Goal: Task Accomplishment & Management: Manage account settings

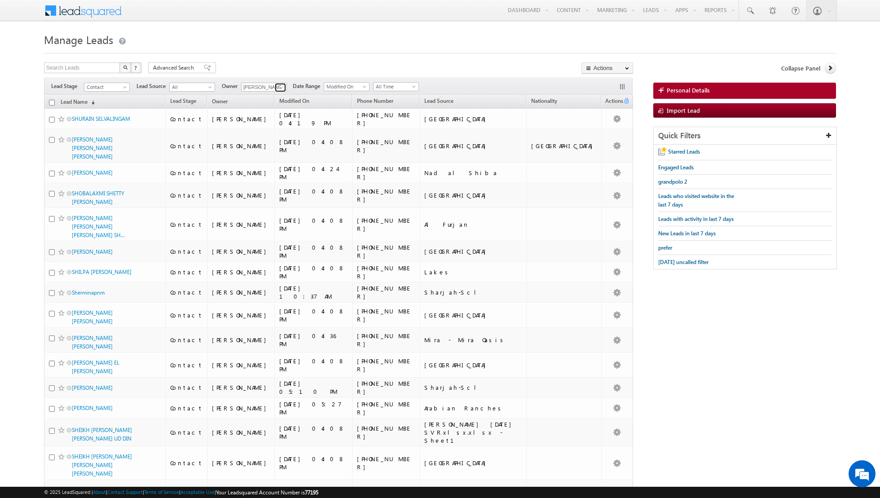
click at [280, 86] on span at bounding box center [281, 87] width 7 height 7
click at [262, 132] on link "Asma Kazi asma.kazi@indglobal.ae" at bounding box center [286, 133] width 90 height 17
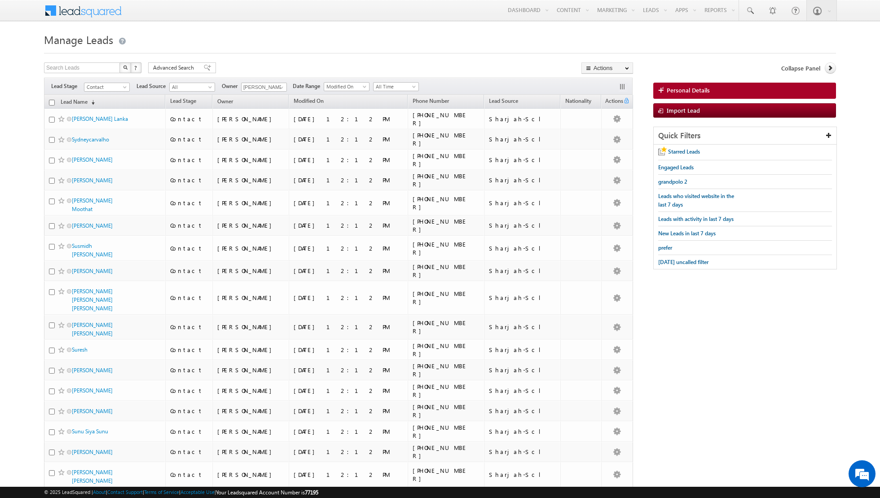
click at [410, 92] on div "Filters Lead Stage Contact Contact Lead Source All All Owner Isha Mehndiratta A…" at bounding box center [338, 86] width 589 height 17
click at [408, 81] on div "Filters Lead Stage Contact Contact Lead Source All All Owner Isha Mehndiratta A…" at bounding box center [338, 86] width 589 height 17
click at [411, 87] on span at bounding box center [414, 88] width 7 height 7
click at [380, 125] on link "Today" at bounding box center [392, 124] width 45 height 8
click at [275, 86] on link at bounding box center [280, 87] width 11 height 9
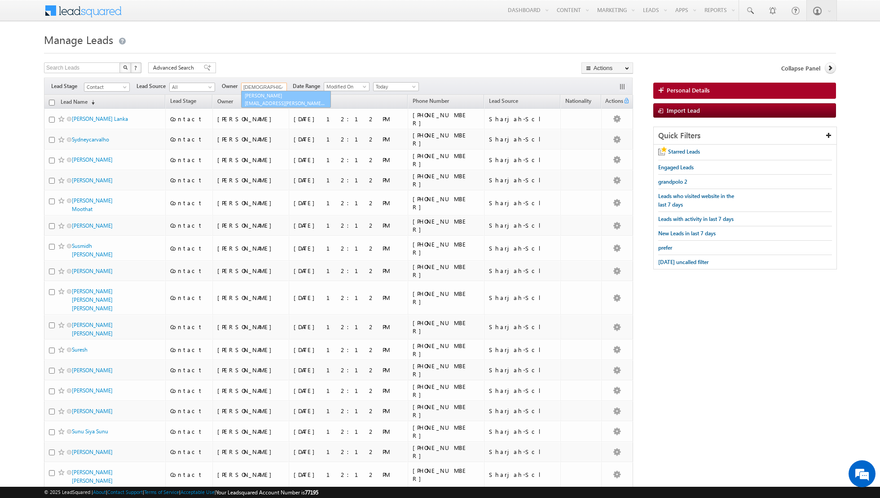
click at [275, 98] on link "Shiva Sisodia shiva.sisodia@indglobal.ae" at bounding box center [286, 99] width 90 height 17
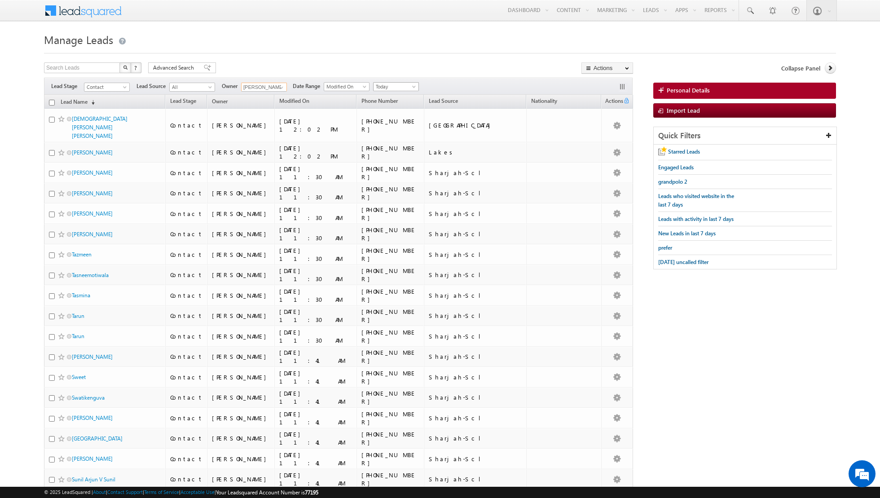
type input "[PERSON_NAME]"
click at [411, 85] on span at bounding box center [414, 88] width 7 height 7
click at [390, 97] on link "All Time" at bounding box center [392, 96] width 45 height 8
click at [204, 67] on span at bounding box center [207, 68] width 7 height 6
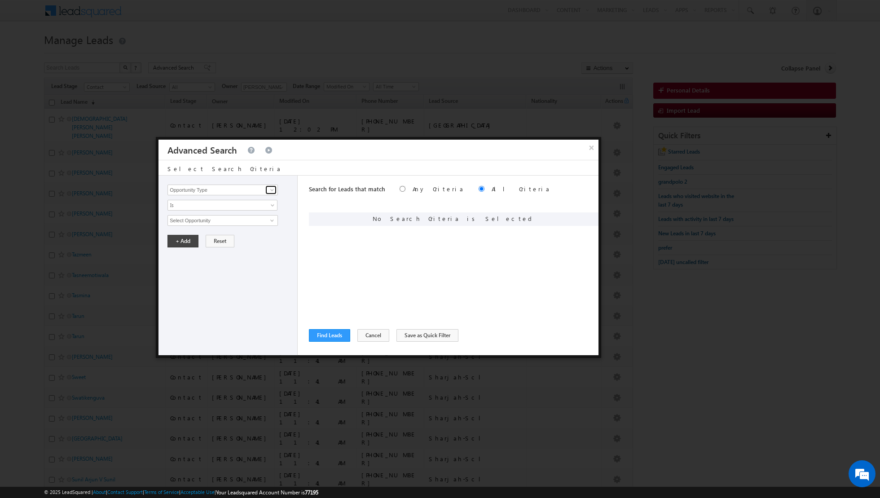
click at [273, 190] on span at bounding box center [272, 189] width 7 height 7
click at [240, 208] on link "Lead Source" at bounding box center [222, 208] width 110 height 10
type input "Lead Source"
click at [251, 205] on span "Is" at bounding box center [216, 205] width 97 height 8
click at [219, 221] on link "Is Not" at bounding box center [223, 224] width 110 height 8
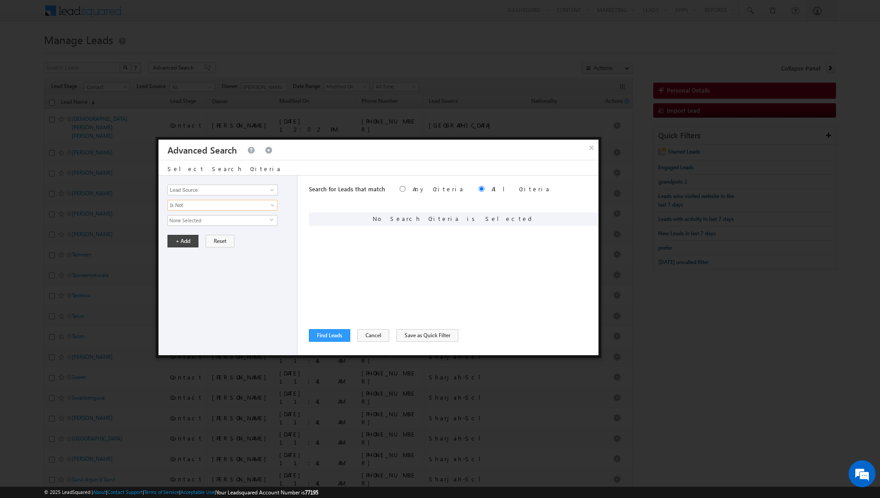
click at [223, 220] on span "None Selected" at bounding box center [219, 221] width 102 height 10
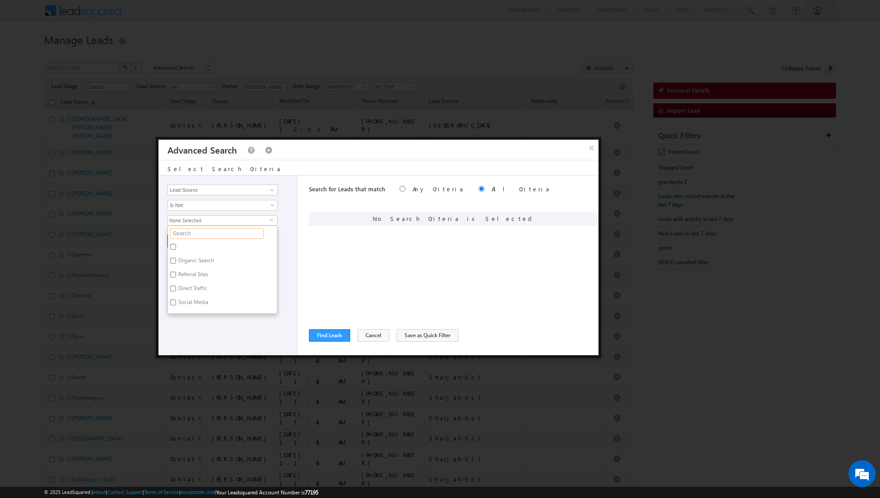
click at [210, 229] on input "text" at bounding box center [216, 233] width 93 height 11
type input "sharj"
click at [178, 244] on label "Sharjah-Scl" at bounding box center [191, 248] width 46 height 14
click at [176, 244] on input "Sharjah-Scl" at bounding box center [173, 247] width 6 height 6
checkbox input "true"
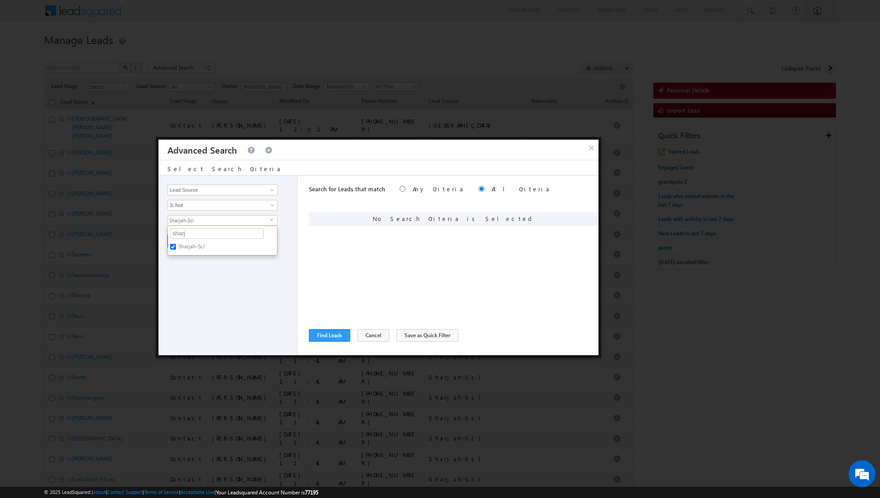
click at [189, 274] on div "Opportunity Type Lead Activity Task Sales Group Prospect Id Address 1 Address 2…" at bounding box center [227, 266] width 139 height 180
click at [179, 239] on button "+ Add" at bounding box center [182, 241] width 31 height 13
click at [319, 336] on button "Find Leads" at bounding box center [329, 335] width 41 height 13
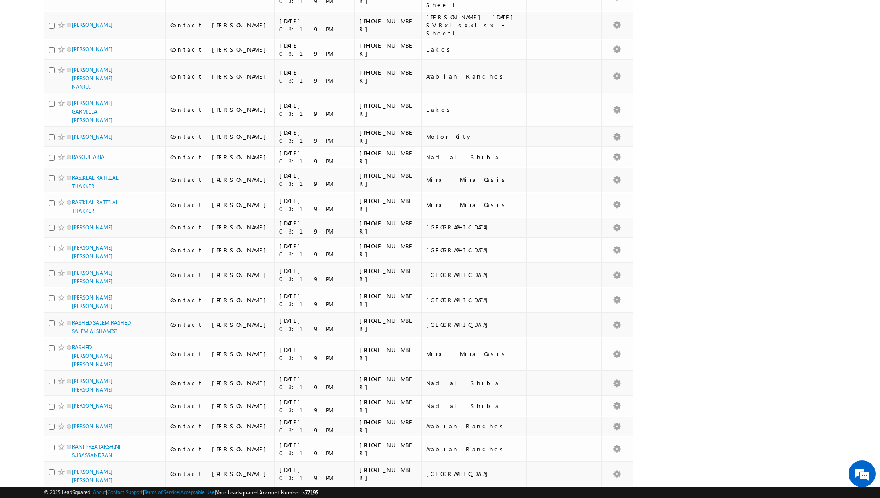
scroll to position [1915, 0]
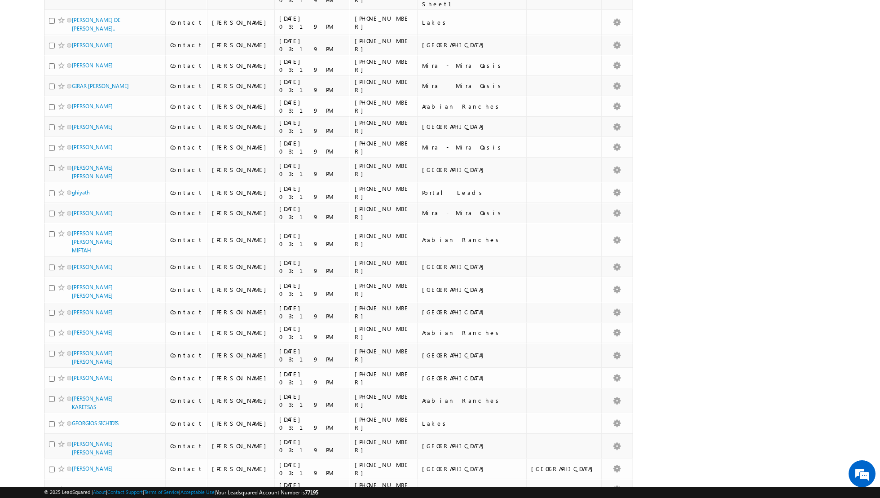
scroll to position [1958, 0]
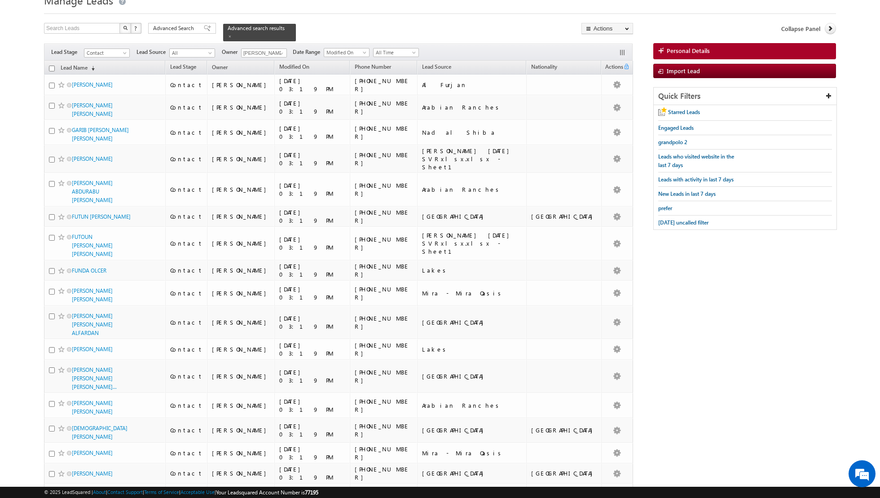
scroll to position [0, 0]
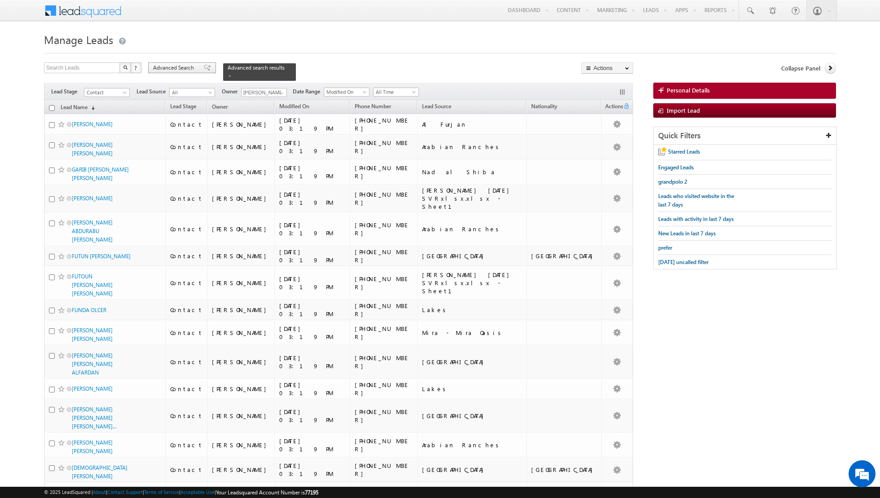
click at [204, 67] on span at bounding box center [207, 68] width 7 height 6
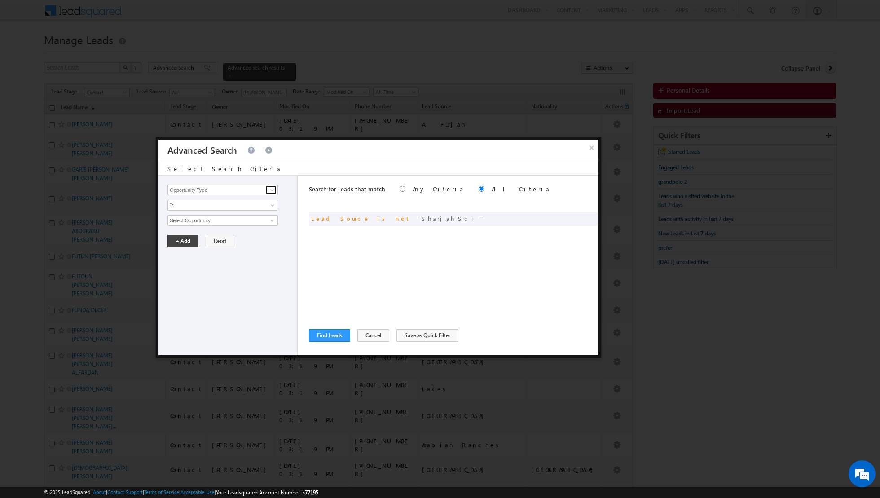
click at [273, 190] on span at bounding box center [272, 189] width 7 height 7
click at [230, 209] on link "Lead Source" at bounding box center [222, 208] width 110 height 10
click at [274, 189] on span at bounding box center [272, 189] width 7 height 7
click at [266, 199] on link "Lead Activity" at bounding box center [222, 200] width 110 height 10
type input "Lead Activity"
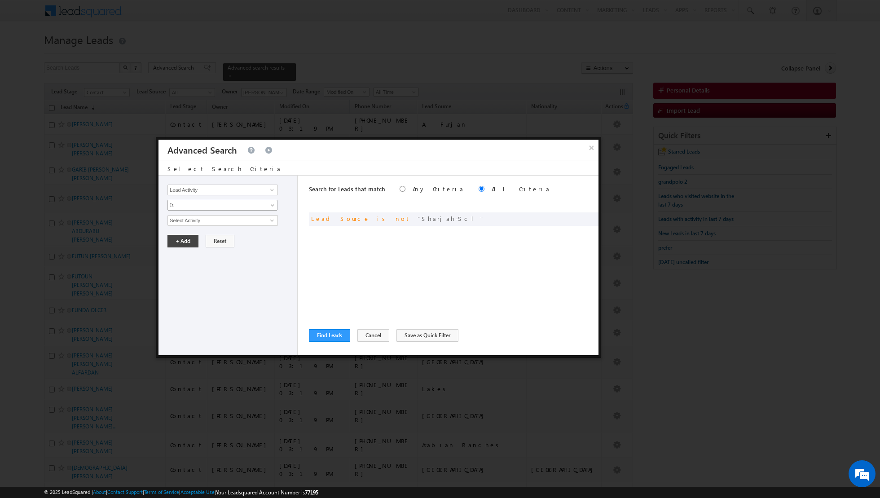
click at [258, 203] on span "Is" at bounding box center [216, 205] width 97 height 8
click at [218, 221] on link "Is Not" at bounding box center [223, 224] width 110 height 8
click at [234, 220] on input "Select Activity" at bounding box center [222, 220] width 110 height 11
click at [205, 238] on link "6. Not Interested" at bounding box center [222, 238] width 110 height 10
type input "6. Not Interested"
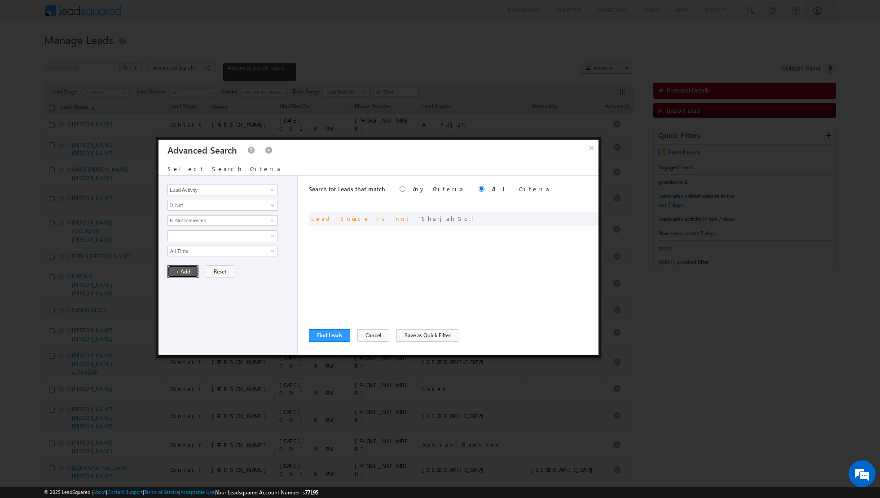
click at [179, 273] on button "+ Add" at bounding box center [182, 271] width 31 height 13
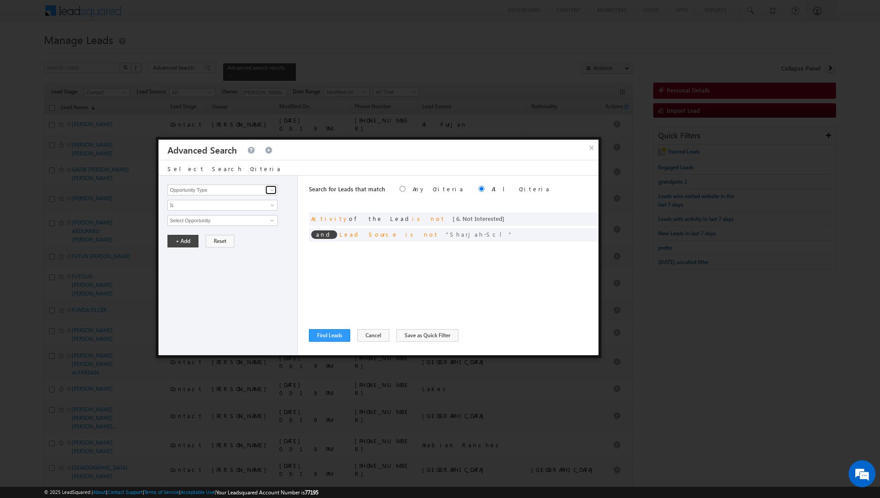
click at [269, 189] on span at bounding box center [272, 189] width 7 height 7
click at [252, 198] on link "Lead Activity" at bounding box center [222, 200] width 110 height 10
type input "Lead Activity"
click at [252, 202] on span "Is" at bounding box center [216, 205] width 97 height 8
click at [216, 220] on link "Is Not" at bounding box center [223, 224] width 110 height 8
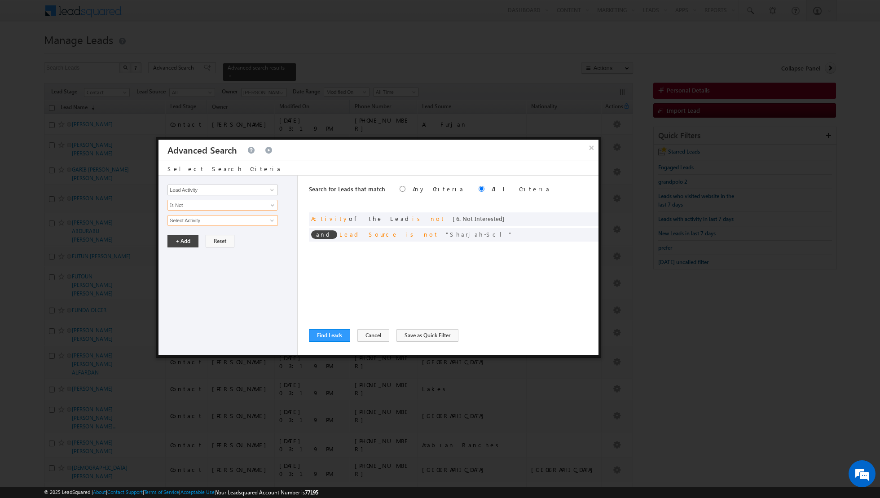
click at [225, 220] on input "Select Activity" at bounding box center [222, 220] width 110 height 11
click at [207, 234] on link "7. Junk / Not Reachable / Invalid" at bounding box center [222, 238] width 110 height 10
type input "7. Junk / Not Reachable / Invalid"
click at [181, 270] on button "+ Add" at bounding box center [182, 271] width 31 height 13
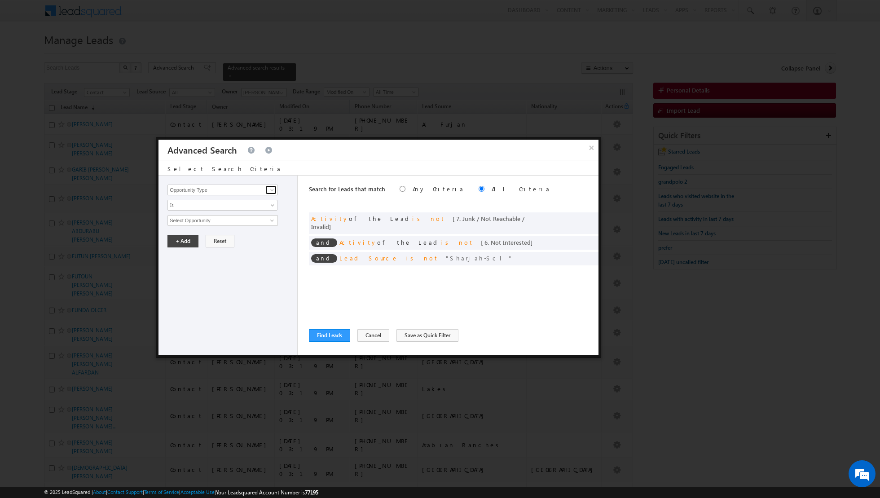
click at [271, 189] on span at bounding box center [272, 189] width 7 height 7
click at [225, 206] on link "Last Activity" at bounding box center [222, 208] width 110 height 10
type input "Last Activity"
click at [231, 207] on span "Is" at bounding box center [216, 205] width 97 height 8
click at [218, 221] on link "Is Not" at bounding box center [223, 224] width 110 height 8
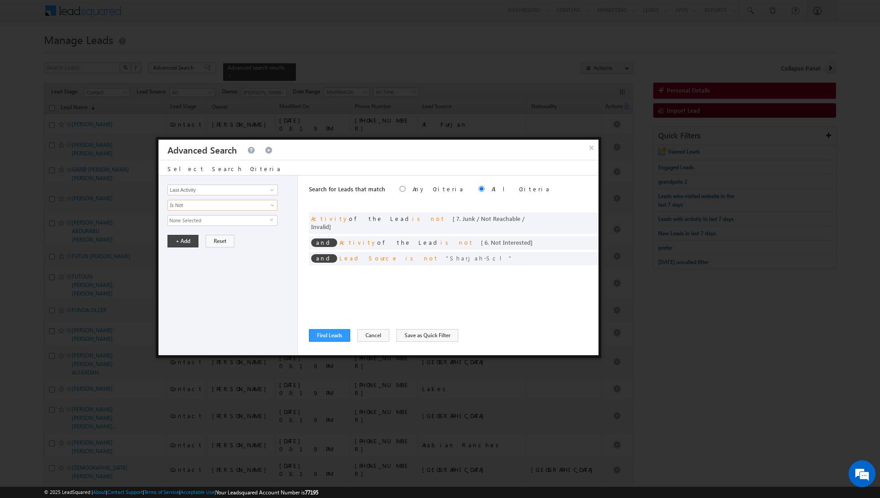
click at [227, 221] on span "None Selected" at bounding box center [219, 221] width 102 height 10
click at [217, 233] on input "text" at bounding box center [216, 233] width 93 height 11
type input "out"
click at [197, 244] on label "Outbound Phone Call Activity" at bounding box center [213, 248] width 90 height 14
click at [176, 244] on input "Outbound Phone Call Activity" at bounding box center [173, 247] width 6 height 6
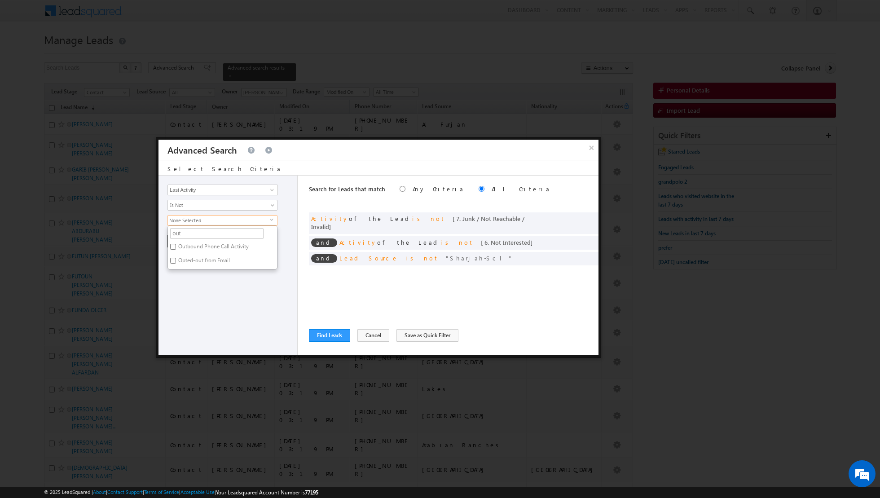
checkbox input "true"
click at [204, 301] on div "Opportunity Type Lead Activity Task Sales Group Prospect Id Address 1 Address 2…" at bounding box center [227, 266] width 139 height 180
click at [267, 218] on span "Outbound Phone Call Activity" at bounding box center [219, 221] width 102 height 10
click at [209, 286] on div "Opportunity Type Lead Activity Task Sales Group Prospect Id Address 1 Address 2…" at bounding box center [227, 266] width 139 height 180
click at [195, 220] on span "Outbound Phone Call Activity" at bounding box center [219, 221] width 102 height 10
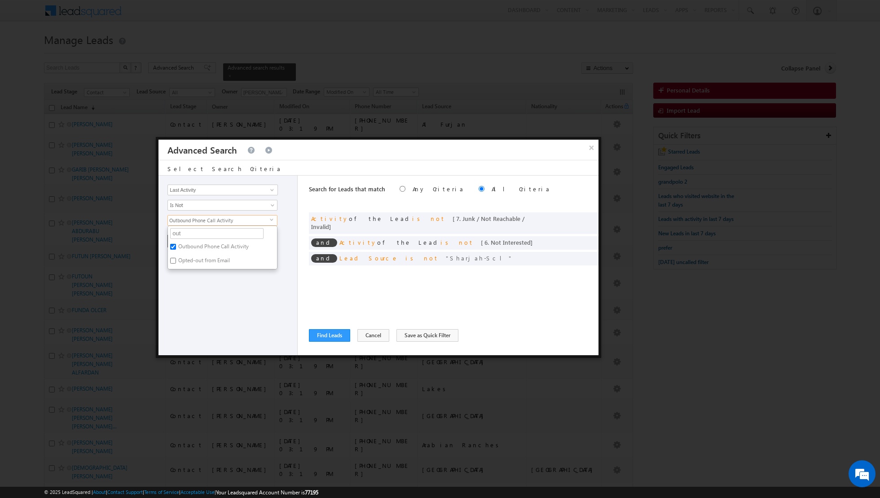
click at [222, 307] on div "Opportunity Type Lead Activity Task Sales Group Prospect Id Address 1 Address 2…" at bounding box center [227, 266] width 139 height 180
click at [185, 238] on button "+ Add" at bounding box center [182, 241] width 31 height 13
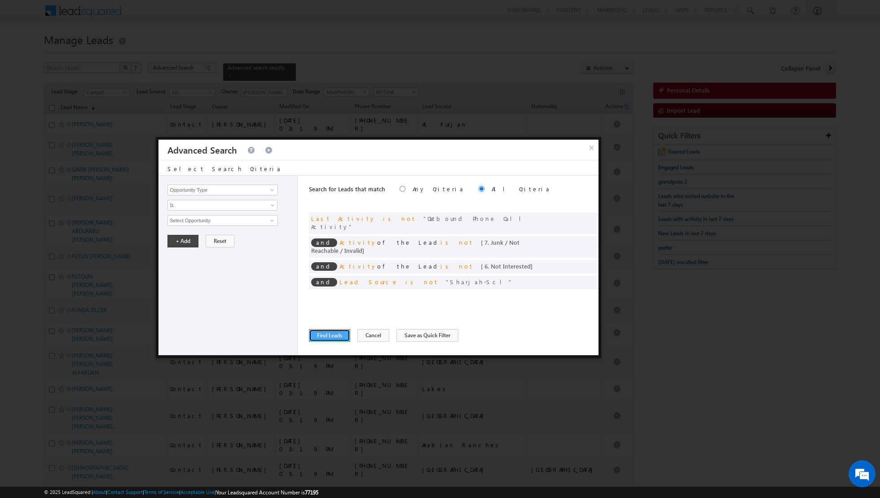
click at [324, 334] on button "Find Leads" at bounding box center [329, 335] width 41 height 13
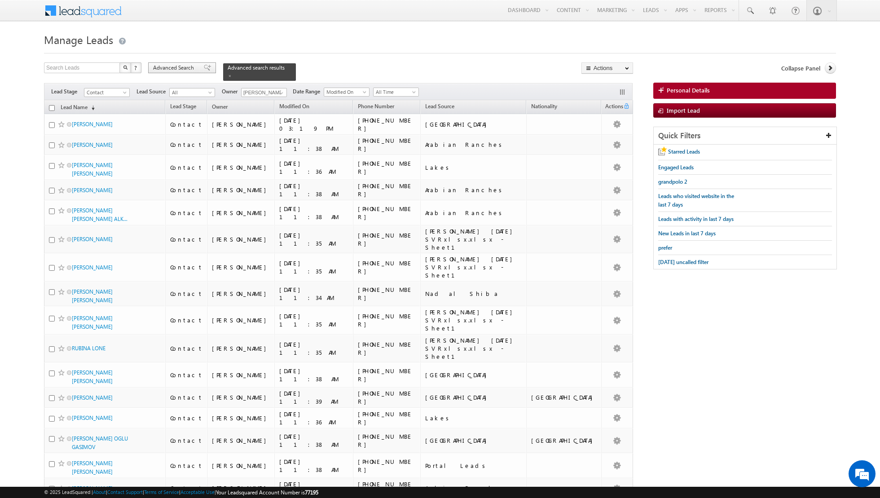
click at [203, 72] on div "Advanced Search" at bounding box center [182, 67] width 68 height 11
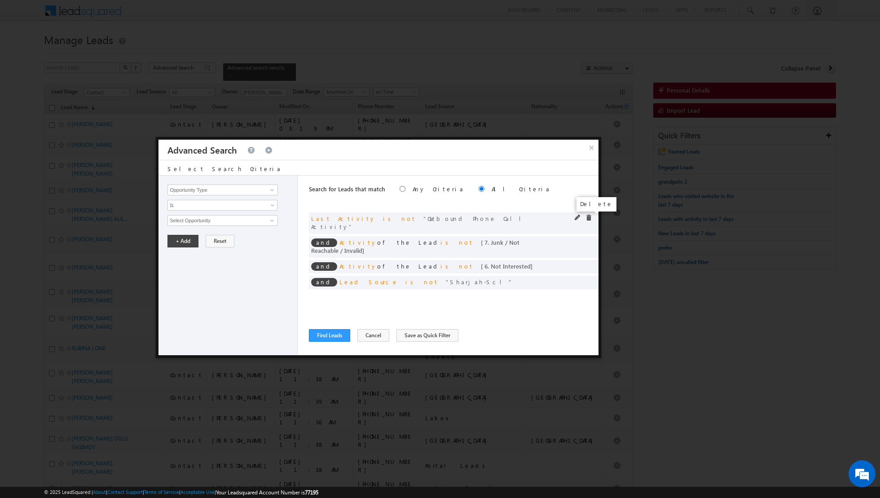
click at [589, 218] on span at bounding box center [589, 218] width 6 height 6
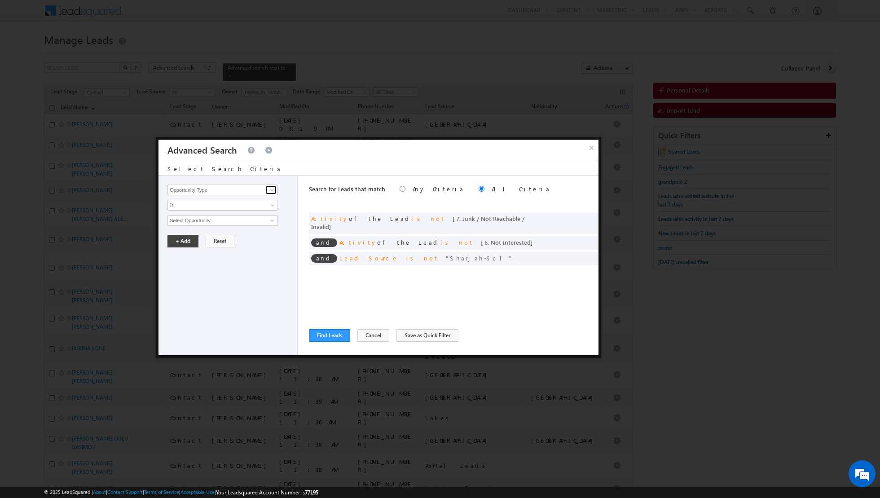
click at [273, 190] on span at bounding box center [272, 189] width 7 height 7
click at [208, 207] on link "Last Activity Date" at bounding box center [222, 208] width 110 height 10
type input "Last Activity Date"
click at [238, 203] on span "Is" at bounding box center [216, 205] width 97 height 8
click at [212, 303] on div "Opportunity Type Lead Activity Task Sales Group Prospect Id Address 1 Address 2…" at bounding box center [227, 266] width 139 height 180
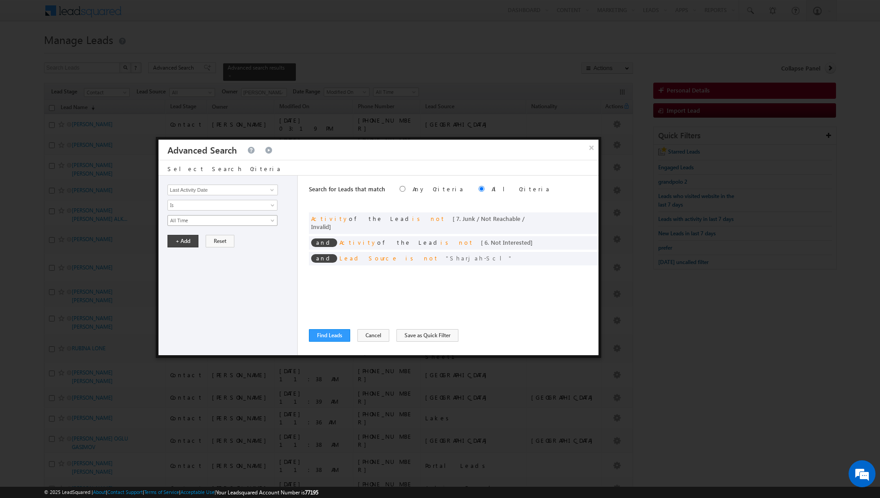
click at [230, 216] on span "All Time" at bounding box center [216, 220] width 97 height 8
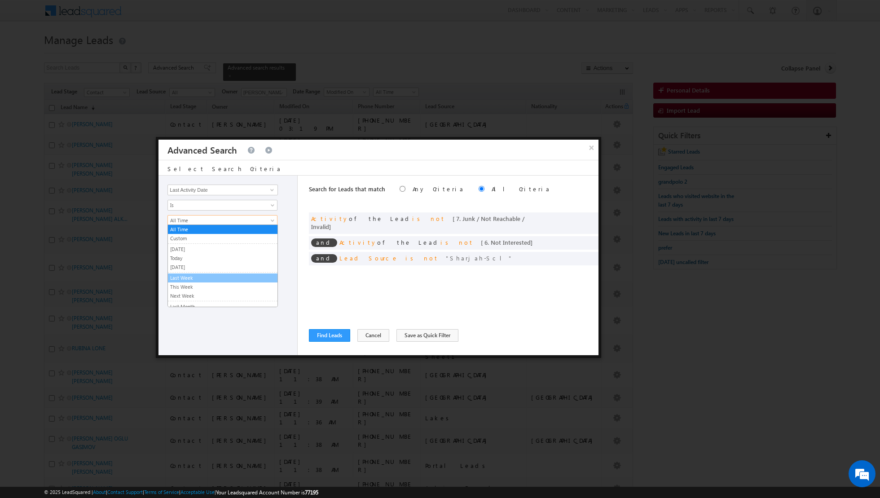
scroll to position [56, 0]
click at [272, 189] on span at bounding box center [272, 189] width 7 height 7
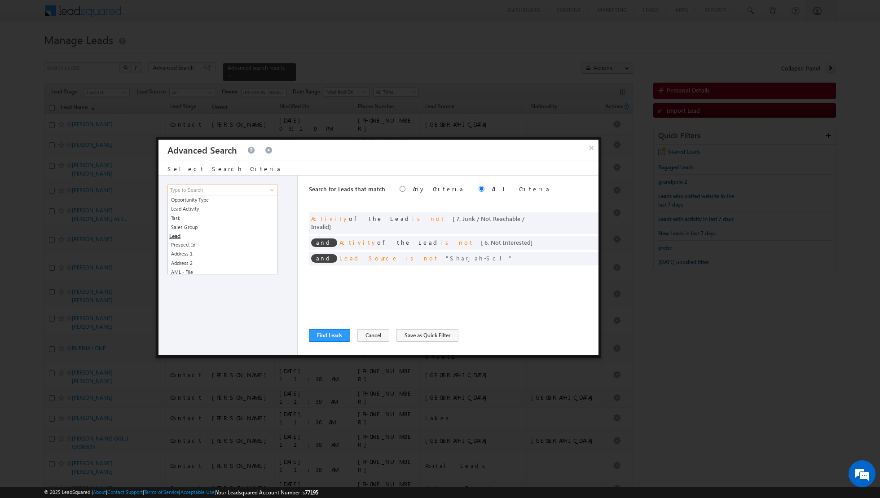
type input "d"
click at [203, 225] on link "Last Activity" at bounding box center [222, 226] width 110 height 10
type input "Last Activity"
click at [247, 203] on span "Is" at bounding box center [216, 205] width 97 height 8
click at [255, 285] on div "Opportunity Type Lead Activity Task Sales Group Prospect Id Address 1 Address 2…" at bounding box center [227, 266] width 139 height 180
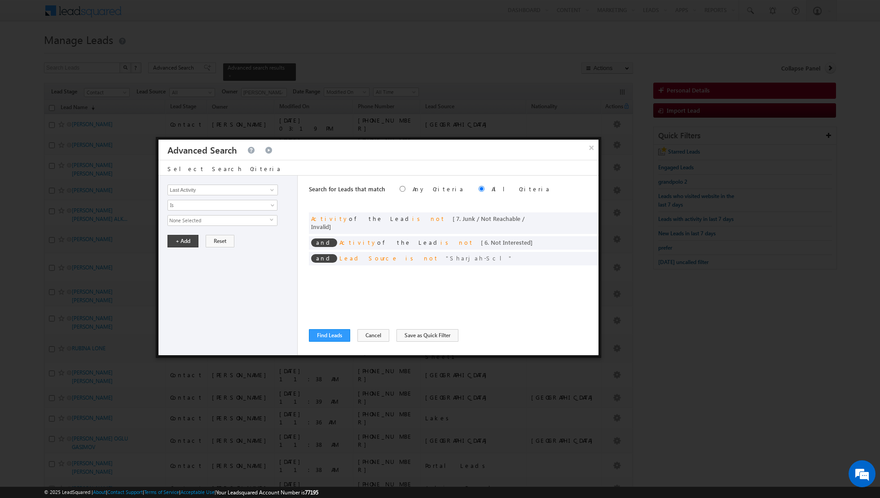
click at [262, 220] on span "None Selected" at bounding box center [219, 221] width 102 height 10
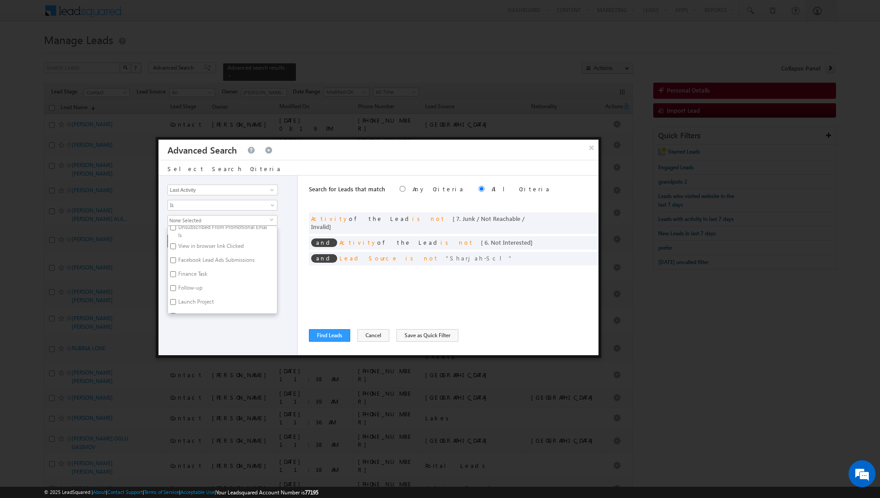
scroll to position [471, 0]
click at [243, 216] on span "None Selected" at bounding box center [219, 221] width 102 height 10
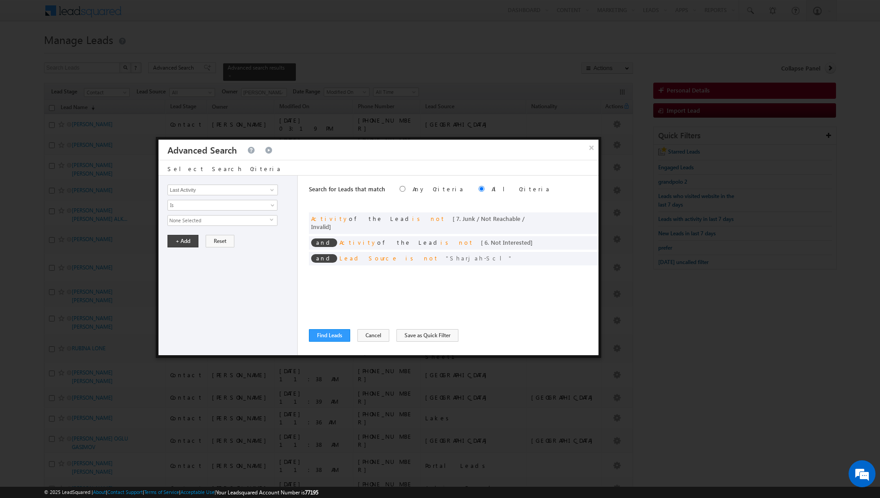
click at [243, 216] on span "None Selected" at bounding box center [219, 221] width 102 height 10
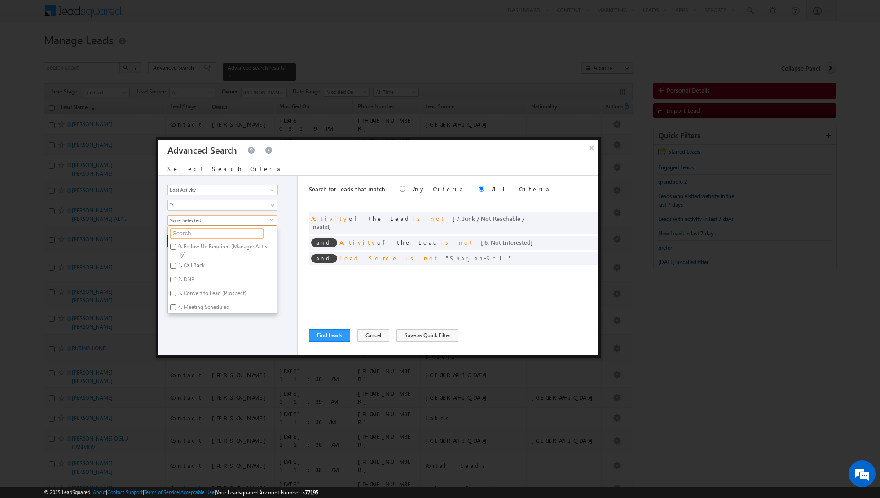
click at [213, 230] on input "text" at bounding box center [216, 233] width 93 height 11
type input "no"
type input "n"
click at [264, 204] on span "Is" at bounding box center [216, 205] width 97 height 8
click at [225, 226] on link "Is Not" at bounding box center [223, 224] width 110 height 8
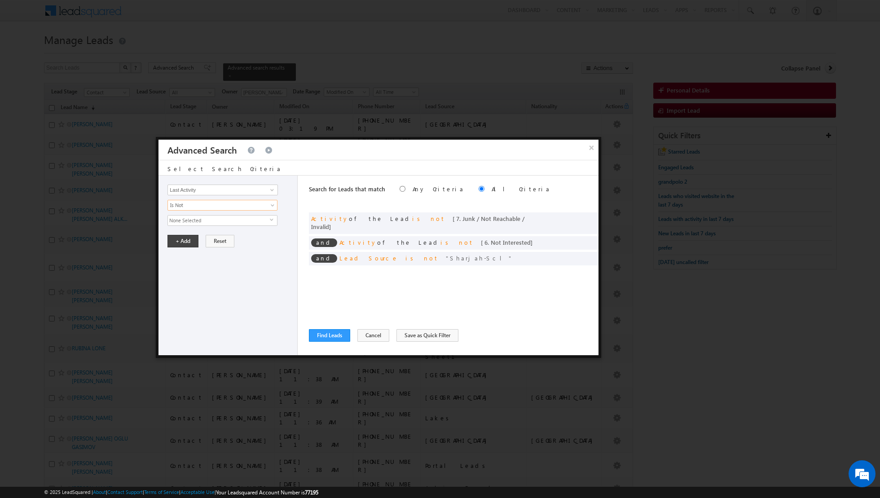
click at [223, 220] on span "None Selected" at bounding box center [219, 221] width 102 height 10
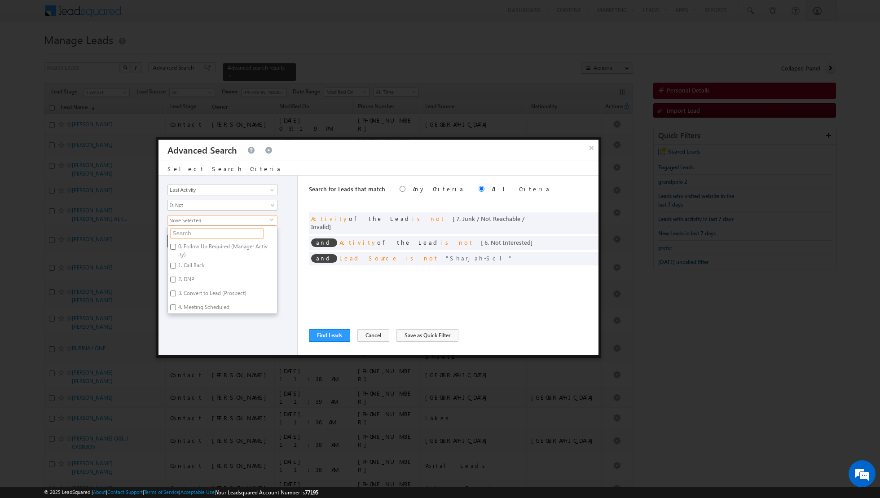
click at [208, 233] on input "text" at bounding box center [216, 233] width 93 height 11
type input "out"
click at [197, 243] on label "Outbound Phone Call Activity" at bounding box center [213, 248] width 90 height 14
click at [176, 244] on input "Outbound Phone Call Activity" at bounding box center [173, 247] width 6 height 6
checkbox input "true"
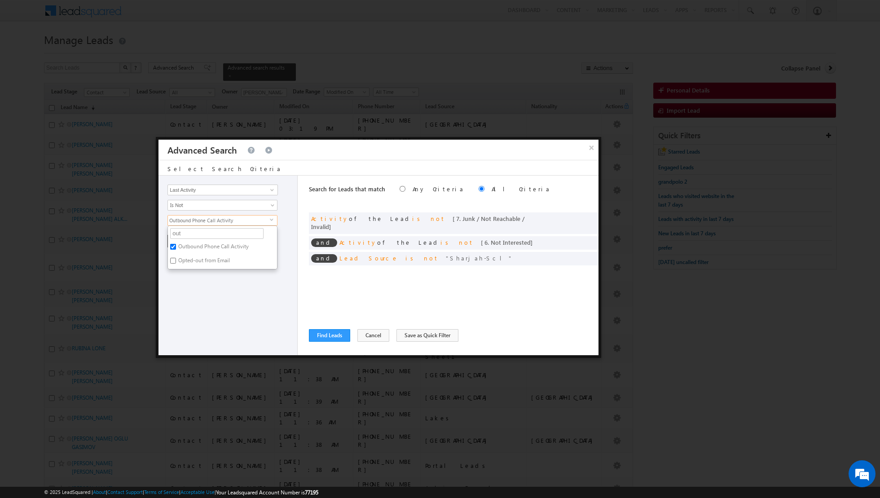
click at [191, 293] on div "Opportunity Type Lead Activity Task Sales Group Prospect Id Address 1 Address 2…" at bounding box center [227, 266] width 139 height 180
click at [181, 240] on button "+ Add" at bounding box center [182, 241] width 31 height 13
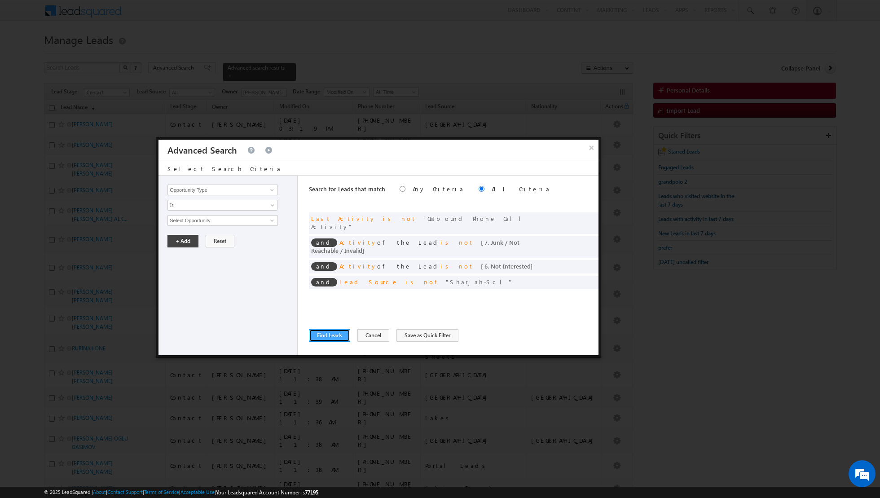
click at [329, 336] on button "Find Leads" at bounding box center [329, 335] width 41 height 13
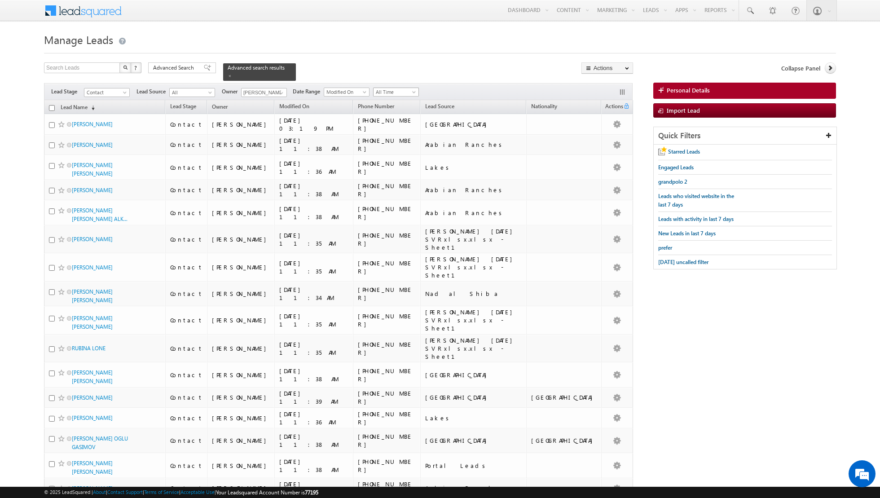
click at [407, 88] on span "All Time" at bounding box center [395, 92] width 43 height 8
click at [390, 137] on link "Last Week" at bounding box center [392, 140] width 45 height 8
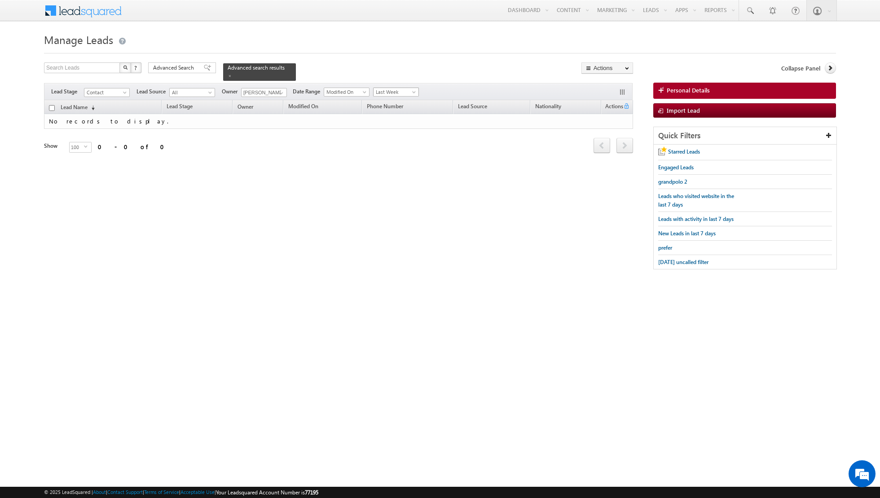
click at [401, 90] on span "Last Week" at bounding box center [395, 92] width 43 height 8
click at [390, 111] on link "Custom" at bounding box center [392, 110] width 45 height 8
click at [450, 89] on input "text" at bounding box center [440, 92] width 36 height 9
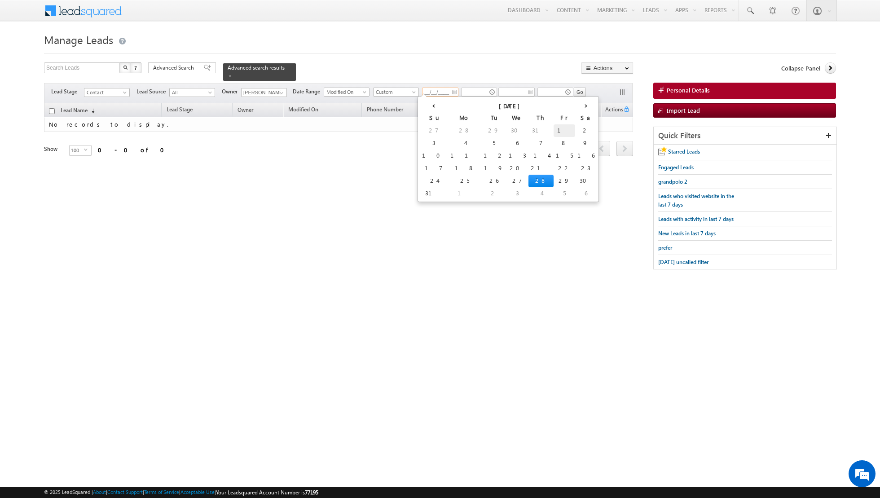
click at [554, 130] on td "1" at bounding box center [565, 130] width 22 height 13
type input "01/08/2025"
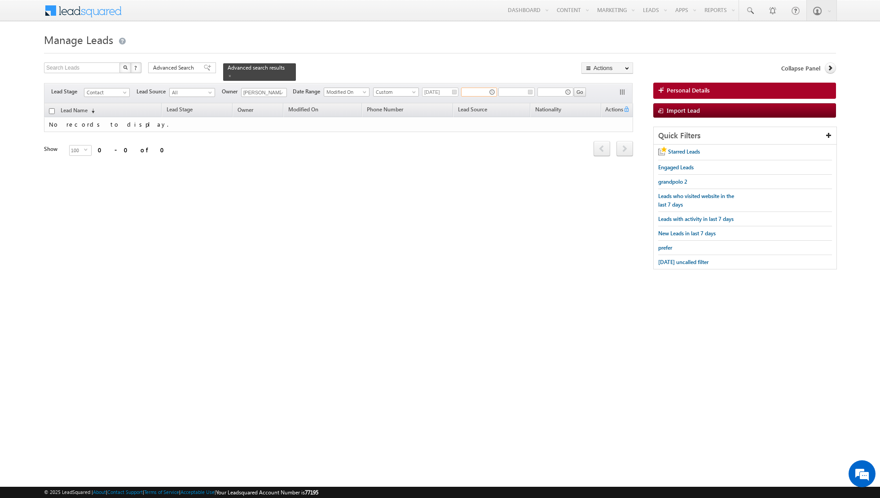
click at [486, 94] on input "text" at bounding box center [479, 92] width 36 height 9
click at [471, 106] on icon at bounding box center [469, 107] width 6 height 6
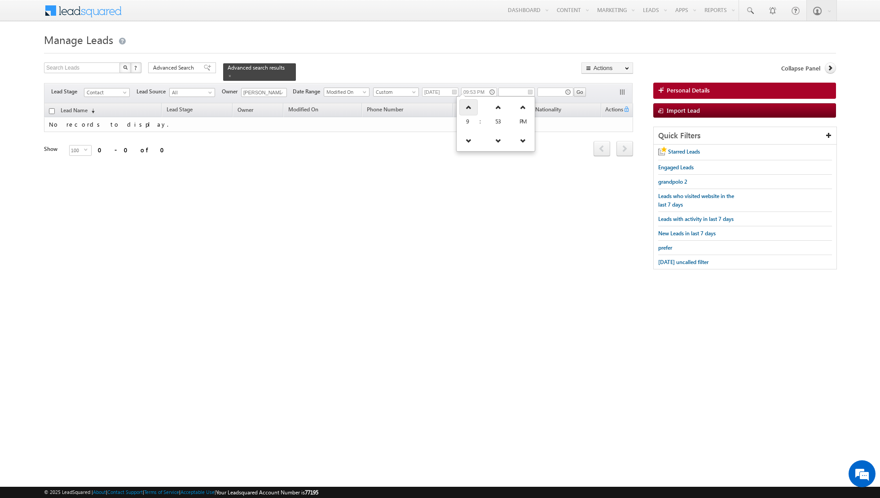
click at [471, 106] on icon at bounding box center [469, 107] width 6 height 6
click at [471, 106] on icon at bounding box center [471, 107] width 6 height 6
click at [530, 137] on icon at bounding box center [533, 140] width 6 height 6
type input "11:53 AM"
click at [502, 178] on div "Tags × Select at-least one lead to tag... × Close Lead Name (sorted descending)…" at bounding box center [338, 142] width 589 height 78
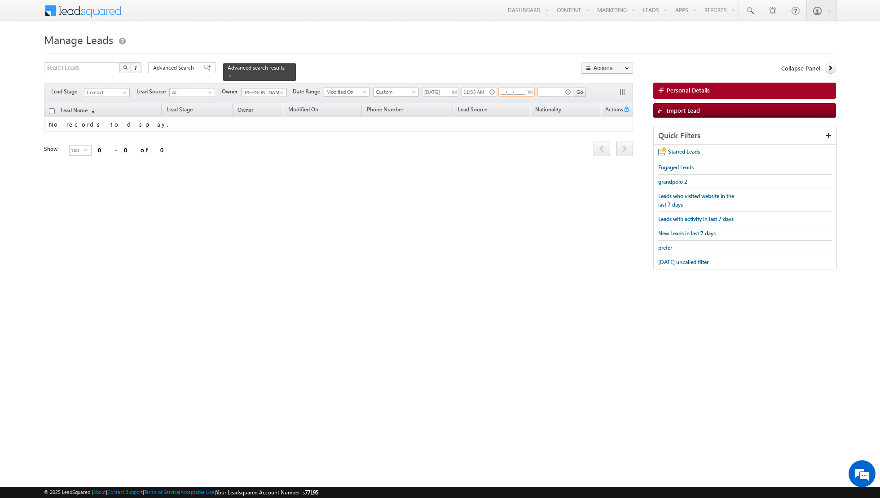
click at [525, 92] on input "__/__/____" at bounding box center [516, 92] width 36 height 9
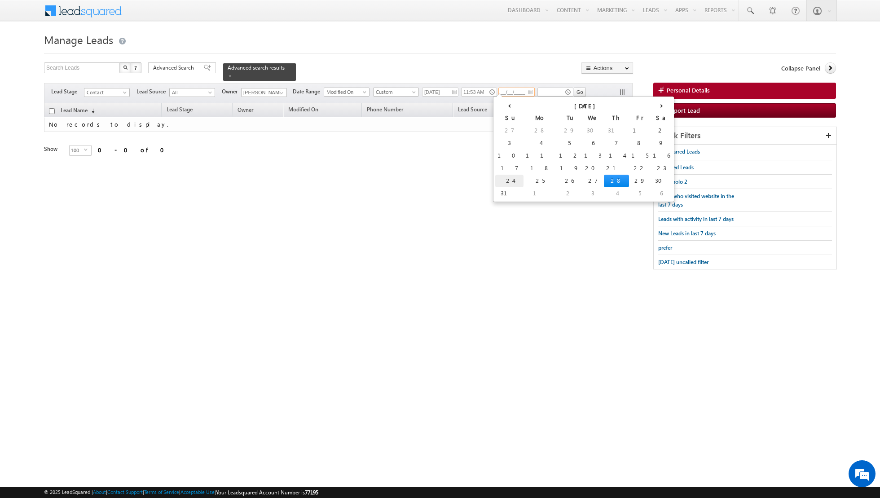
click at [499, 181] on td "24" at bounding box center [509, 181] width 28 height 13
type input "24/08/2025"
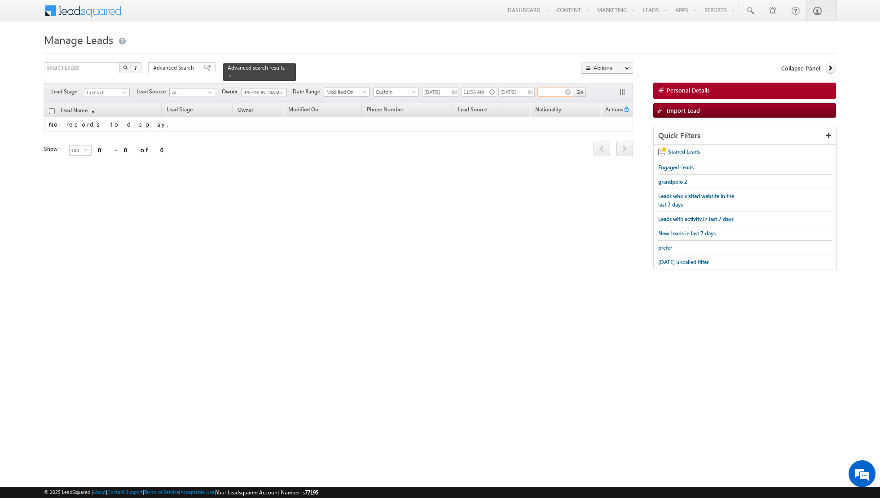
click at [559, 91] on input "text" at bounding box center [555, 92] width 36 height 9
click at [555, 181] on div "Search Leads X ? 0 results found Advanced Search Advanced Search Advanced searc…" at bounding box center [440, 170] width 792 height 216
type input "05:53 PM"
click at [574, 94] on input "Go" at bounding box center [580, 92] width 12 height 9
click at [411, 92] on span at bounding box center [414, 93] width 7 height 7
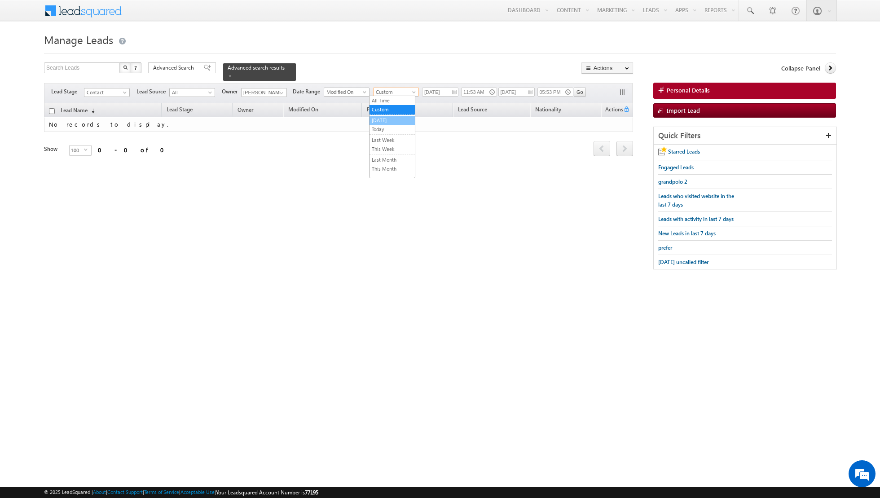
click at [393, 119] on link "[DATE]" at bounding box center [392, 120] width 45 height 8
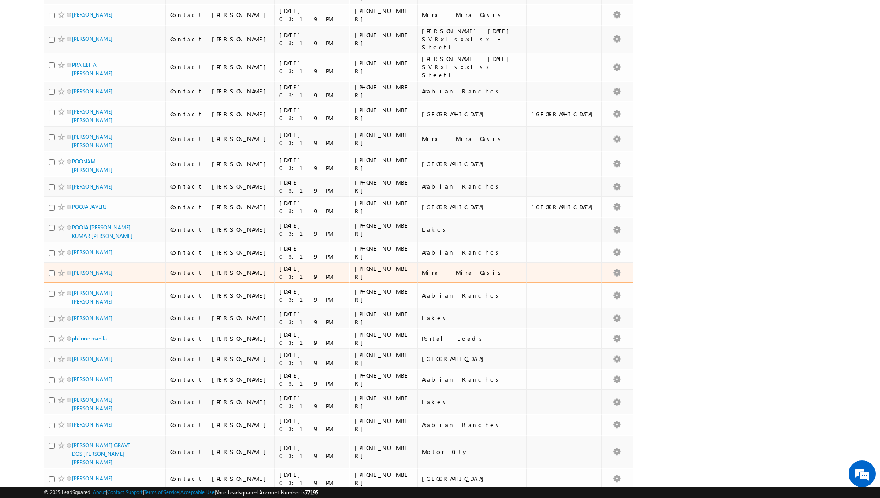
scroll to position [1933, 0]
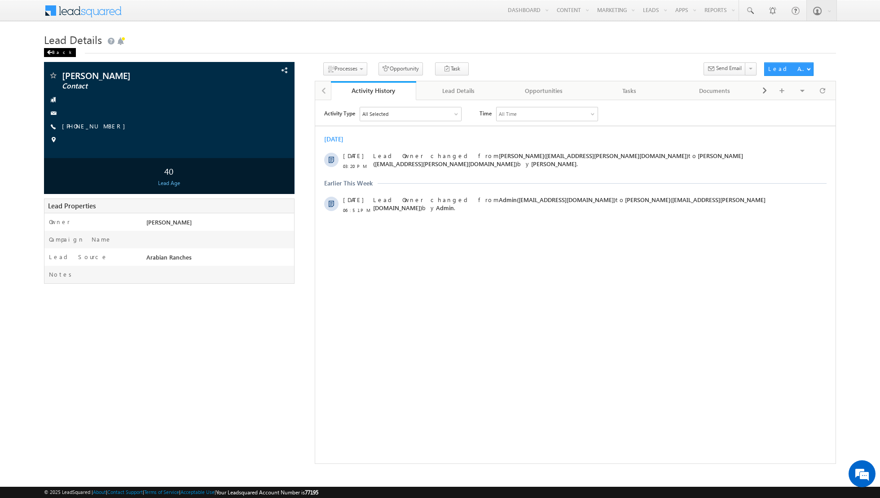
click at [54, 53] on div "Back" at bounding box center [60, 52] width 32 height 9
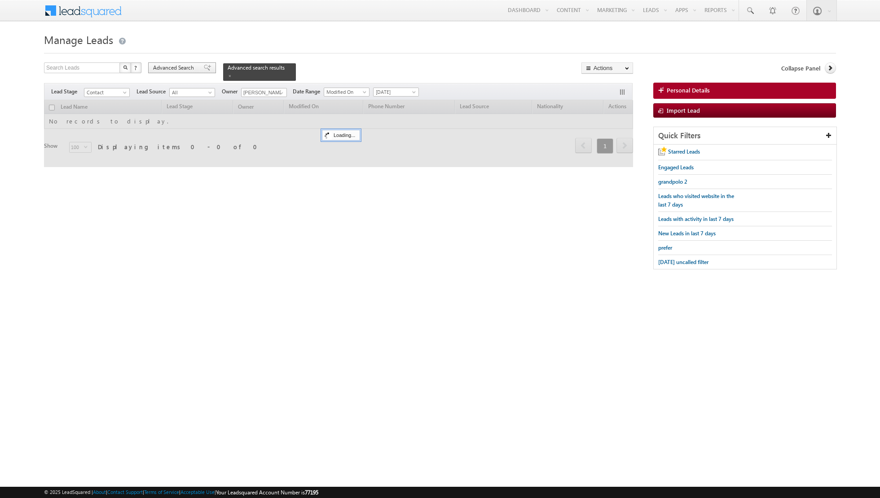
click at [204, 67] on span at bounding box center [207, 68] width 7 height 6
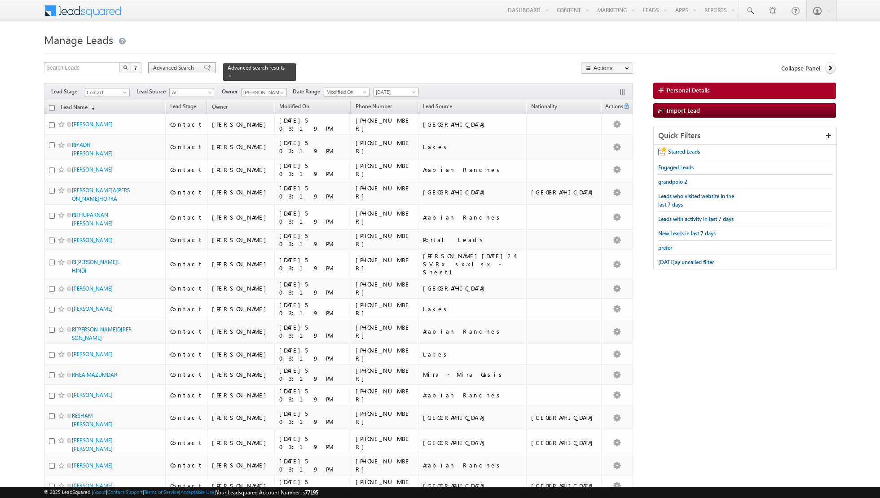
click at [204, 70] on span at bounding box center [207, 68] width 7 height 6
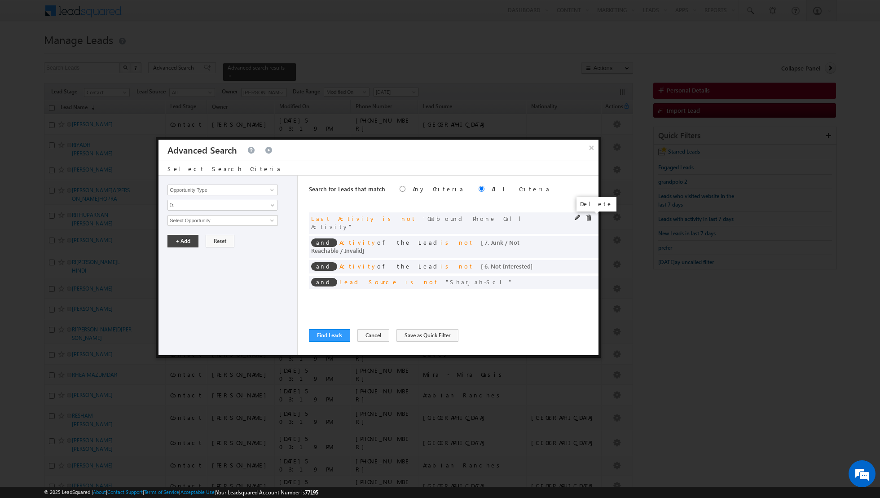
click at [588, 217] on span at bounding box center [589, 218] width 6 height 6
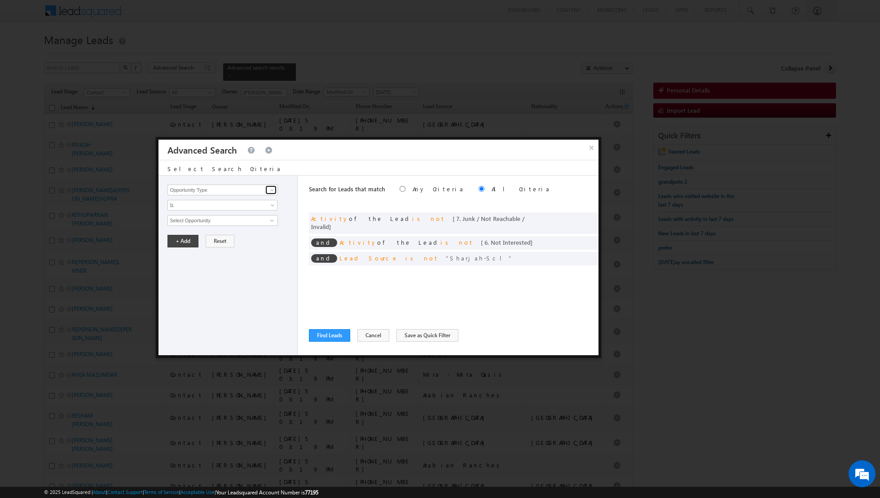
click at [272, 190] on span at bounding box center [272, 189] width 7 height 7
click at [246, 202] on link "Lead Activity" at bounding box center [222, 200] width 110 height 10
type input "Lead Activity"
click at [246, 202] on span "Is" at bounding box center [216, 205] width 97 height 8
click at [220, 222] on link "Is Not" at bounding box center [223, 224] width 110 height 8
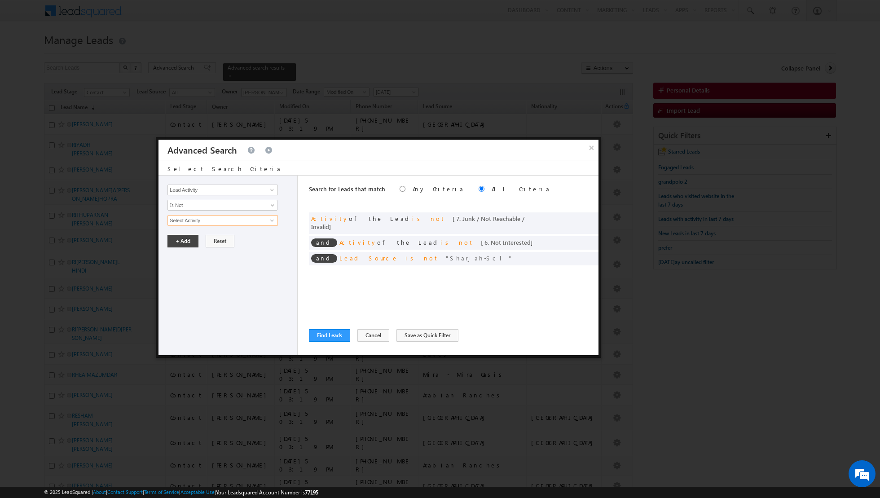
click at [229, 222] on input "Select Activity" at bounding box center [222, 220] width 110 height 11
click at [201, 237] on link "Outbound Phone Call Activity" at bounding box center [222, 238] width 110 height 10
type input "Outbound Phone Call Activity"
click at [236, 233] on span at bounding box center [216, 236] width 97 height 8
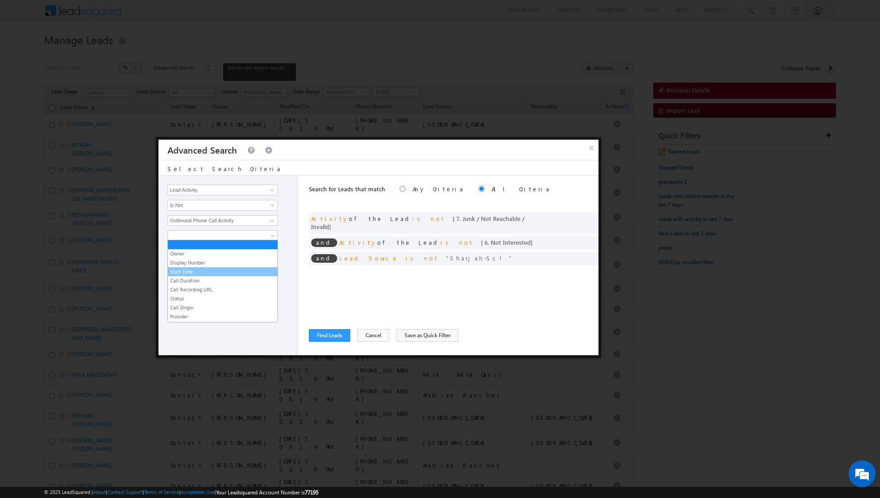
click at [191, 271] on link "Start Time" at bounding box center [223, 272] width 110 height 8
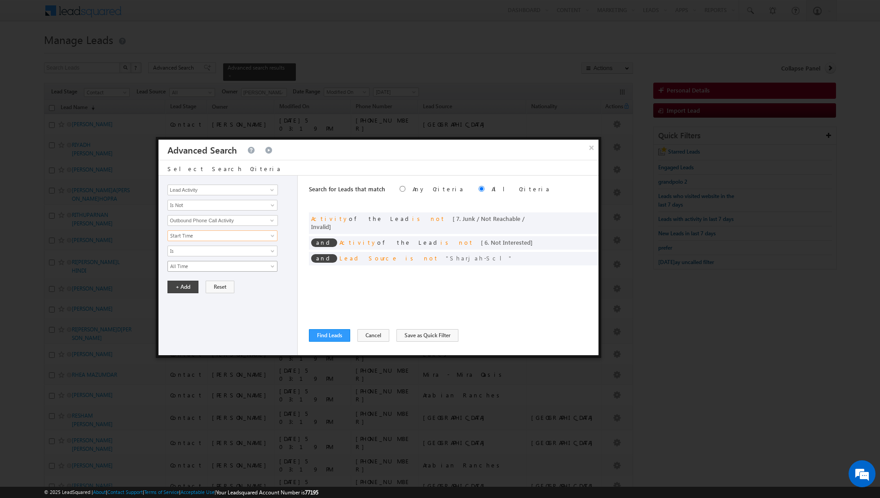
click at [216, 263] on span "All Time" at bounding box center [216, 266] width 97 height 8
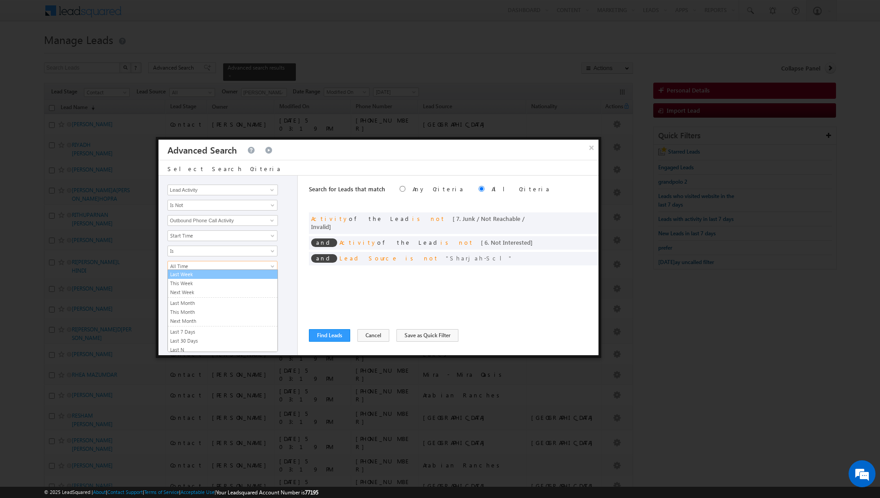
scroll to position [56, 0]
click at [187, 339] on link "Last N" at bounding box center [223, 343] width 110 height 8
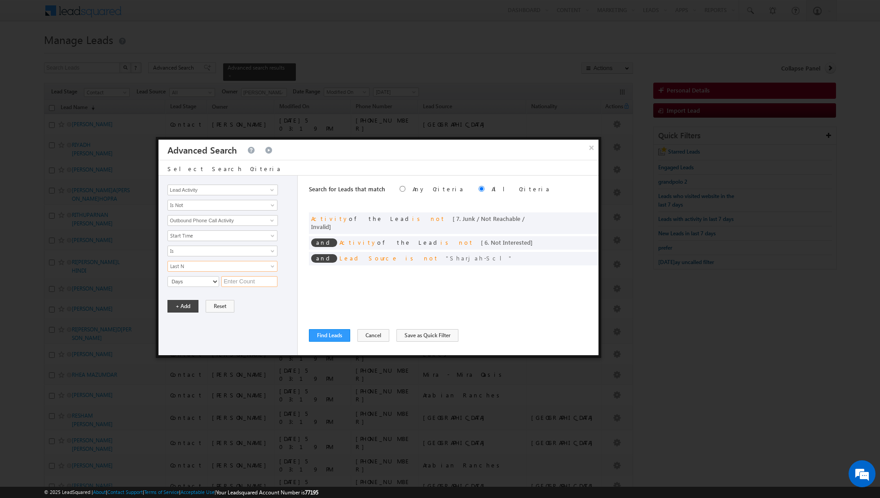
click at [251, 279] on input "text" at bounding box center [249, 281] width 56 height 11
type input "4"
type input "5"
click at [183, 302] on button "+ Add" at bounding box center [182, 306] width 31 height 13
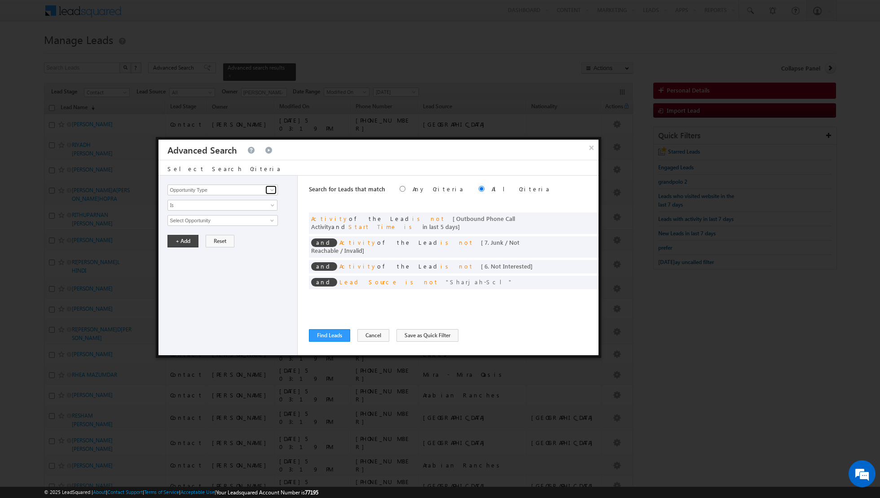
click at [273, 190] on span at bounding box center [272, 189] width 7 height 7
click at [195, 253] on link "Notes" at bounding box center [222, 254] width 110 height 10
type input "Notes"
click at [237, 207] on span "Is" at bounding box center [216, 205] width 97 height 8
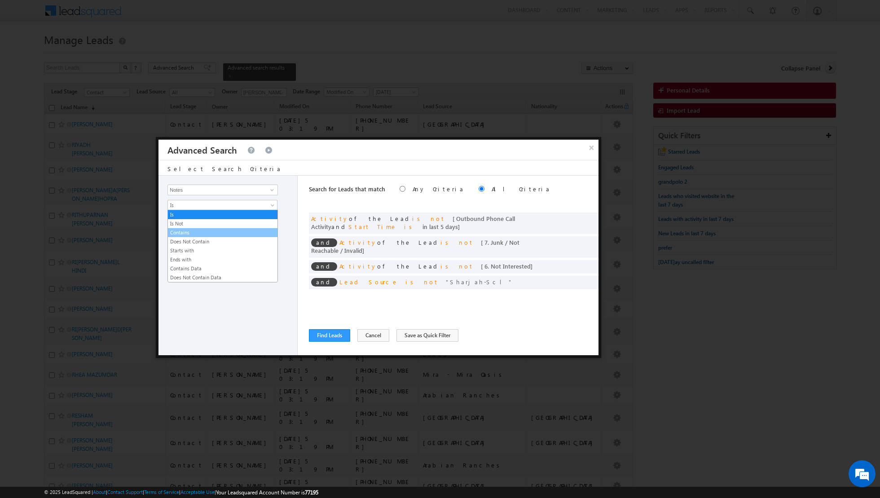
click at [203, 229] on link "Contains" at bounding box center [223, 233] width 110 height 8
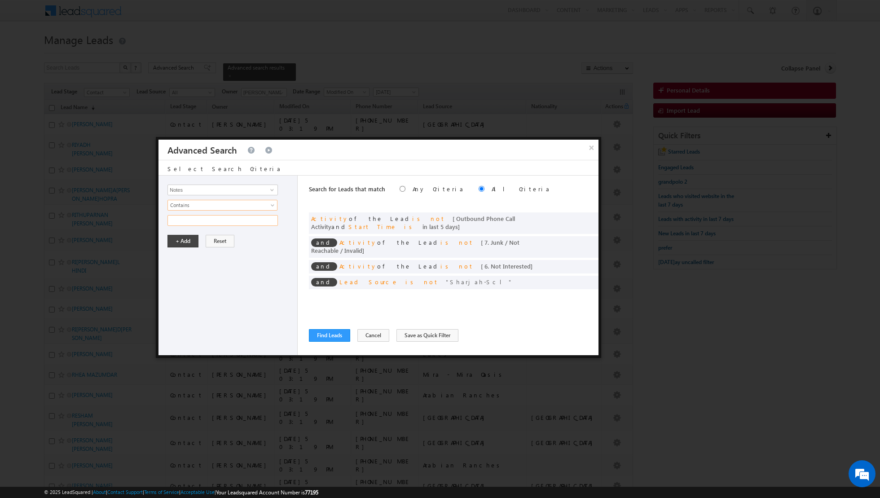
click at [216, 219] on input "text" at bounding box center [222, 220] width 110 height 11
type input "Mumbai, Maharashtra, Bombay"
click at [178, 241] on button "+ Add" at bounding box center [182, 241] width 31 height 13
click at [325, 336] on button "Find Leads" at bounding box center [329, 335] width 41 height 13
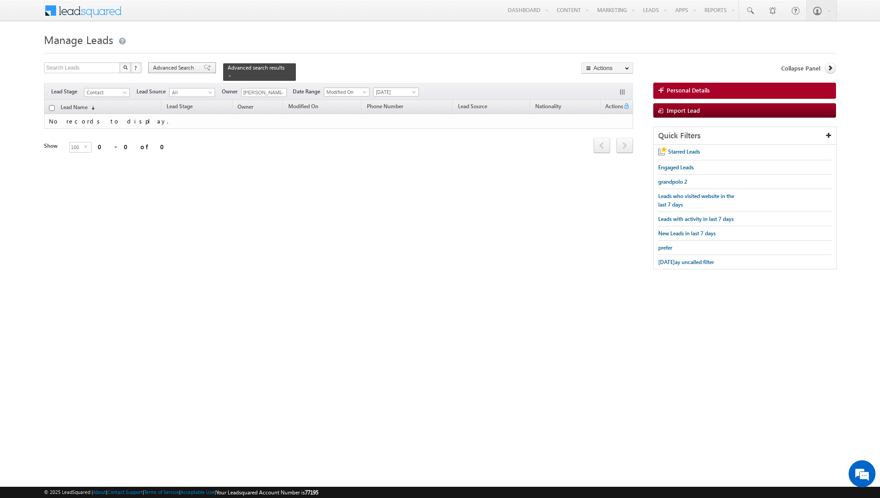
click at [204, 68] on span at bounding box center [207, 68] width 7 height 6
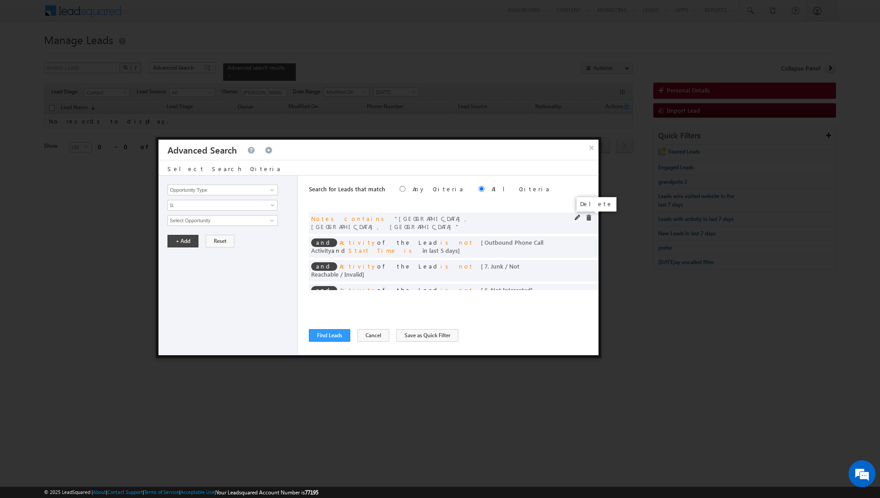
click at [589, 215] on span at bounding box center [589, 218] width 6 height 6
click at [334, 335] on button "Find Leads" at bounding box center [329, 335] width 41 height 13
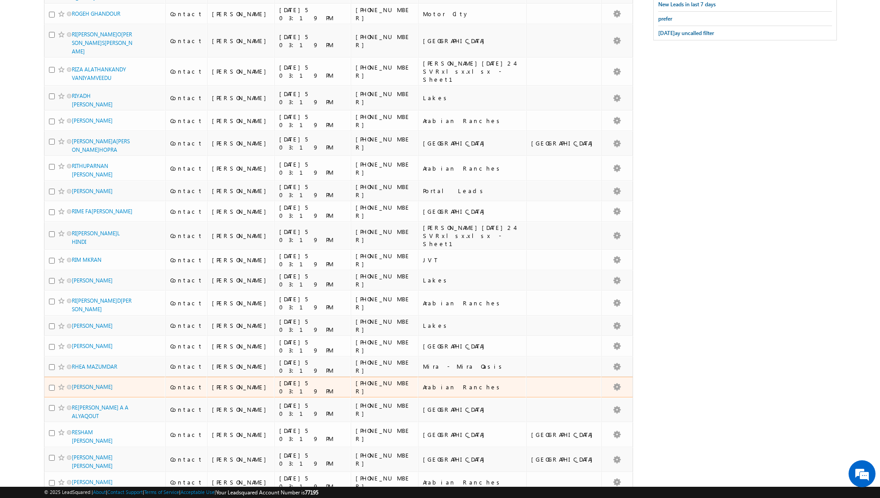
scroll to position [0, 0]
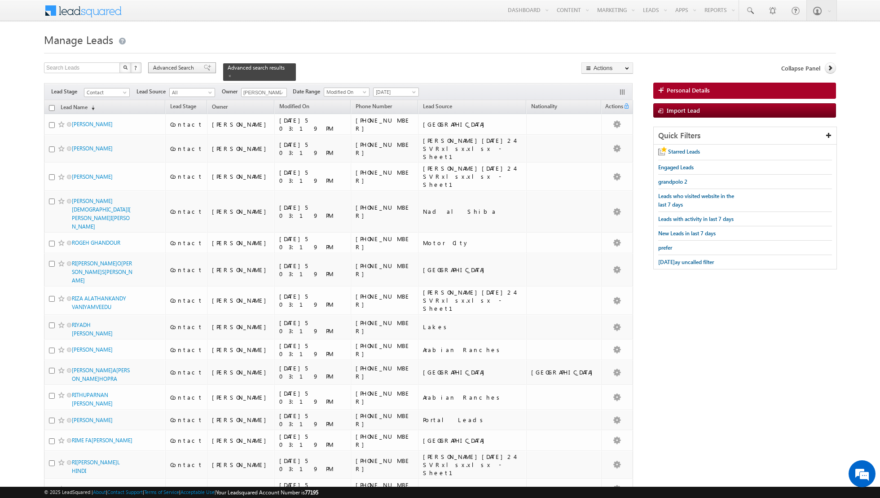
click at [204, 67] on span at bounding box center [207, 68] width 7 height 6
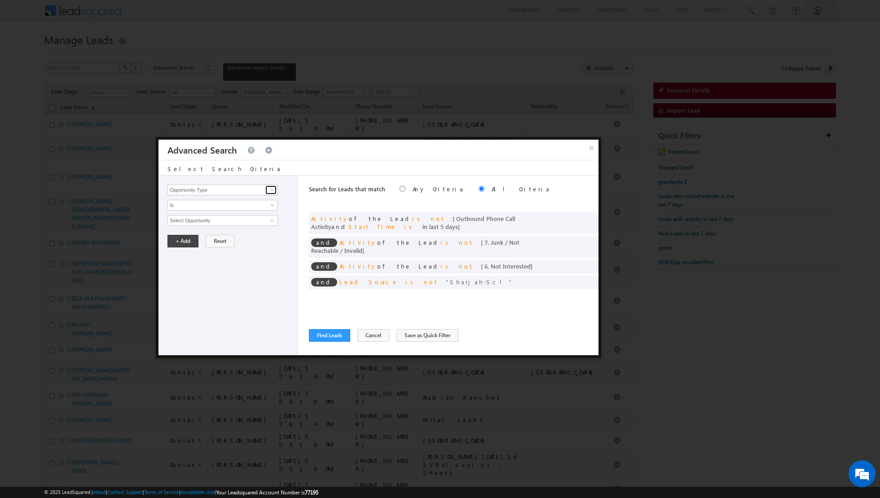
click at [272, 193] on span at bounding box center [272, 189] width 7 height 7
click at [222, 209] on link "First Name" at bounding box center [222, 208] width 110 height 10
type input "First Name"
click at [233, 207] on span "Is" at bounding box center [216, 205] width 97 height 8
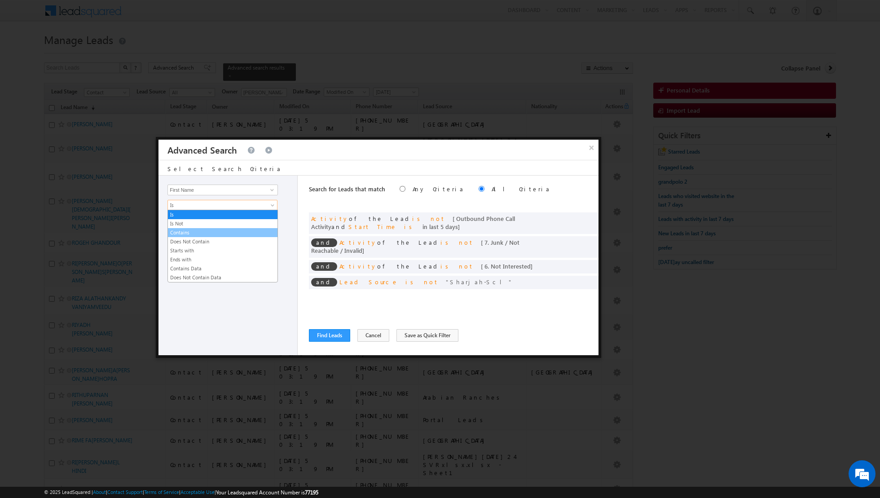
click at [198, 232] on link "Contains" at bounding box center [223, 233] width 110 height 8
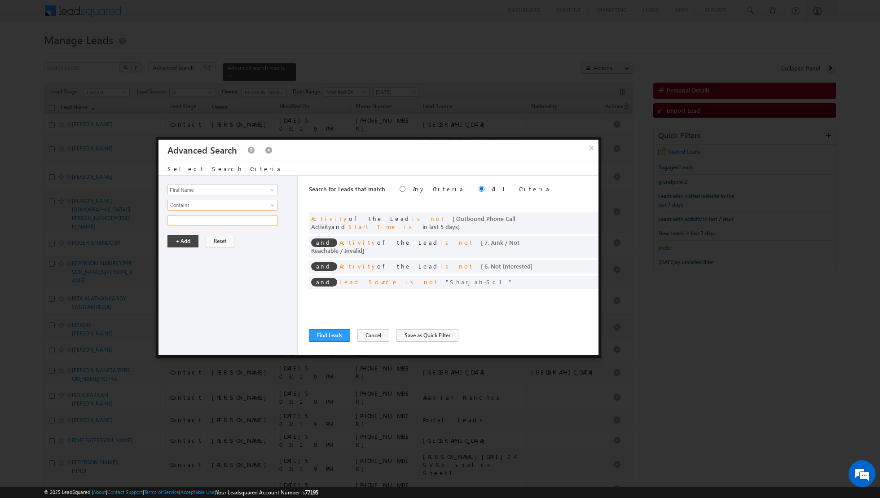
click at [201, 225] on input "text" at bounding box center [222, 220] width 110 height 11
type input "shinde"
click at [170, 244] on button "+ Add" at bounding box center [182, 241] width 31 height 13
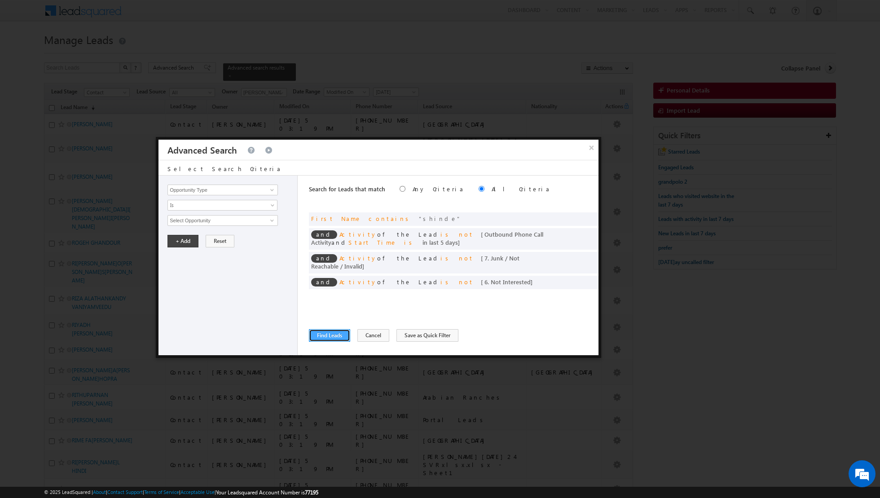
click at [334, 339] on button "Find Leads" at bounding box center [329, 335] width 41 height 13
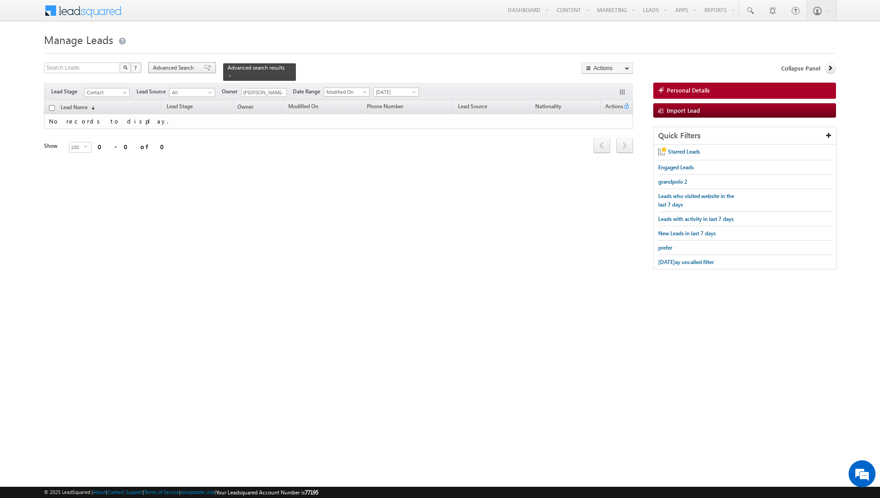
click at [204, 66] on span at bounding box center [207, 68] width 7 height 6
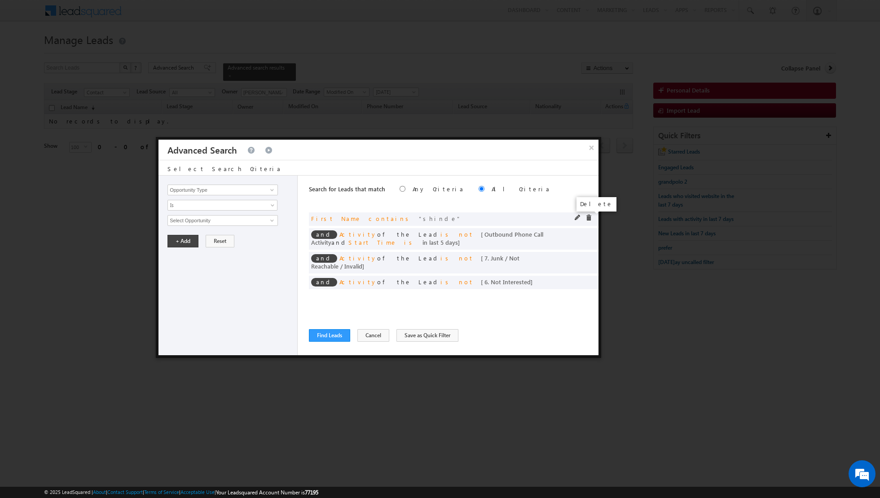
click at [588, 218] on span at bounding box center [589, 218] width 6 height 6
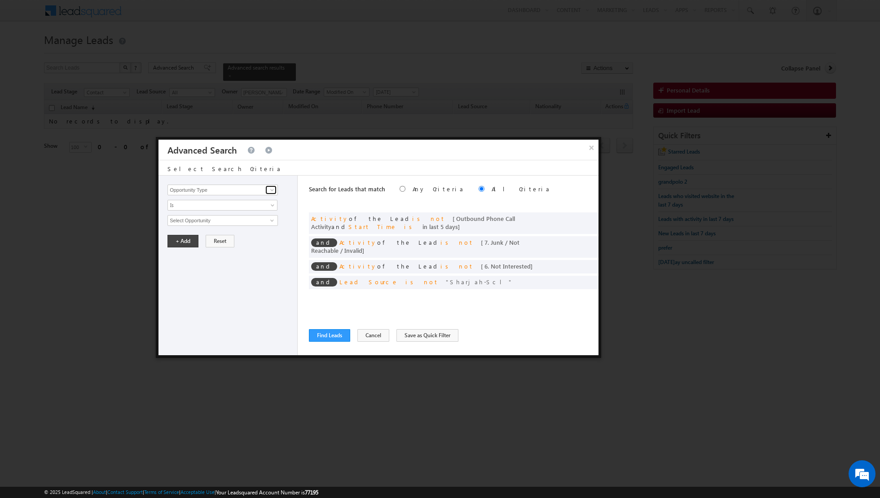
click at [272, 191] on span at bounding box center [272, 189] width 7 height 7
click at [242, 207] on link "First Name" at bounding box center [222, 208] width 110 height 10
type input "First Name"
click at [271, 206] on span at bounding box center [273, 206] width 7 height 7
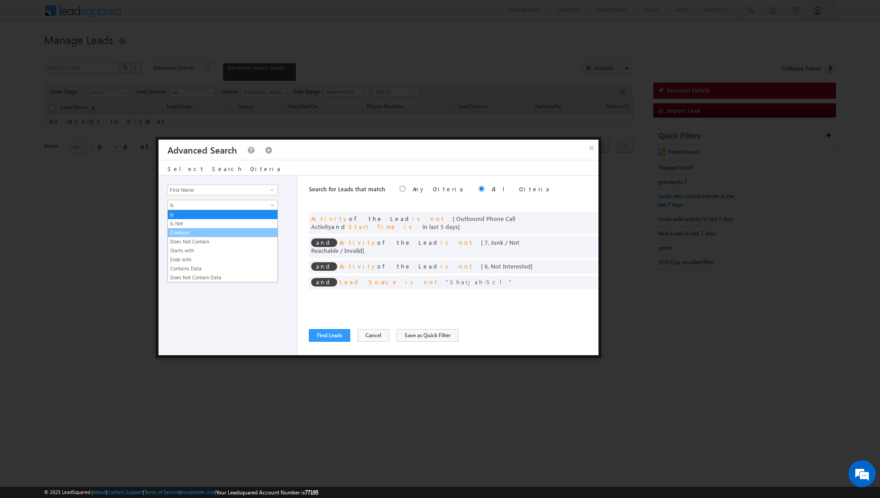
click at [193, 231] on link "Contains" at bounding box center [223, 233] width 110 height 8
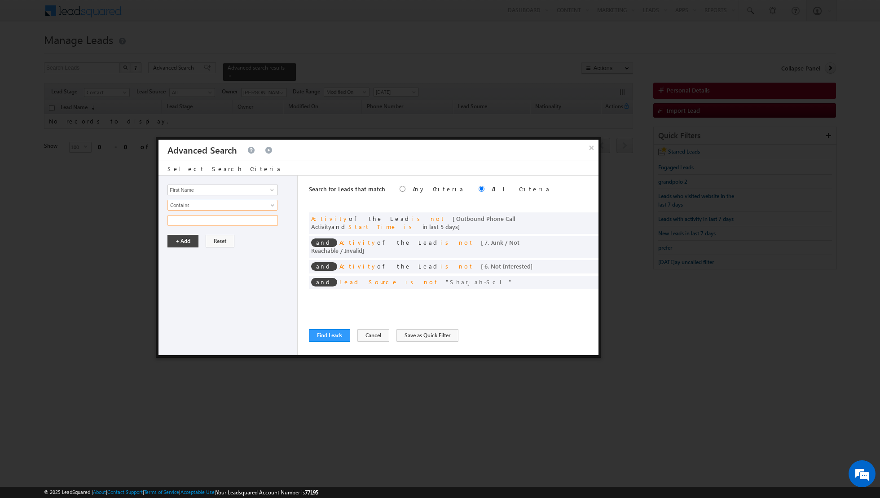
click at [212, 219] on input "text" at bounding box center [222, 220] width 110 height 11
type input "joshi"
click at [183, 241] on button "+ Add" at bounding box center [182, 241] width 31 height 13
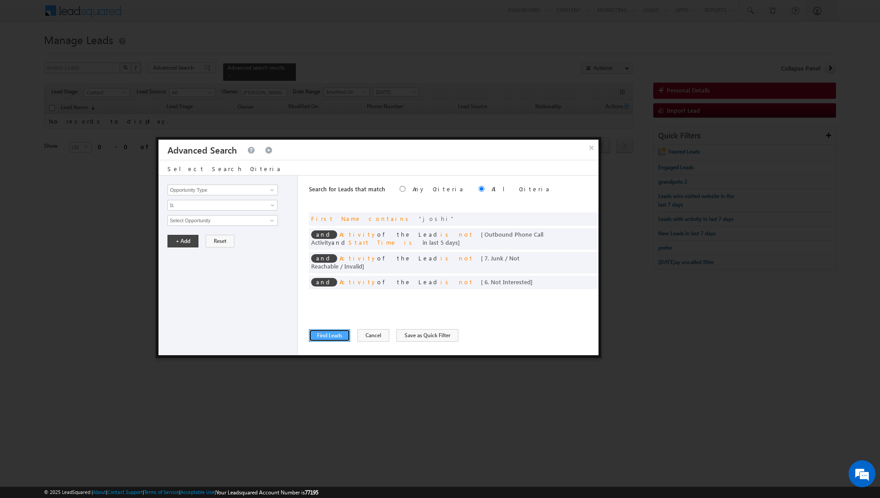
click at [329, 334] on button "Find Leads" at bounding box center [329, 335] width 41 height 13
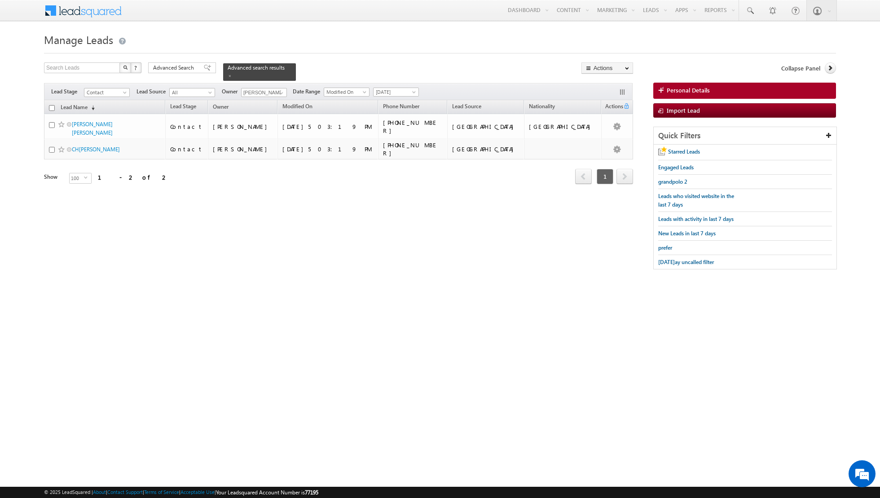
click at [51, 108] on input "checkbox" at bounding box center [52, 108] width 6 height 6
checkbox input "true"
click at [599, 142] on link "Change Owner" at bounding box center [607, 145] width 51 height 11
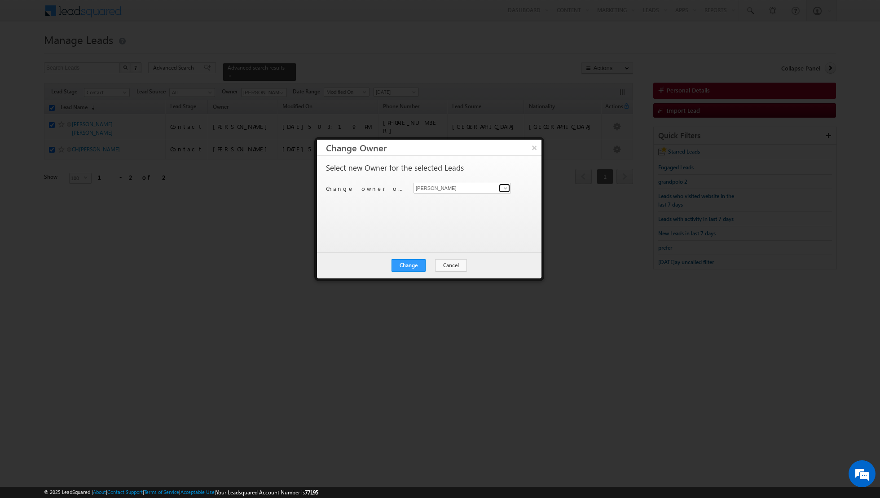
click at [510, 186] on link at bounding box center [504, 188] width 11 height 9
click at [473, 199] on link "Asma Kazi asma.kazi@indglobal.ae" at bounding box center [462, 201] width 97 height 17
type input "[PERSON_NAME]"
click at [409, 267] on button "Change" at bounding box center [409, 265] width 34 height 13
click at [429, 265] on button "Close" at bounding box center [430, 265] width 29 height 13
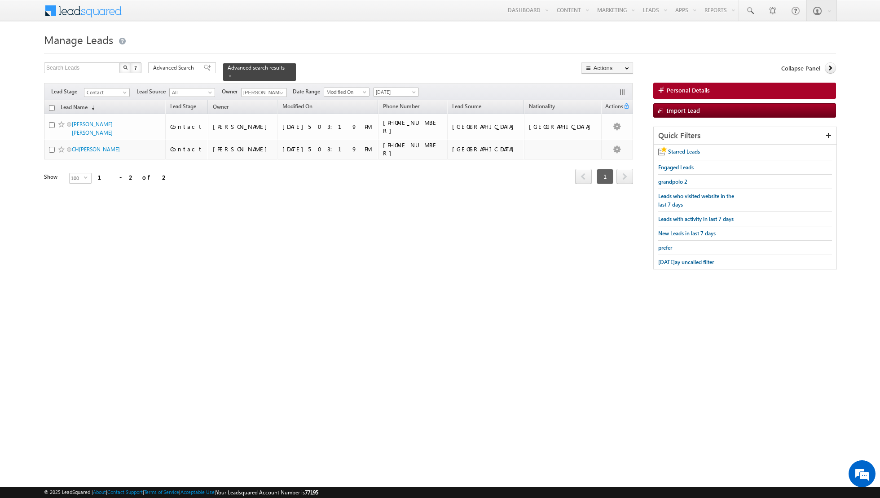
click at [51, 106] on input "checkbox" at bounding box center [52, 108] width 6 height 6
checkbox input "true"
click at [596, 145] on link "Change Owner" at bounding box center [607, 145] width 51 height 11
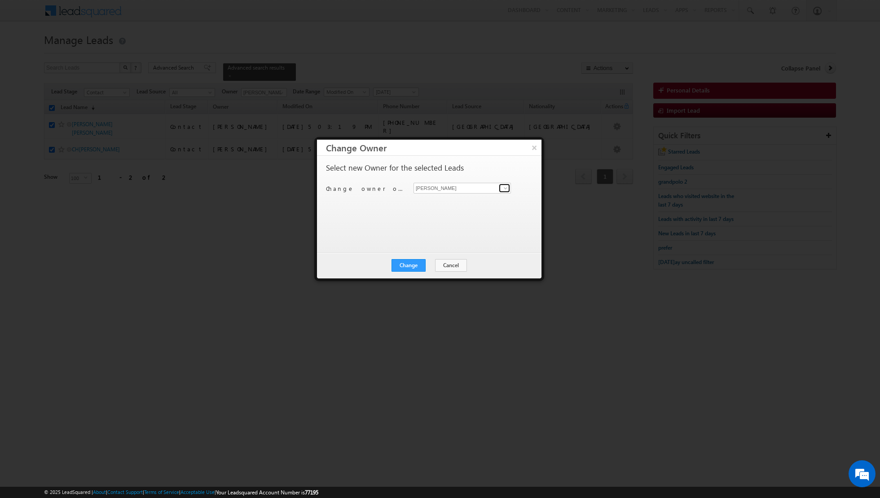
click at [504, 188] on span at bounding box center [505, 188] width 7 height 7
click at [452, 198] on link "Asma Kazi asma.kazi@indglobal.ae" at bounding box center [462, 201] width 97 height 17
type input "[PERSON_NAME]"
click at [408, 264] on button "Change" at bounding box center [409, 265] width 34 height 13
click at [433, 261] on button "Close" at bounding box center [430, 265] width 29 height 13
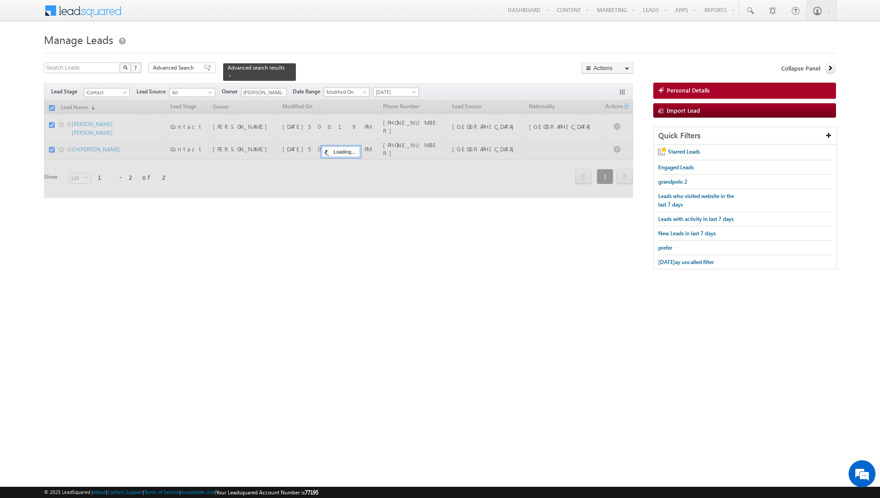
checkbox input "false"
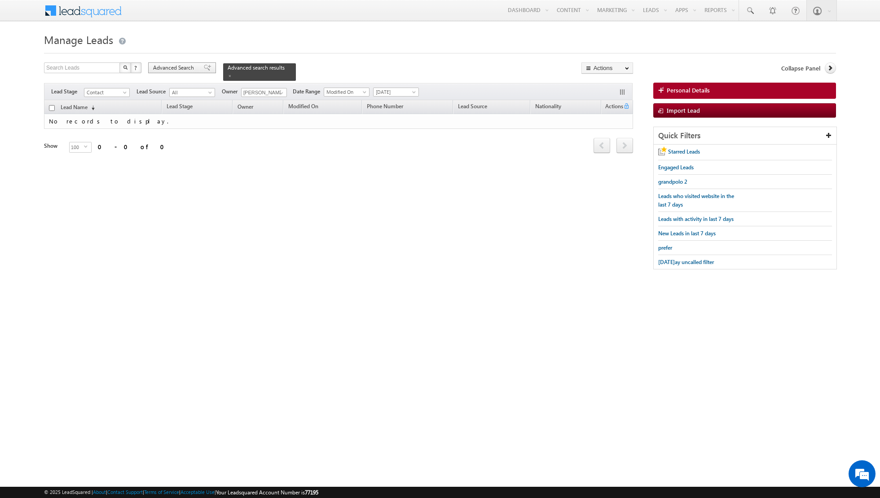
click at [204, 67] on span at bounding box center [207, 68] width 7 height 6
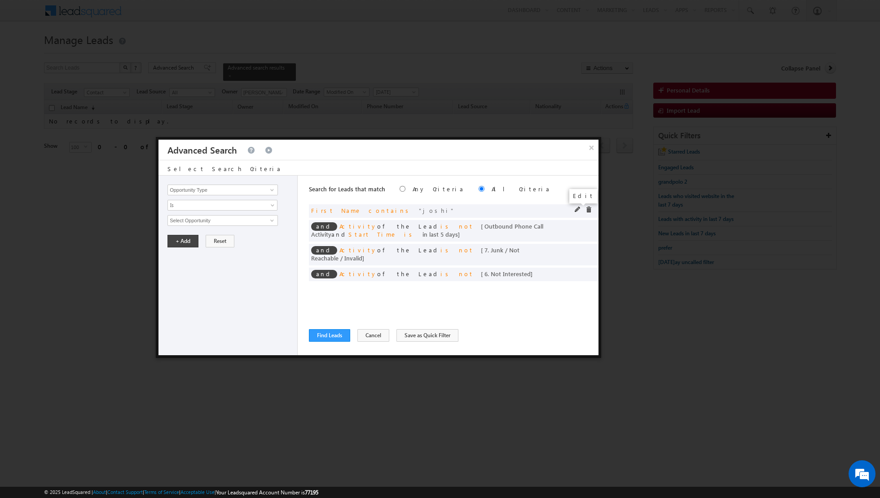
click at [577, 208] on span at bounding box center [578, 210] width 6 height 6
click at [251, 221] on input "joshi" at bounding box center [222, 220] width 110 height 11
type input "j"
type input "deshpande"
click at [182, 237] on button "+ Add" at bounding box center [182, 241] width 31 height 13
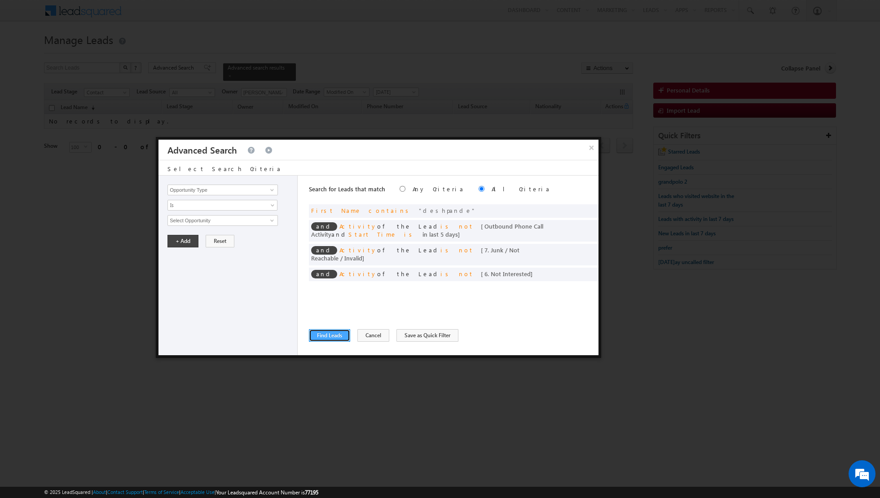
click at [332, 338] on button "Find Leads" at bounding box center [329, 335] width 41 height 13
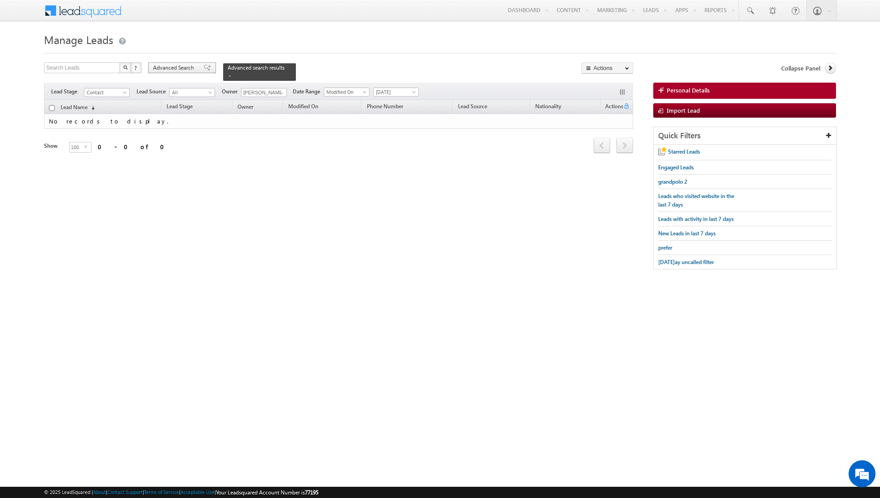
click at [204, 67] on span at bounding box center [207, 68] width 7 height 6
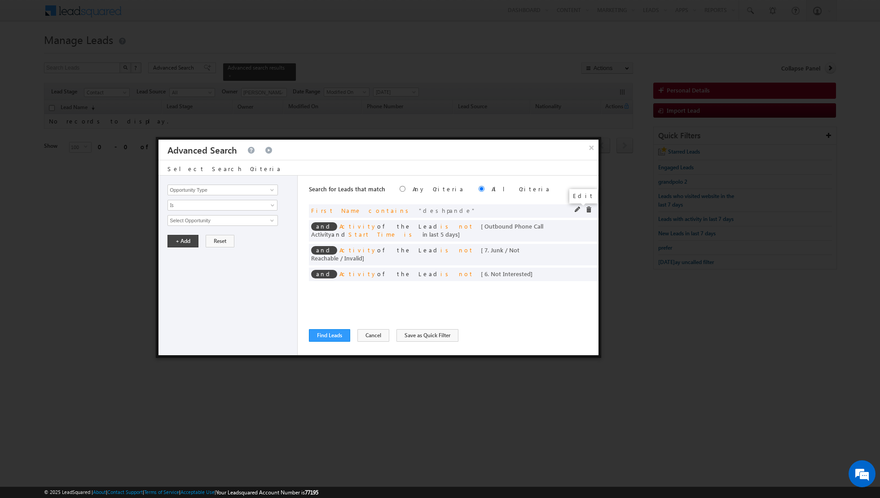
click at [579, 210] on span at bounding box center [578, 210] width 6 height 6
click at [246, 220] on input "deshpande" at bounding box center [222, 220] width 110 height 11
type input "d"
type input "Jadhav"
click at [185, 240] on button "+ Add" at bounding box center [182, 241] width 31 height 13
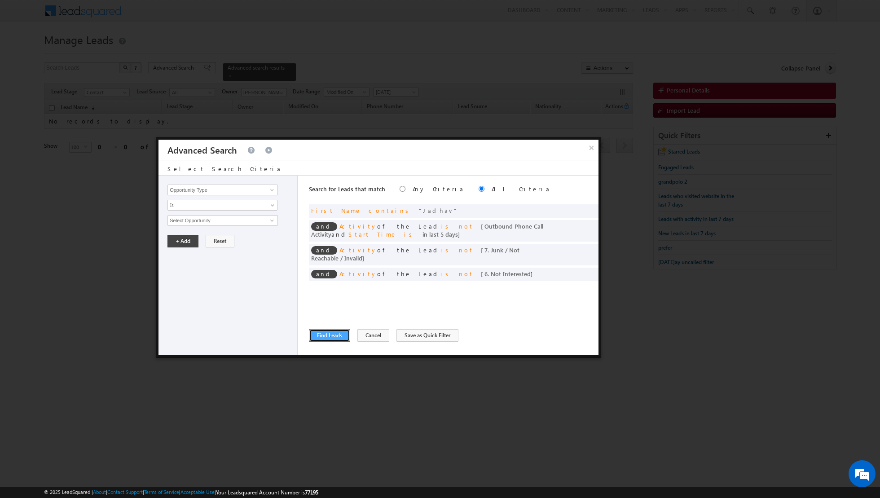
click at [321, 335] on button "Find Leads" at bounding box center [329, 335] width 41 height 13
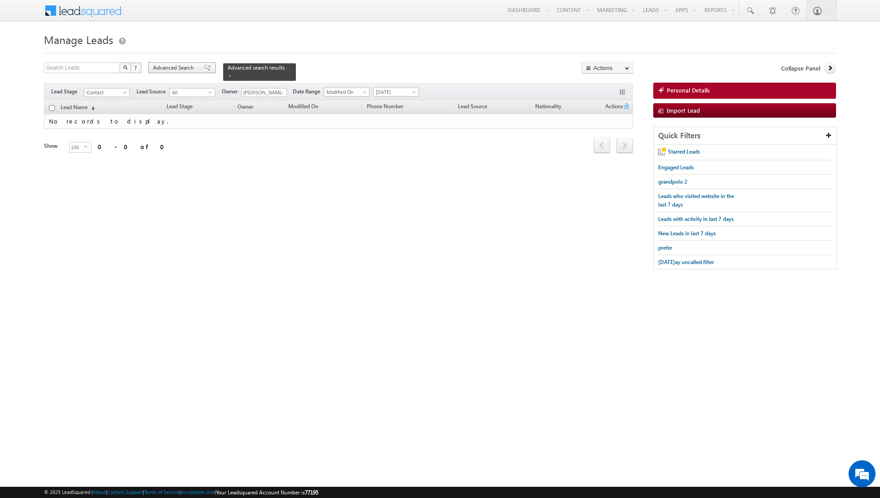
click at [204, 69] on span at bounding box center [207, 68] width 7 height 6
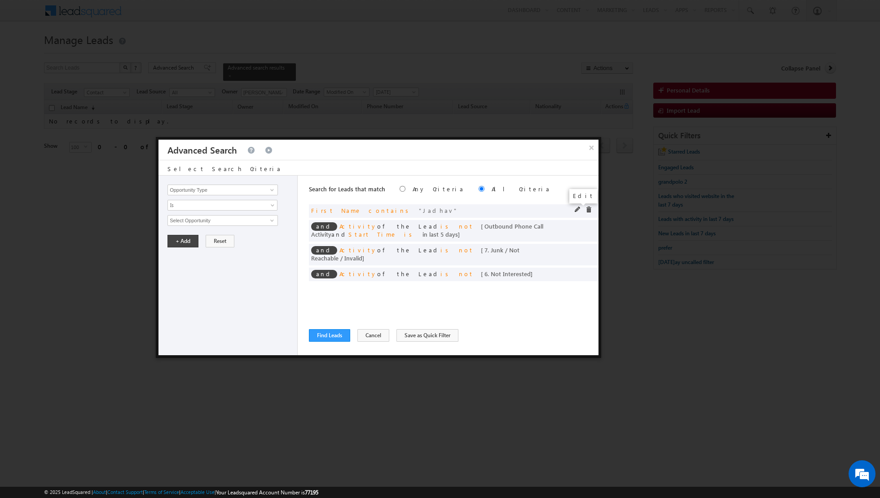
click at [576, 210] on span at bounding box center [578, 210] width 6 height 6
click at [249, 223] on input "Jadhav" at bounding box center [222, 220] width 110 height 11
type input "J"
type input "Patil"
click at [185, 241] on button "+ Add" at bounding box center [182, 241] width 31 height 13
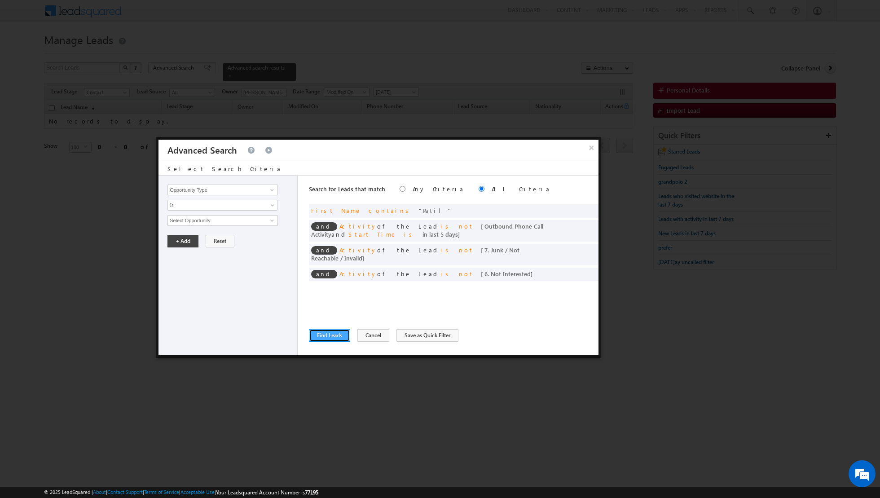
click at [325, 334] on button "Find Leads" at bounding box center [329, 335] width 41 height 13
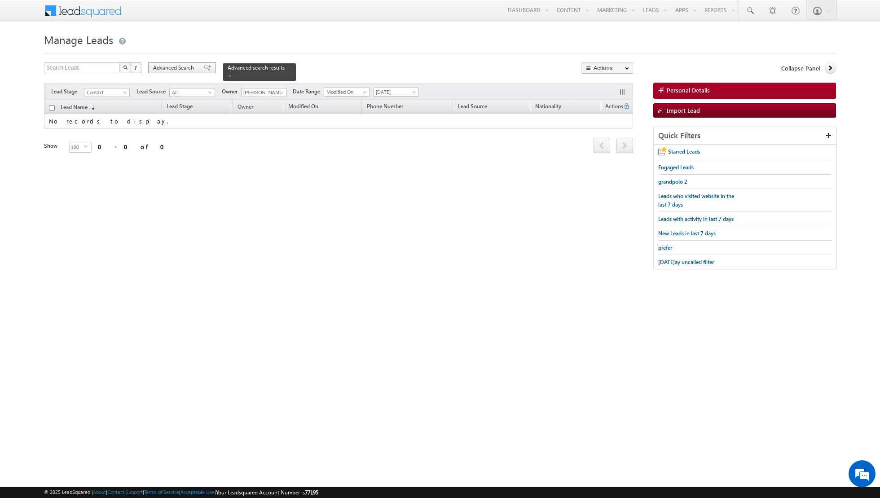
click at [206, 66] on div "Advanced Search" at bounding box center [182, 67] width 68 height 11
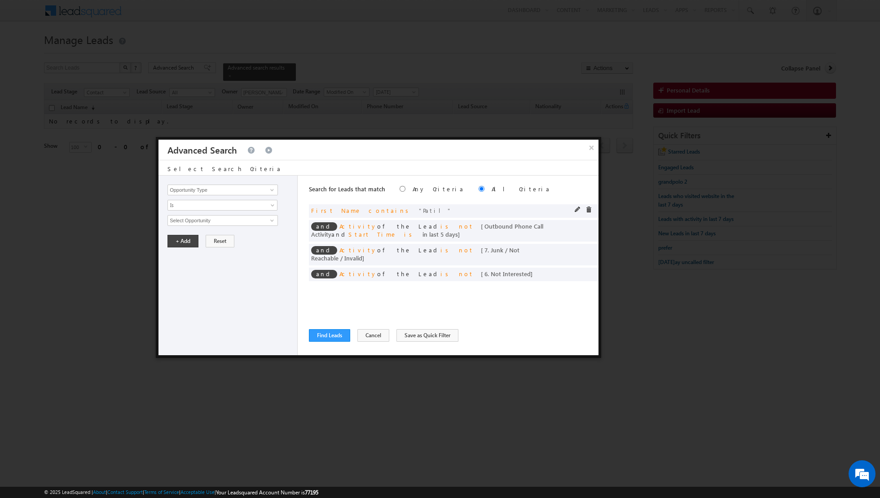
click at [577, 208] on span at bounding box center [578, 210] width 6 height 6
click at [208, 217] on input "Patil" at bounding box center [222, 220] width 110 height 11
type input "P"
type input "Bhosale"
click at [185, 239] on button "+ Add" at bounding box center [182, 241] width 31 height 13
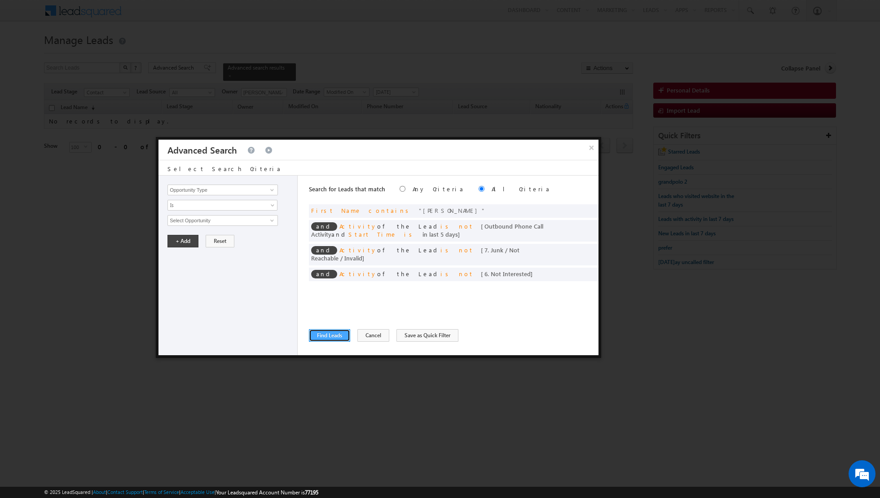
click at [326, 337] on button "Find Leads" at bounding box center [329, 335] width 41 height 13
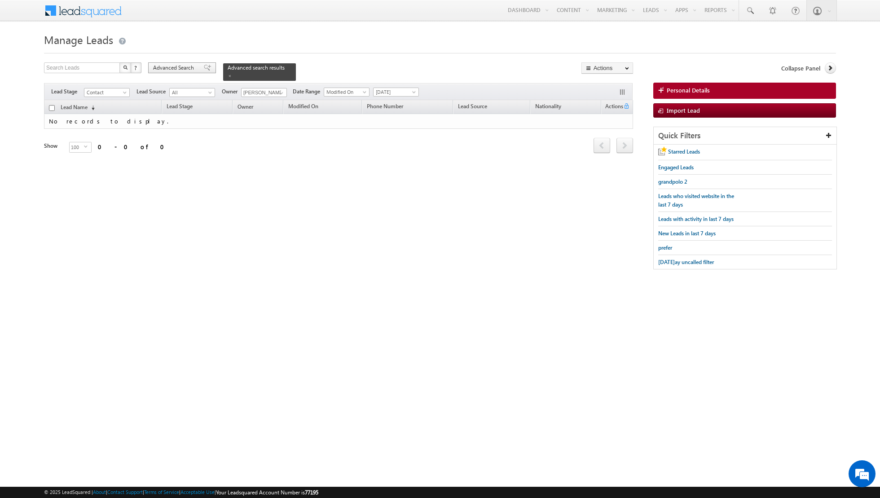
click at [204, 68] on span at bounding box center [207, 68] width 7 height 6
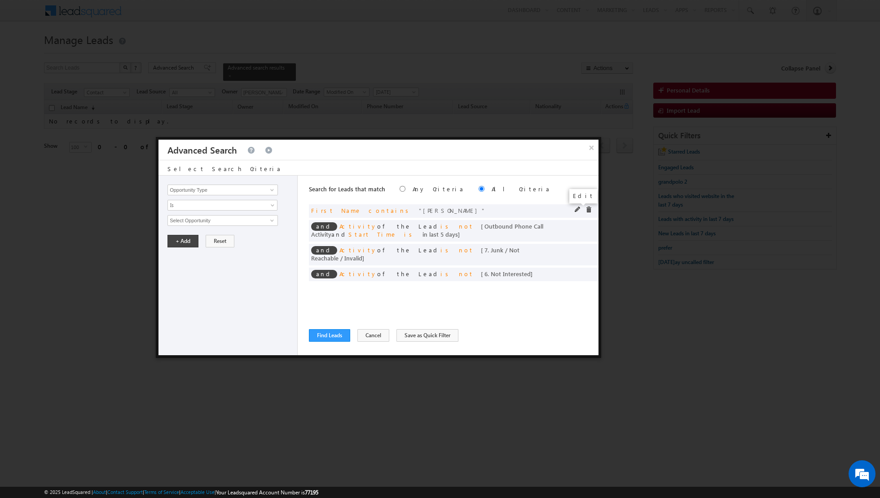
click at [576, 209] on span at bounding box center [578, 210] width 6 height 6
click at [241, 219] on input "Bhosale" at bounding box center [222, 220] width 110 height 11
type input "B"
type input "Ghadge"
click at [179, 237] on button "+ Add" at bounding box center [182, 241] width 31 height 13
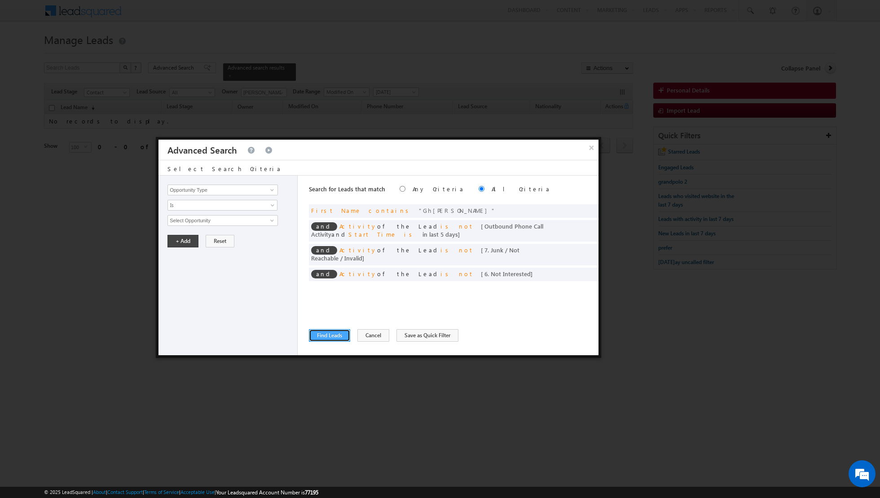
click at [324, 337] on button "Find Leads" at bounding box center [329, 335] width 41 height 13
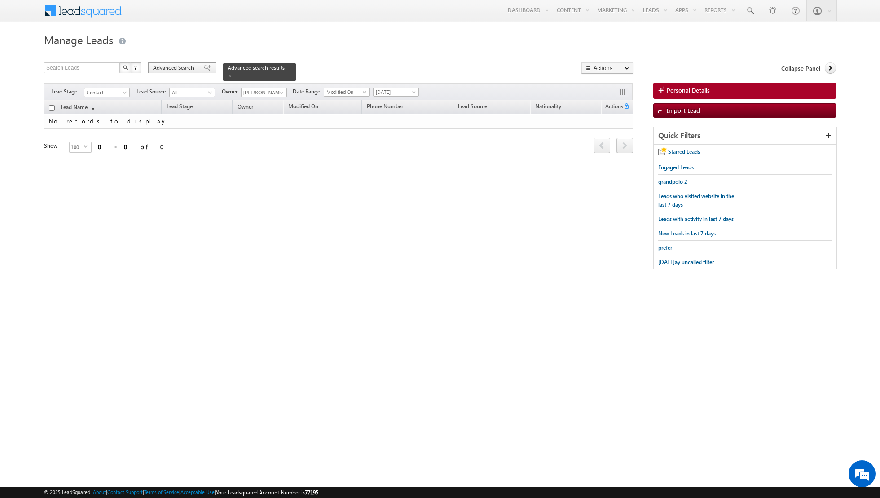
click at [204, 67] on span at bounding box center [207, 68] width 7 height 6
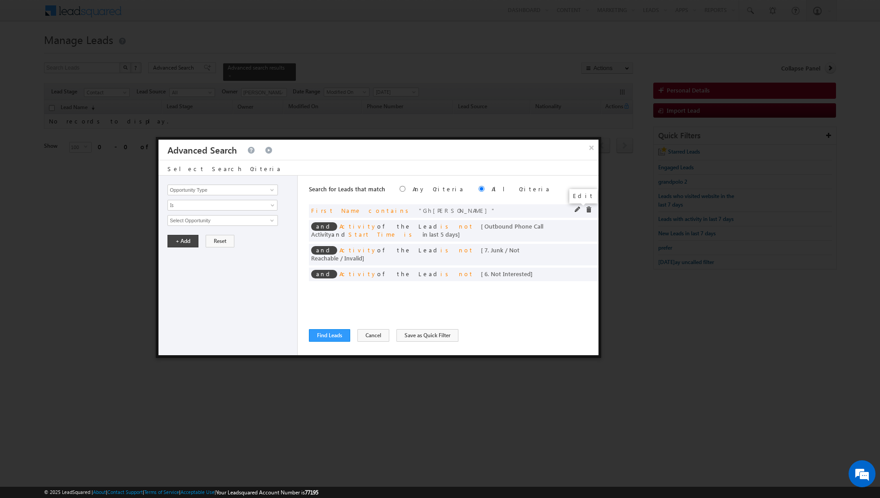
click at [577, 208] on span at bounding box center [578, 210] width 6 height 6
click at [274, 192] on span at bounding box center [272, 189] width 7 height 7
click at [221, 224] on link "Last Name" at bounding box center [222, 226] width 110 height 10
type input "Last Name"
click at [270, 203] on span at bounding box center [273, 206] width 7 height 7
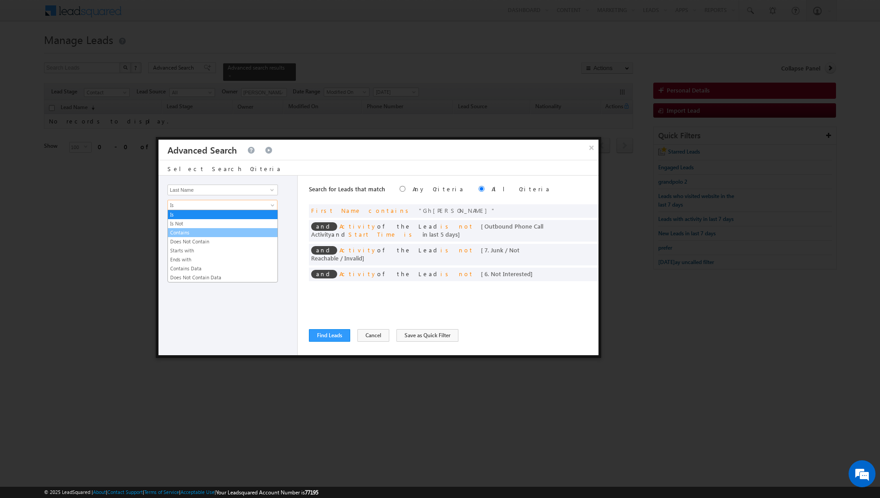
click at [204, 235] on link "Contains" at bounding box center [223, 233] width 110 height 8
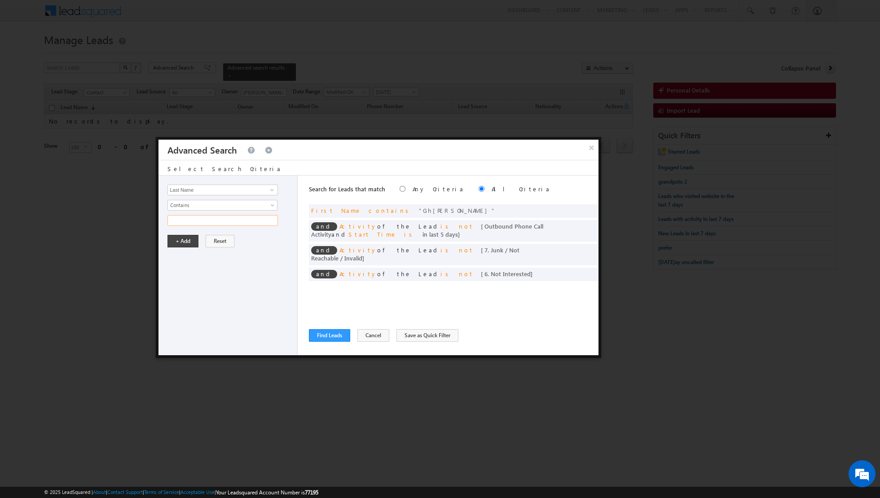
click at [206, 219] on input "text" at bounding box center [222, 220] width 110 height 11
type input "joshi"
click at [178, 238] on button "+ Add" at bounding box center [182, 241] width 31 height 13
click at [334, 334] on button "Find Leads" at bounding box center [329, 335] width 41 height 13
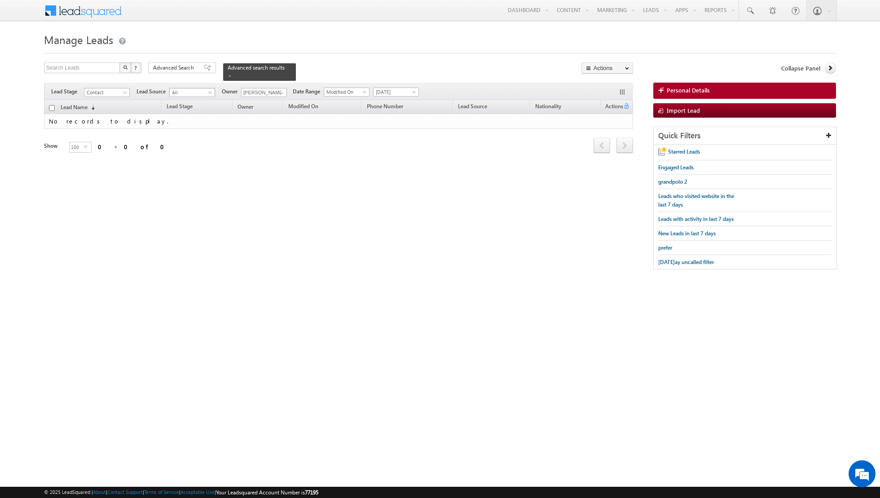
click at [208, 91] on span at bounding box center [210, 94] width 7 height 7
click at [204, 69] on span at bounding box center [207, 68] width 7 height 6
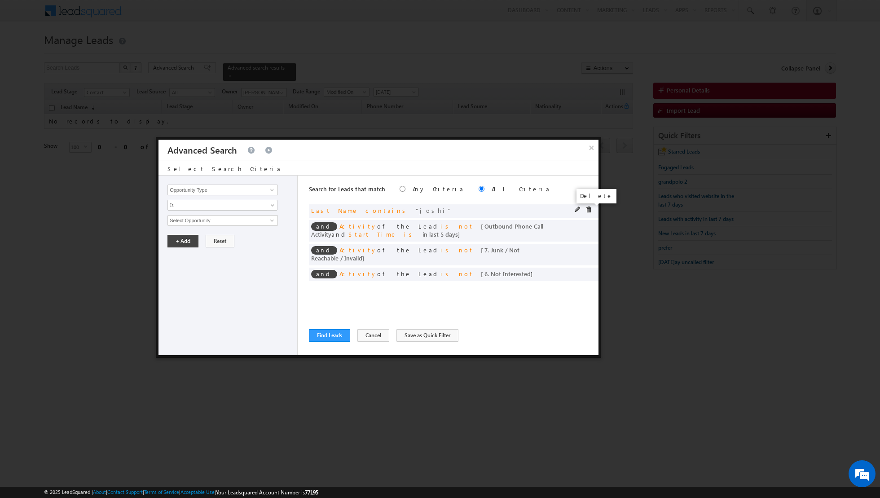
click at [587, 207] on span at bounding box center [589, 210] width 6 height 6
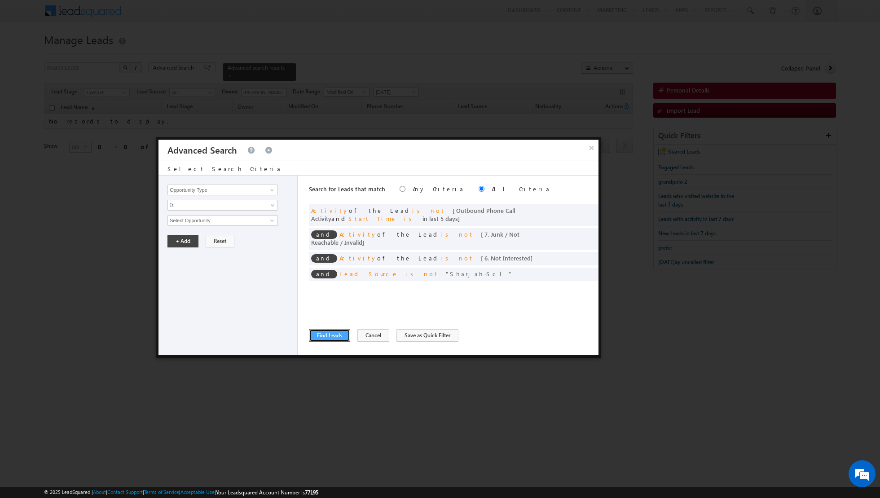
click at [326, 336] on button "Find Leads" at bounding box center [329, 335] width 41 height 13
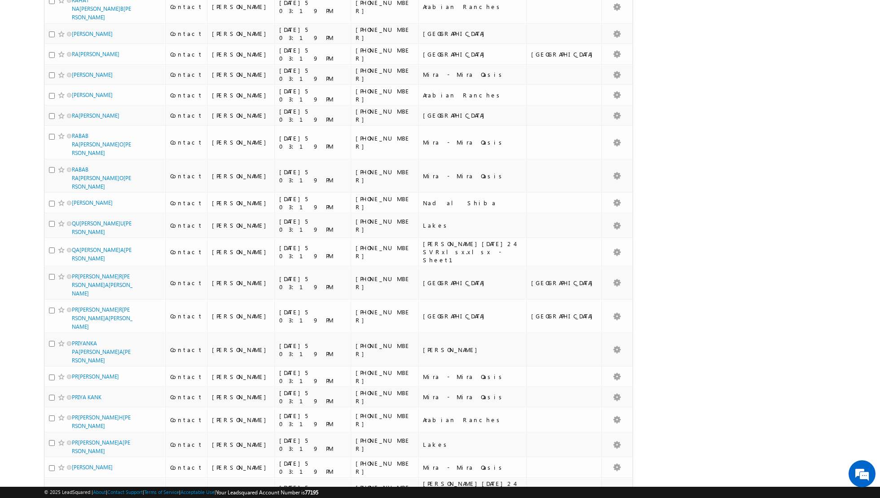
scroll to position [1959, 0]
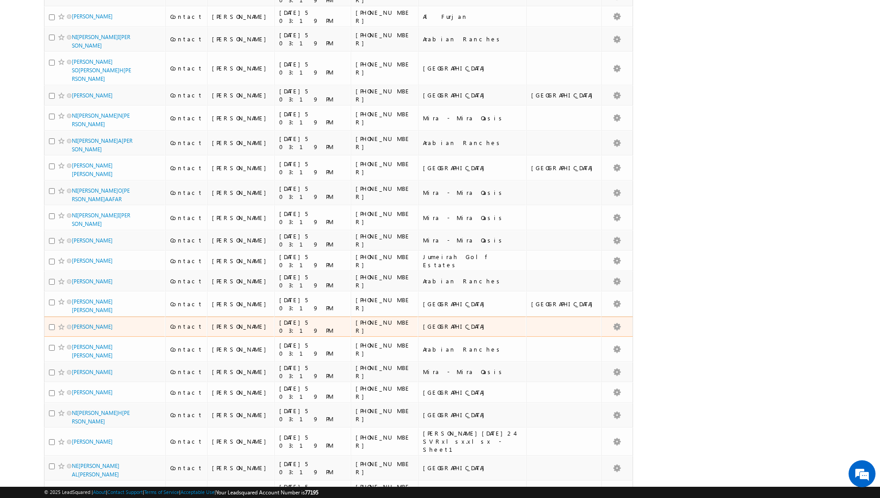
scroll to position [1916, 0]
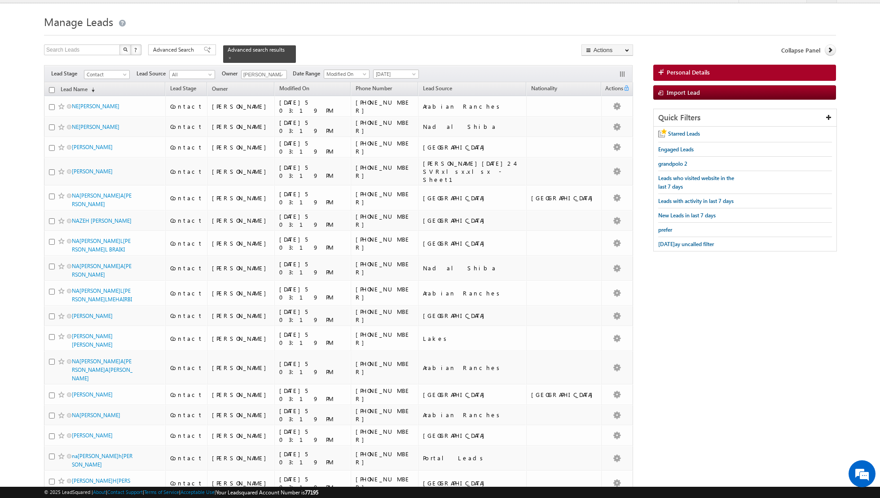
scroll to position [0, 0]
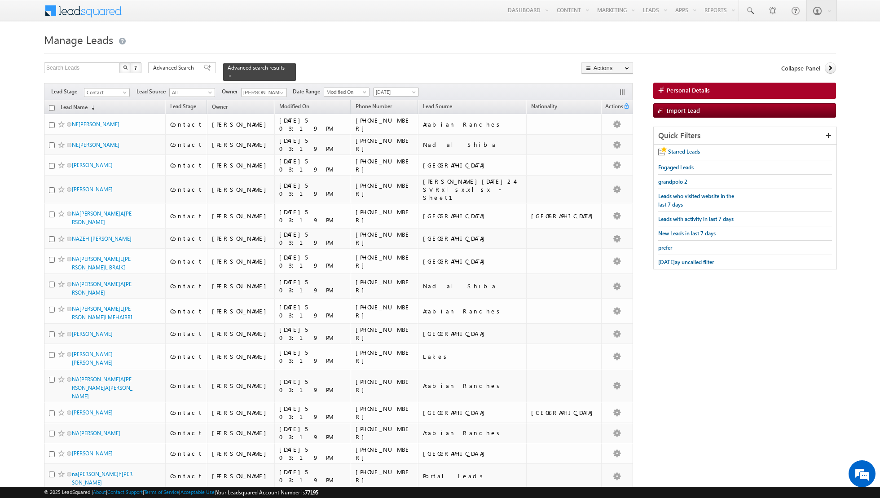
click at [52, 106] on input "checkbox" at bounding box center [52, 108] width 6 height 6
checkbox input "true"
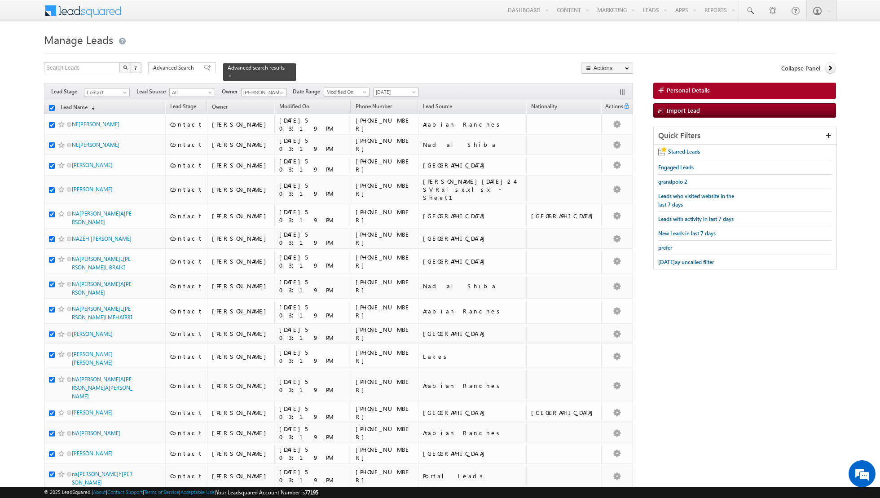
checkbox input "true"
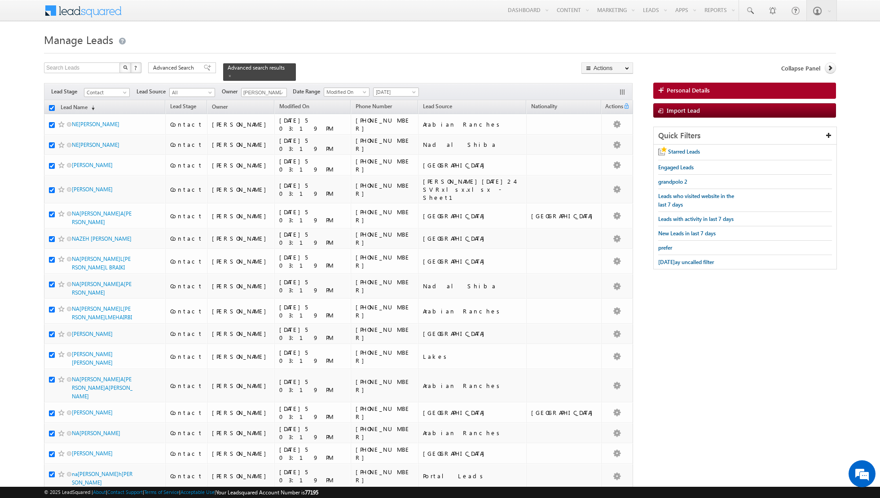
checkbox input "true"
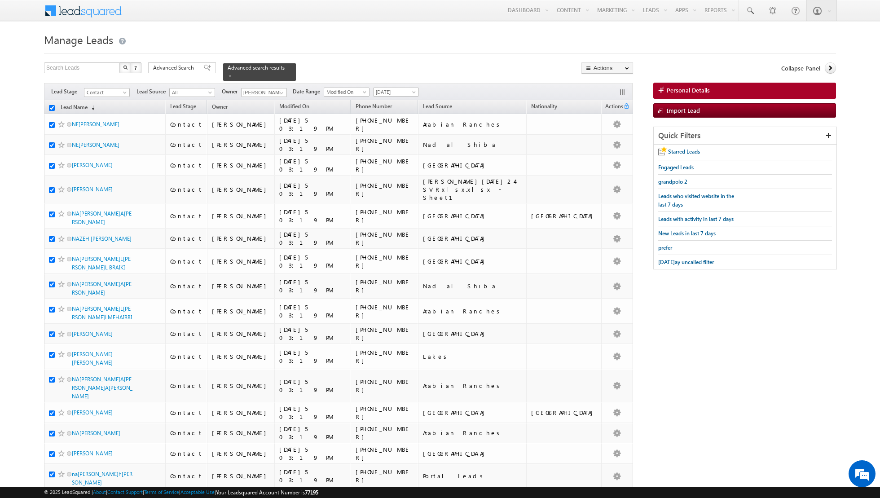
checkbox input "true"
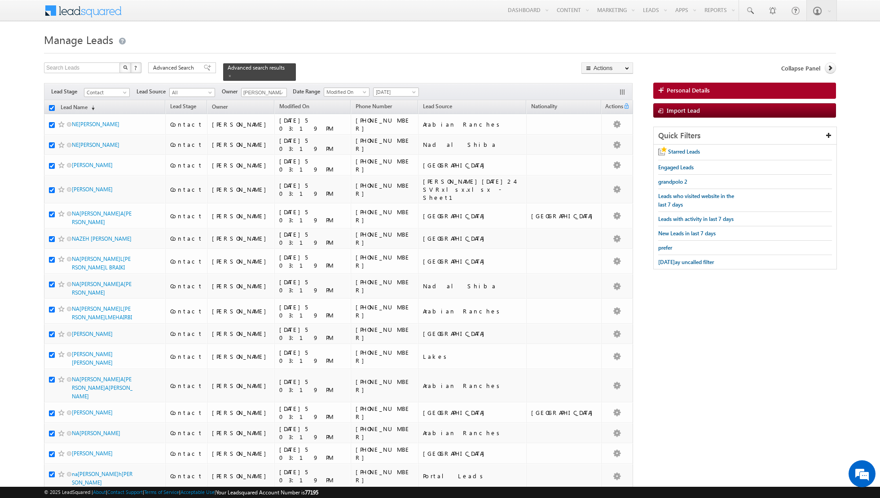
checkbox input "true"
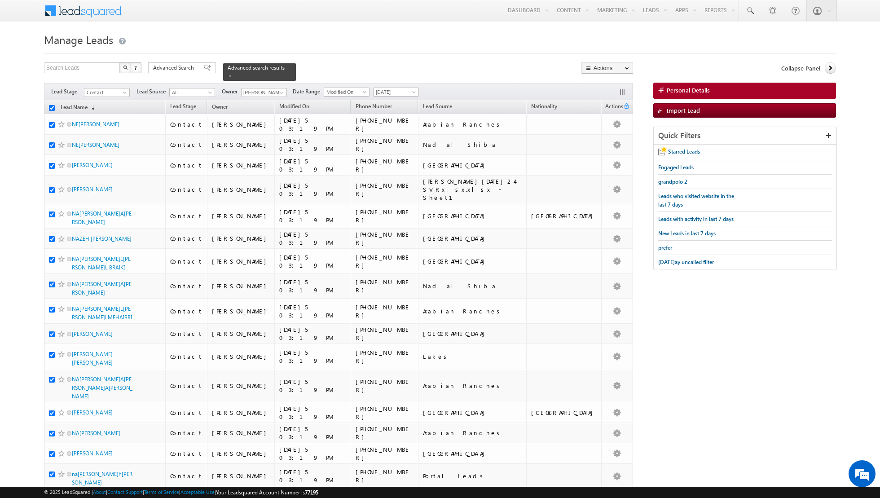
checkbox input "true"
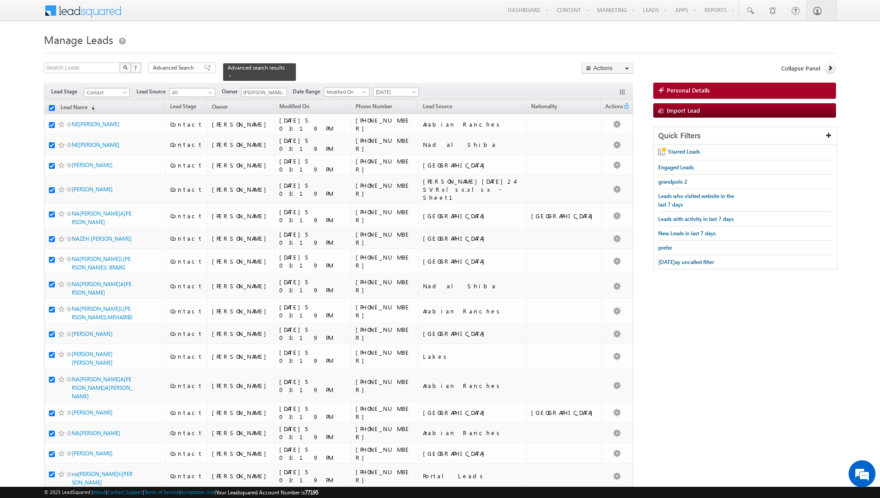
checkbox input "true"
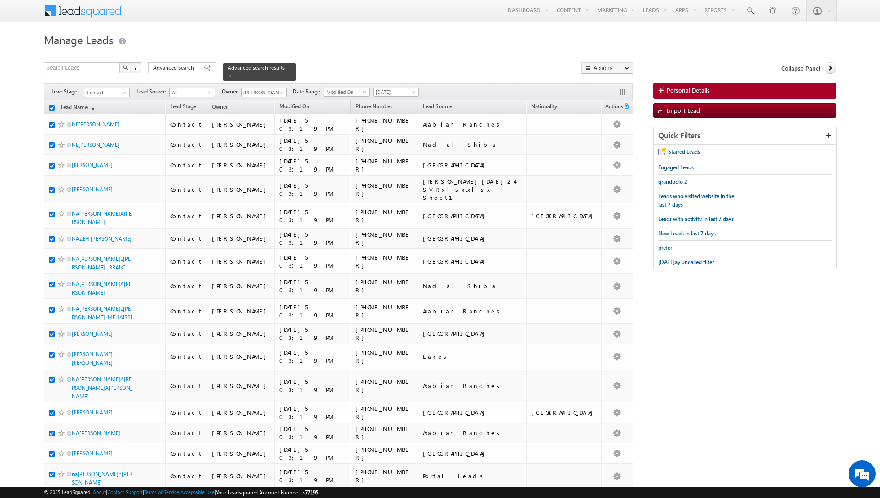
checkbox input "true"
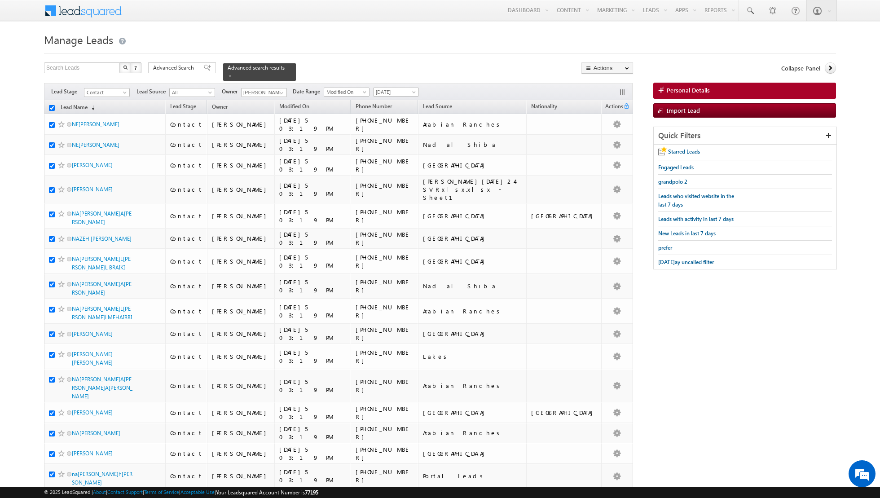
checkbox input "true"
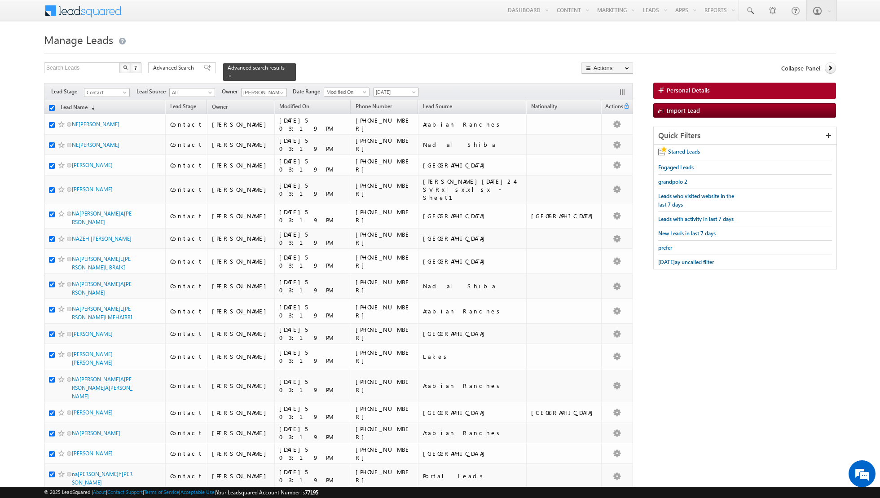
checkbox input "true"
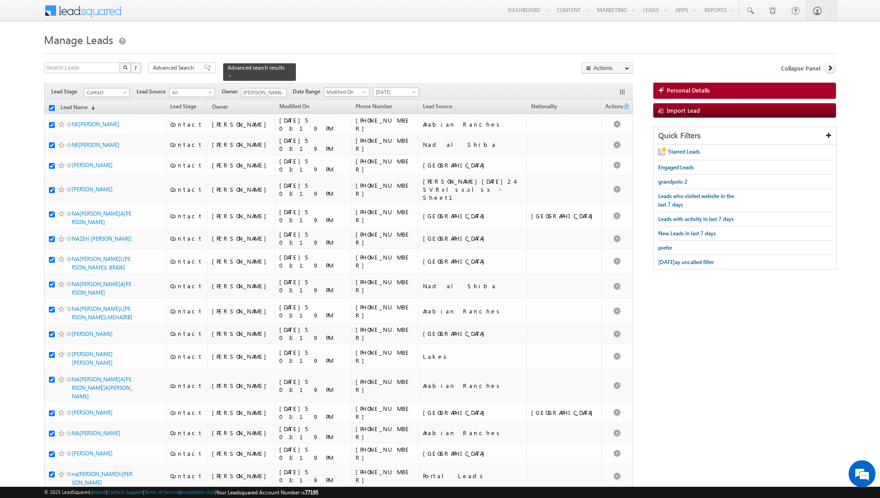
checkbox input "true"
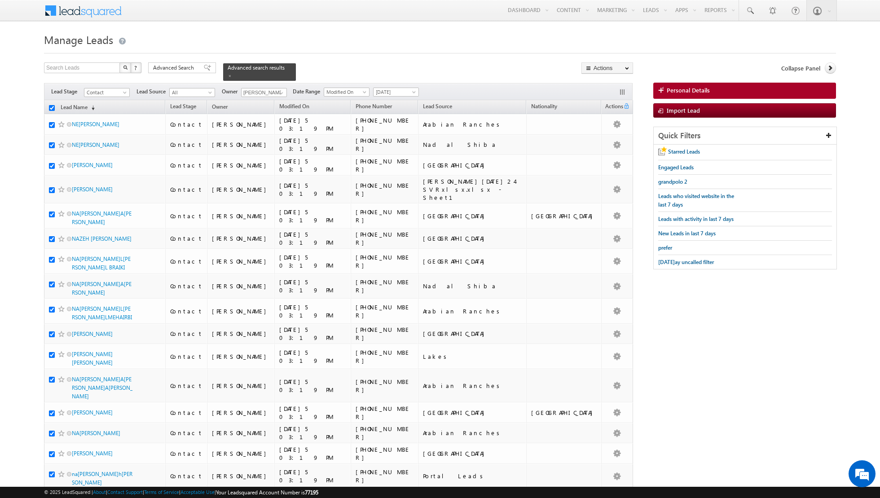
checkbox input "true"
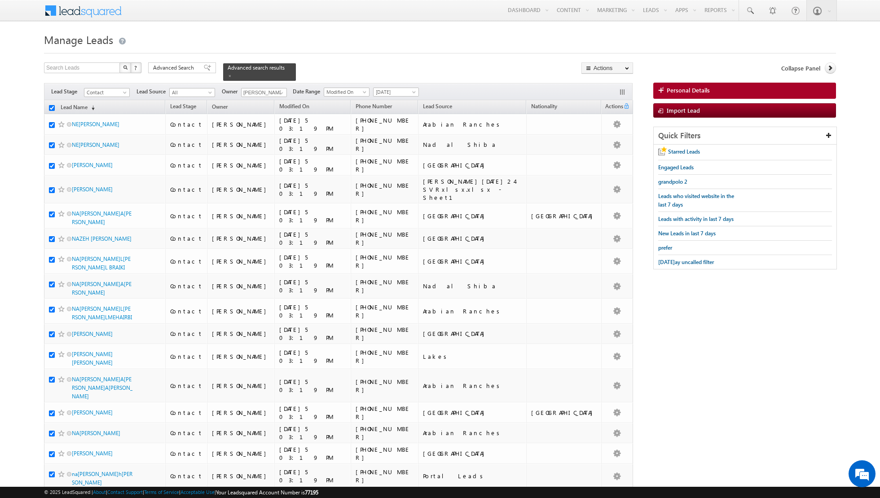
checkbox input "true"
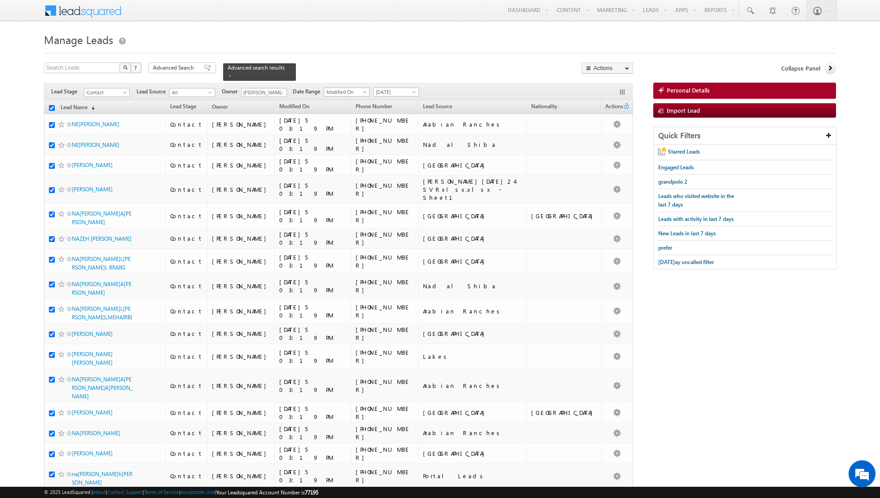
checkbox input "true"
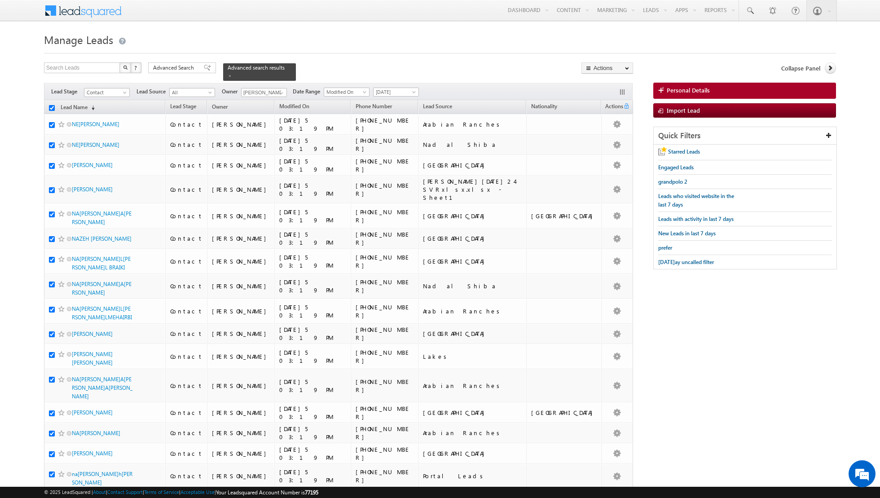
checkbox input "true"
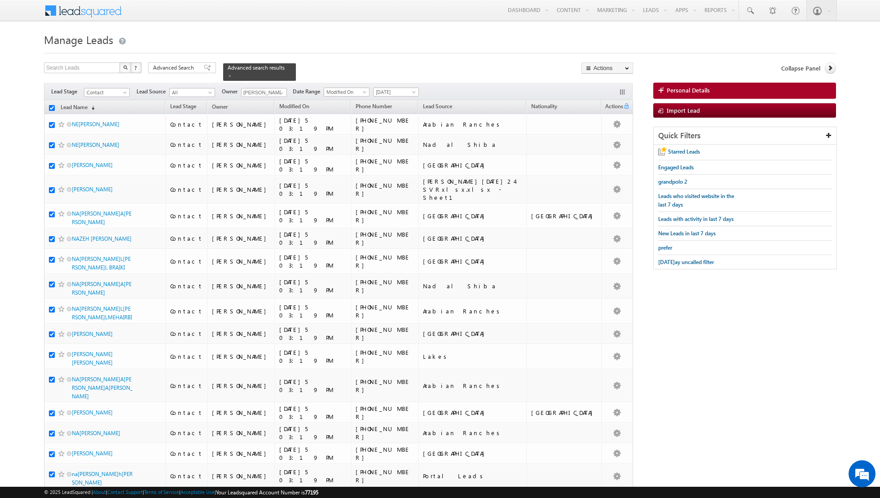
checkbox input "true"
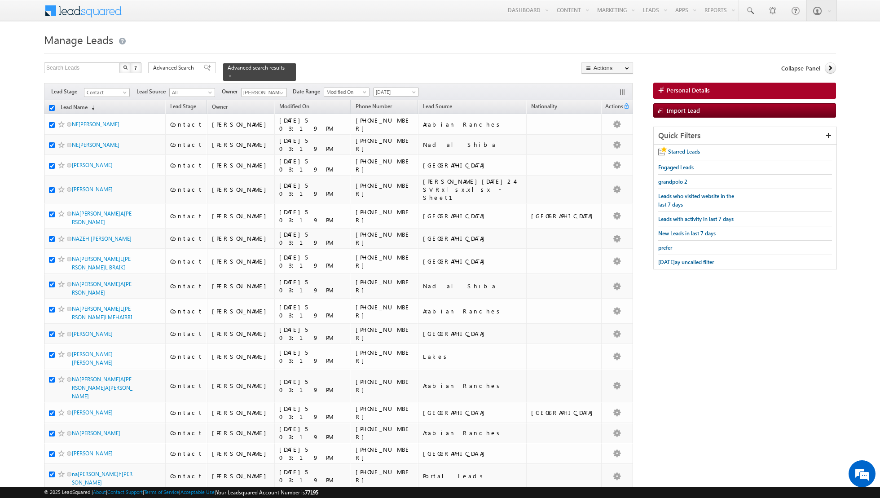
checkbox input "true"
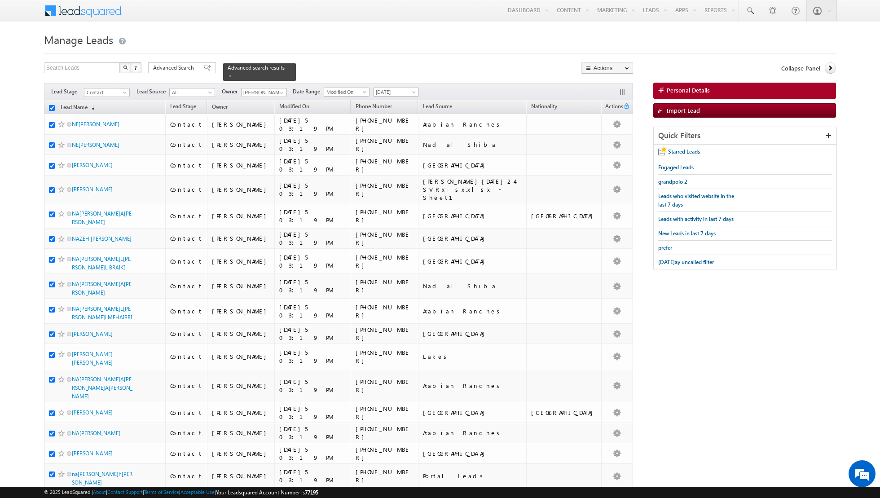
checkbox input "true"
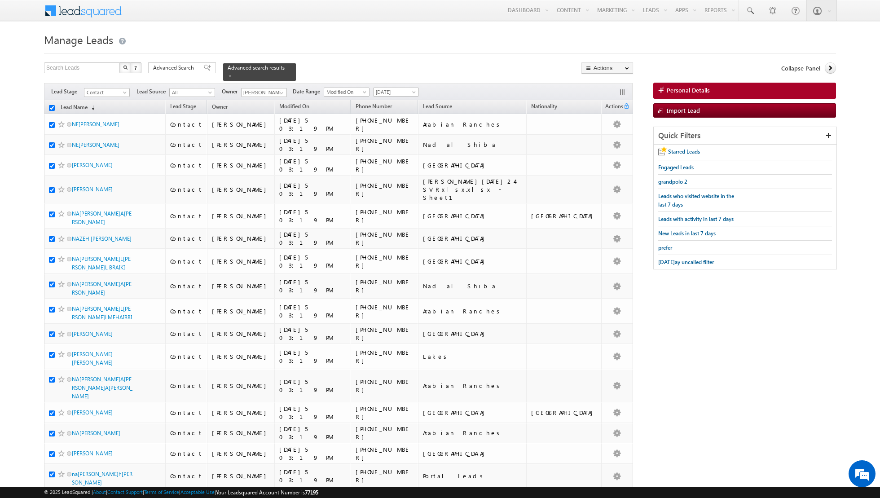
checkbox input "true"
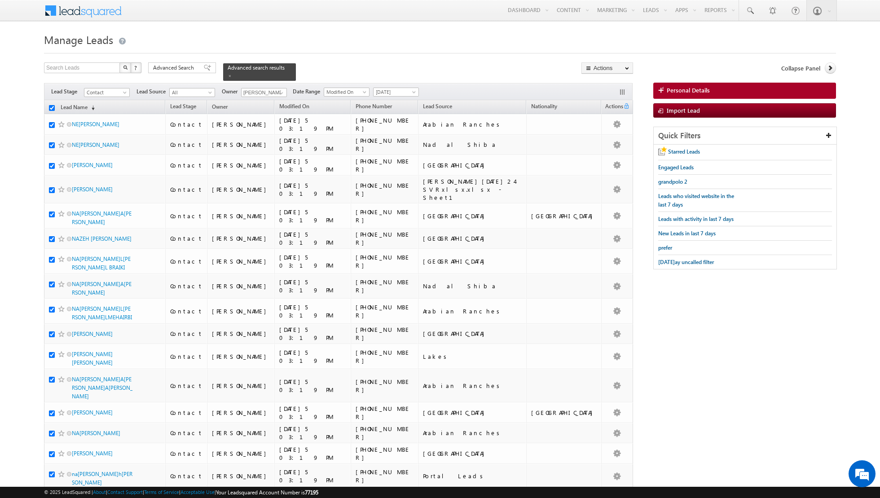
checkbox input "true"
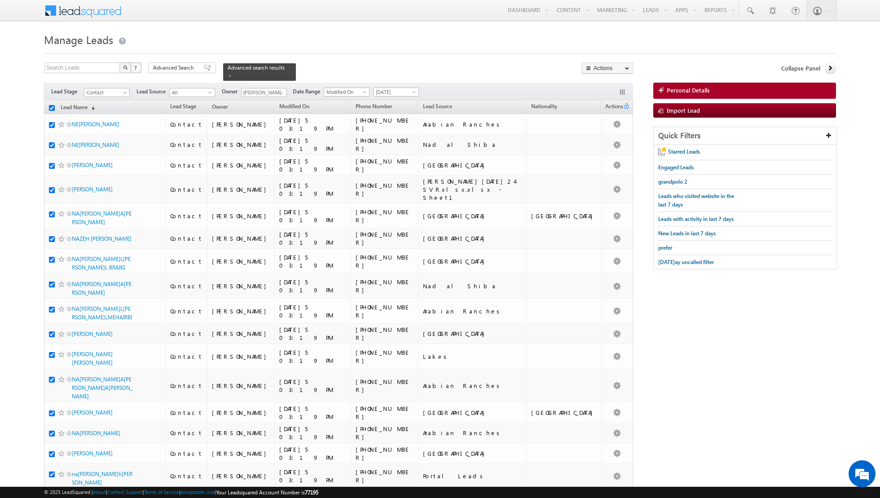
checkbox input "true"
click at [600, 145] on link "Change Owner" at bounding box center [607, 145] width 51 height 11
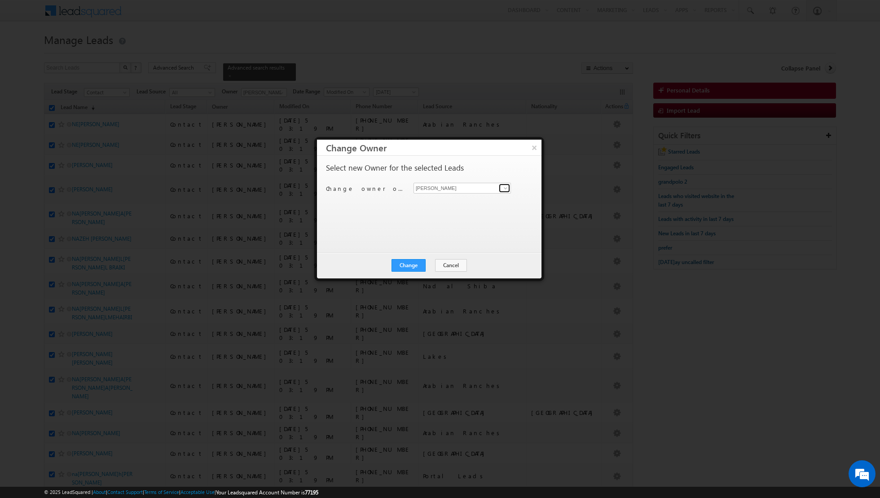
click at [505, 187] on span at bounding box center [505, 188] width 7 height 7
click at [476, 201] on link "Asma Kazi asma.kazi@indglobal.ae" at bounding box center [462, 201] width 97 height 17
type input "[PERSON_NAME]"
click at [408, 265] on button "Change" at bounding box center [409, 265] width 34 height 13
click at [437, 262] on button "Close" at bounding box center [430, 265] width 29 height 13
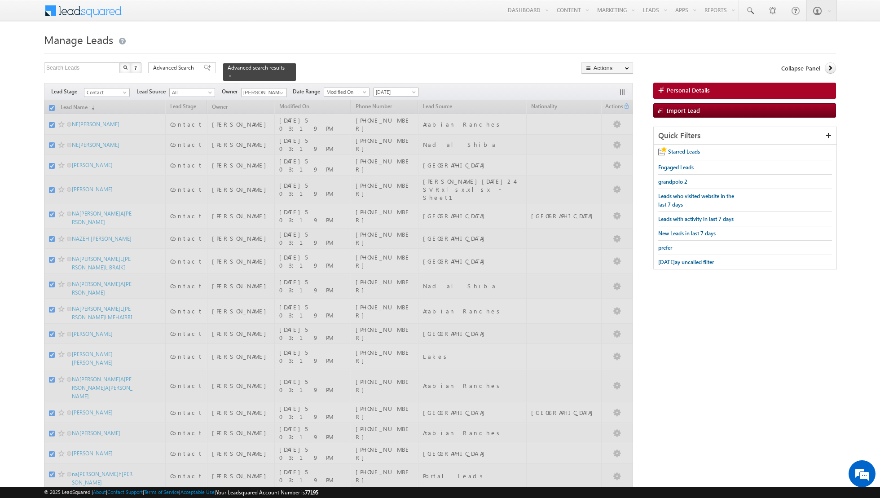
checkbox input "false"
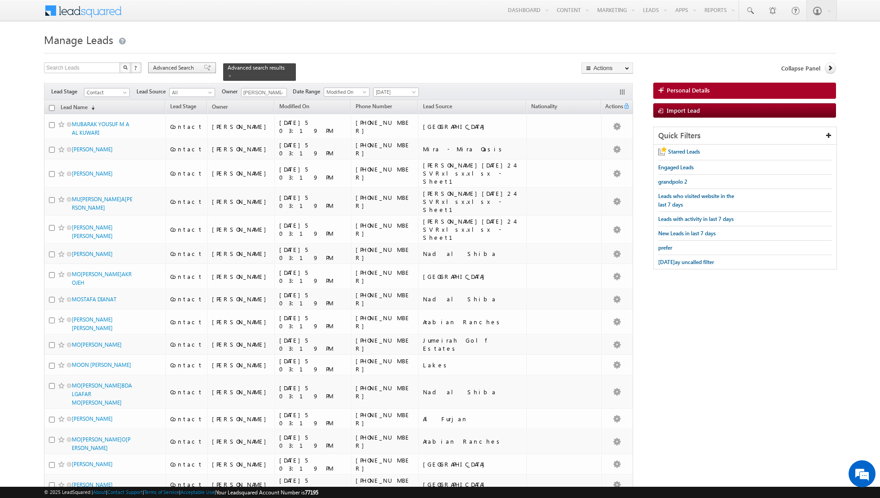
click at [204, 66] on span at bounding box center [207, 68] width 7 height 6
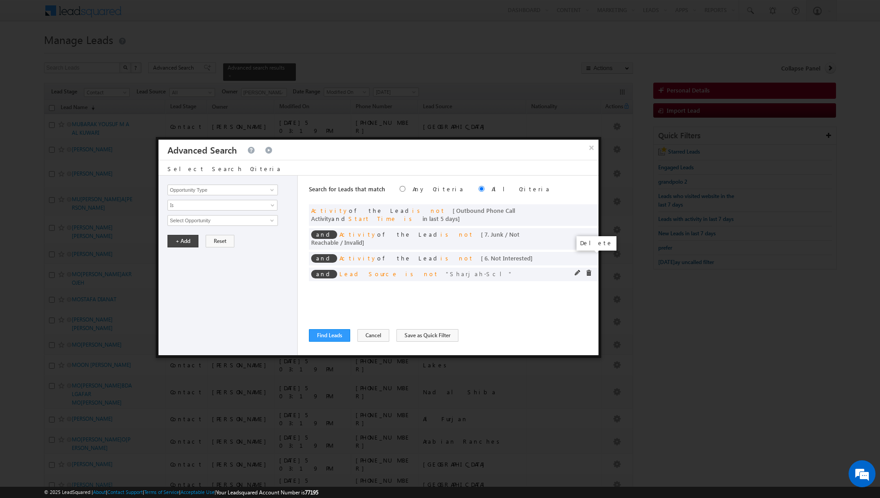
click at [590, 270] on span at bounding box center [589, 273] width 6 height 6
click at [400, 335] on button "Save as Quick Filter" at bounding box center [427, 335] width 62 height 13
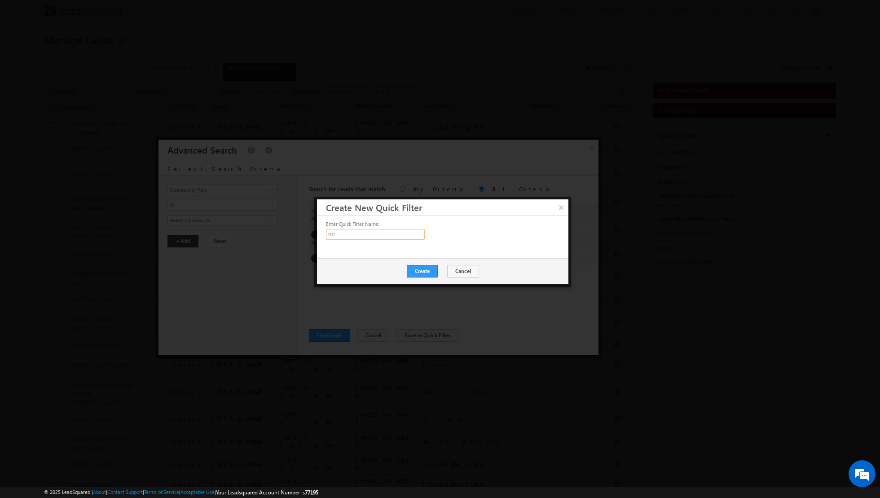
type input "n"
click at [348, 237] on input "removin NI, Junk" at bounding box center [375, 234] width 99 height 11
type input "removing NI, Junk"
click at [465, 268] on button "Cancel" at bounding box center [463, 271] width 32 height 13
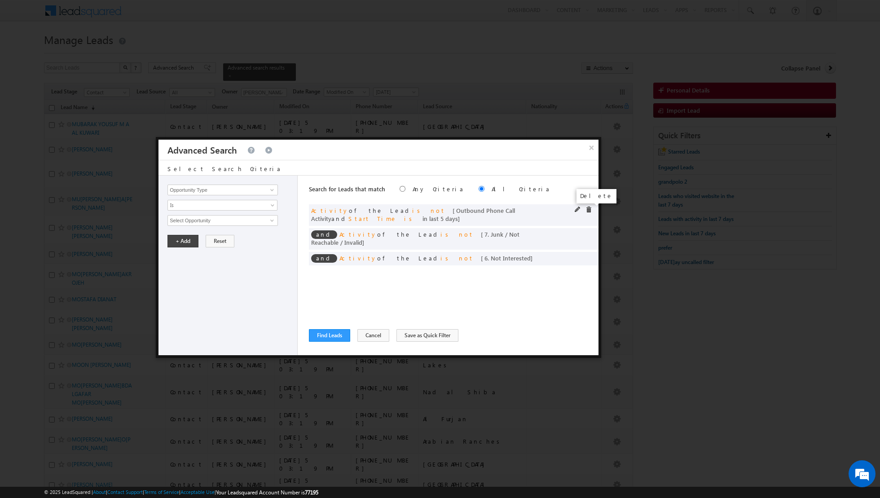
click at [587, 209] on span at bounding box center [589, 210] width 6 height 6
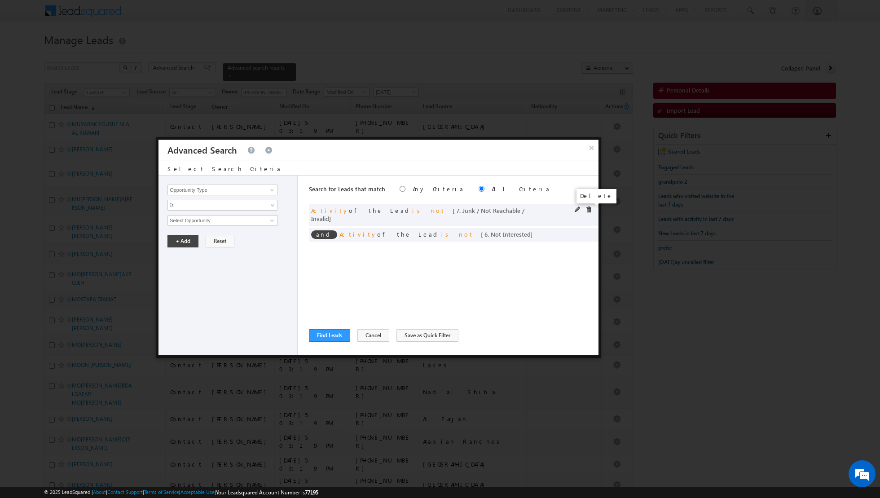
click at [589, 207] on span at bounding box center [589, 210] width 6 height 6
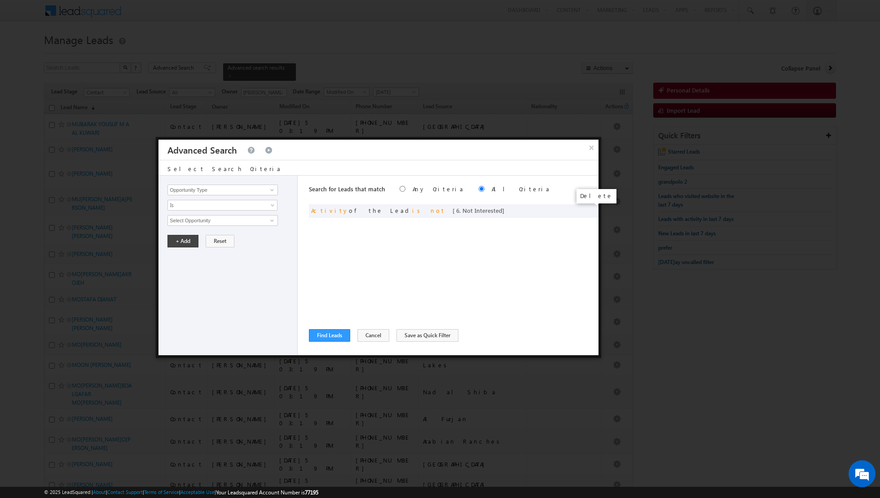
click at [0, 0] on span at bounding box center [0, 0] width 0 height 0
click at [269, 191] on span at bounding box center [272, 189] width 7 height 7
type input "c"
click at [217, 203] on link "Lead Activity" at bounding box center [222, 200] width 110 height 10
type input "Lead Activity"
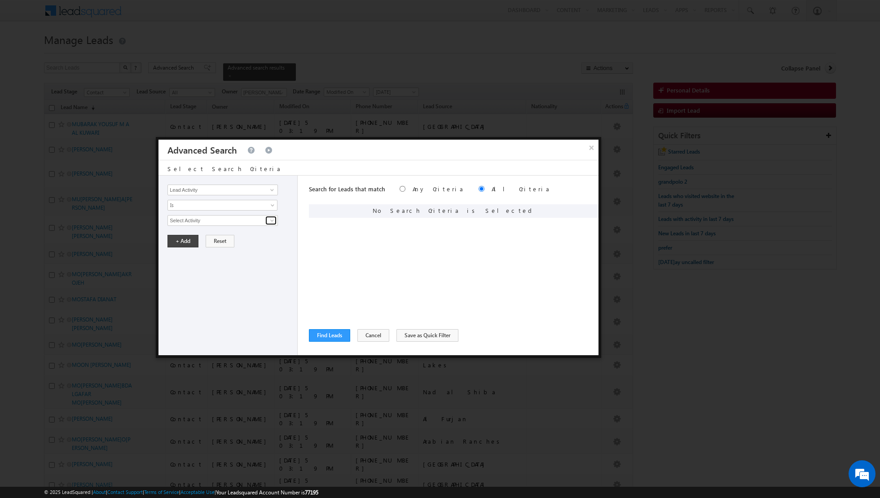
click at [273, 219] on span at bounding box center [272, 220] width 7 height 7
click at [236, 235] on link "Outbound Phone Call Activity" at bounding box center [222, 238] width 110 height 10
type input "Outbound Phone Call Activity"
click at [266, 235] on link at bounding box center [222, 235] width 110 height 11
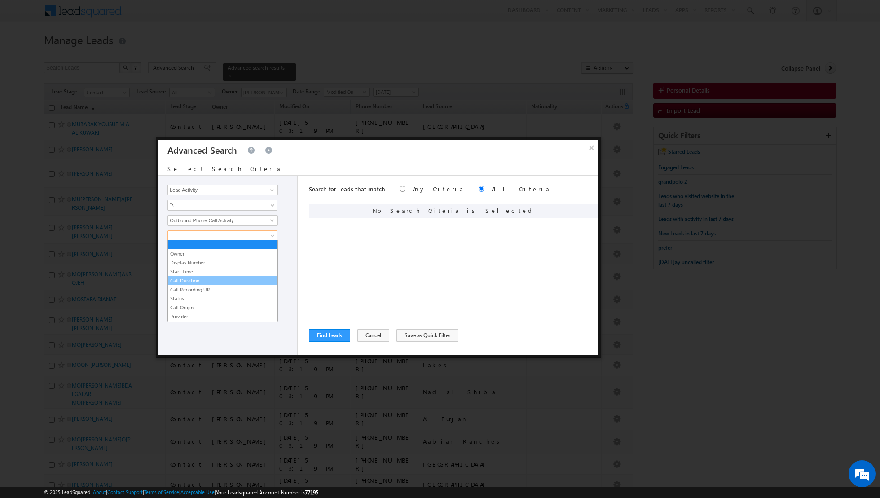
click at [189, 280] on link "Call Duration" at bounding box center [223, 281] width 110 height 8
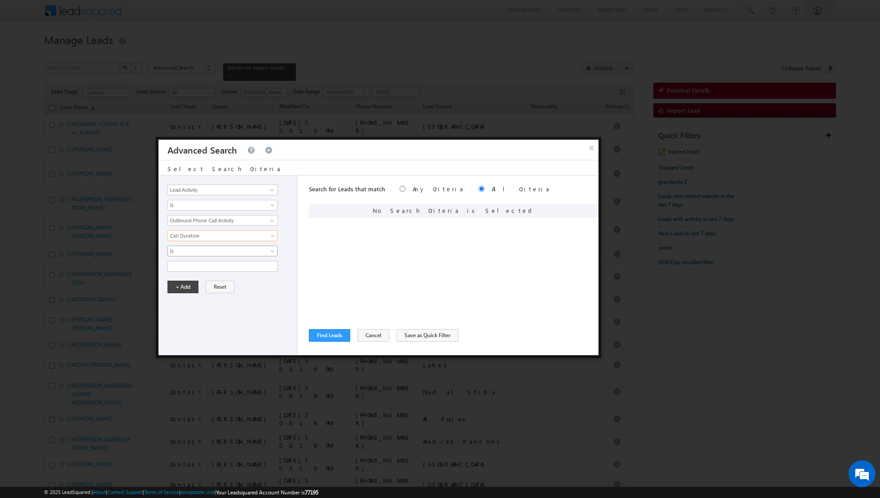
click at [269, 249] on link "Is" at bounding box center [222, 251] width 110 height 11
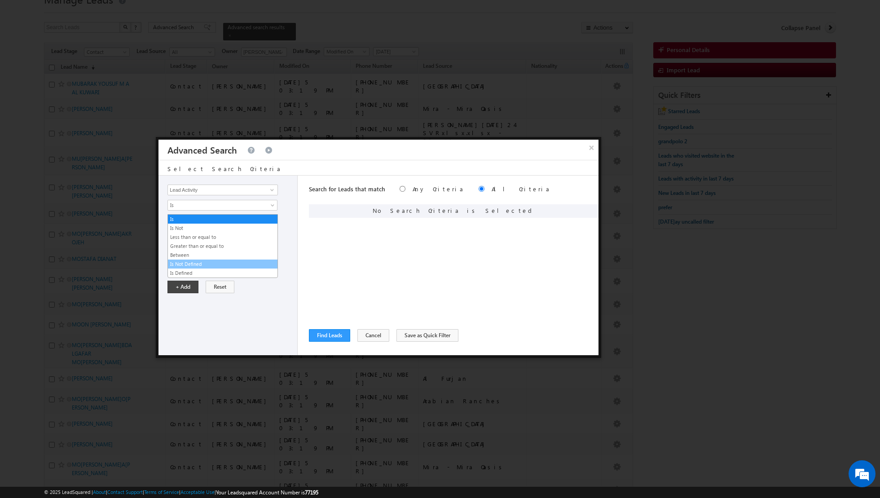
scroll to position [48, 0]
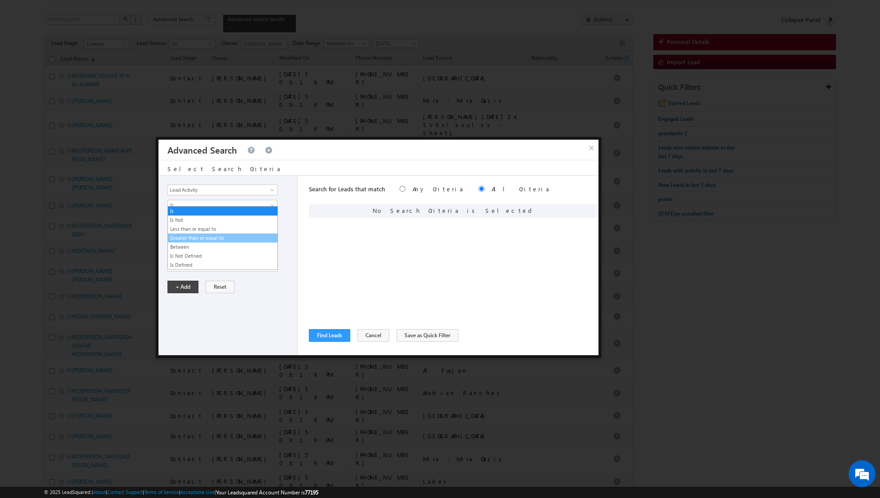
click at [208, 240] on link "Greater than or equal to" at bounding box center [223, 238] width 110 height 8
click at [203, 263] on input "text" at bounding box center [222, 266] width 110 height 11
type input "2"
type input "360"
click at [179, 287] on button "+ Add" at bounding box center [182, 287] width 31 height 13
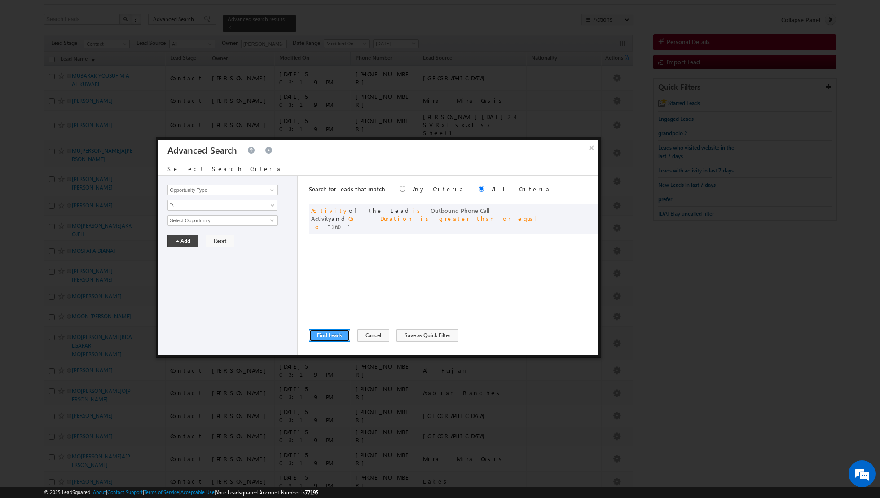
click at [324, 335] on button "Find Leads" at bounding box center [329, 335] width 41 height 13
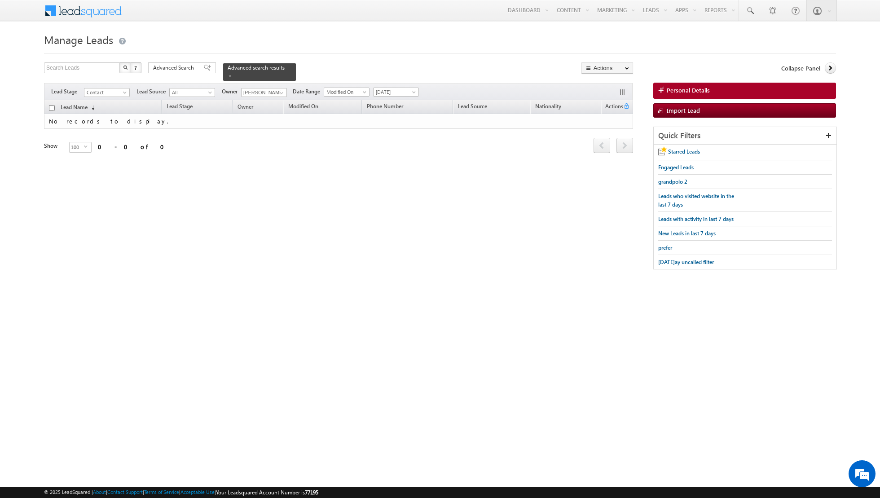
scroll to position [0, 0]
click at [204, 66] on span at bounding box center [207, 68] width 7 height 6
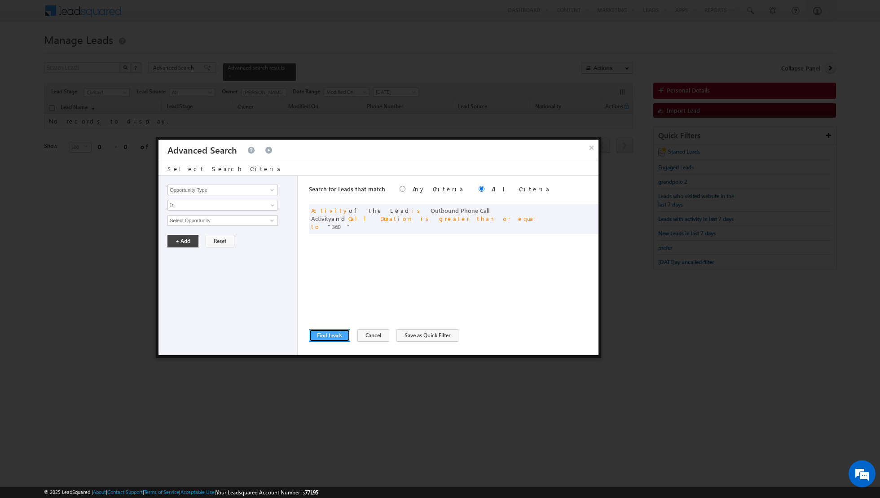
click at [332, 338] on button "Find Leads" at bounding box center [329, 335] width 41 height 13
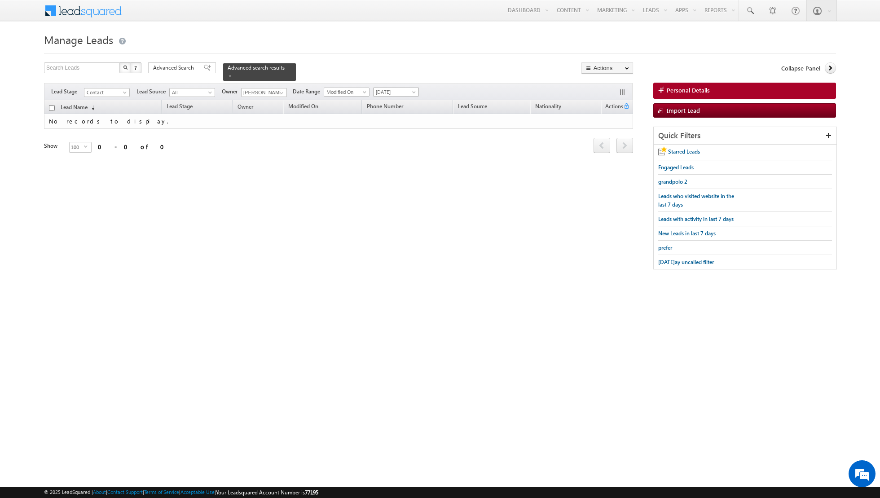
click at [400, 92] on span "[DATE]" at bounding box center [395, 92] width 43 height 8
click at [392, 100] on link "All Time" at bounding box center [392, 101] width 45 height 8
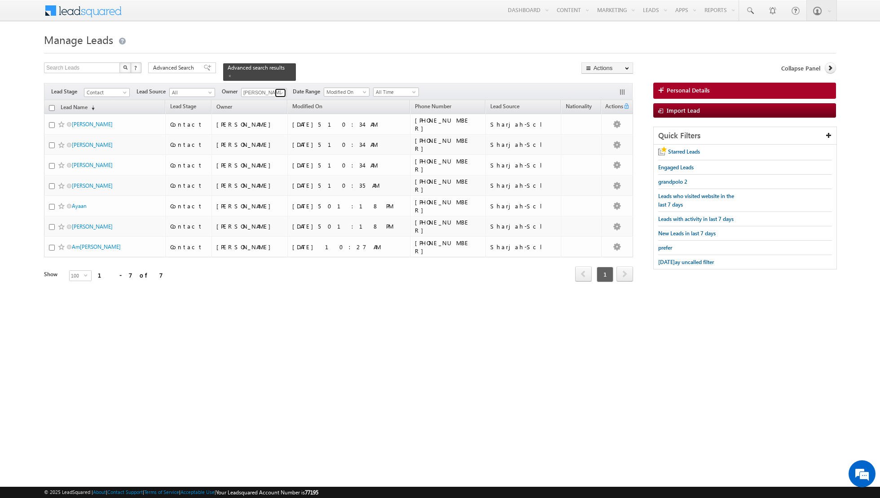
click at [280, 90] on span at bounding box center [281, 92] width 7 height 7
click at [264, 103] on link "Any" at bounding box center [286, 101] width 90 height 10
type input "Any"
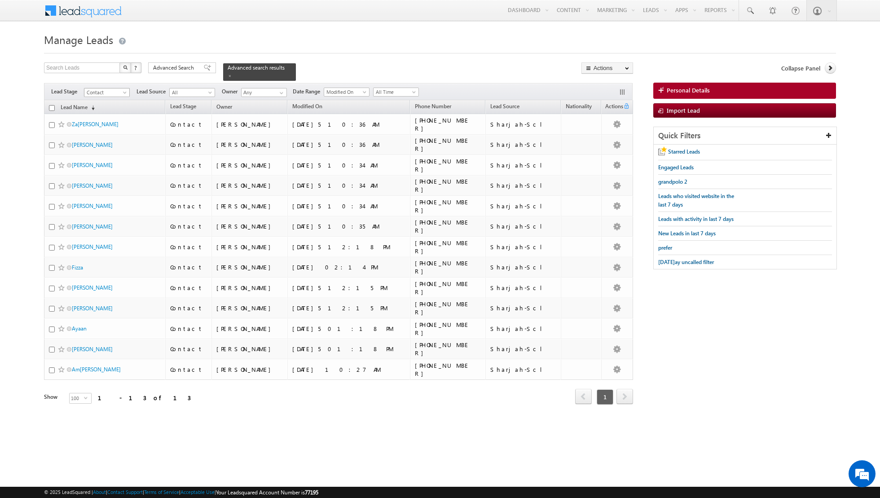
click at [122, 89] on span "Contact" at bounding box center [105, 92] width 43 height 8
click at [104, 151] on link "Not Interested" at bounding box center [106, 155] width 45 height 8
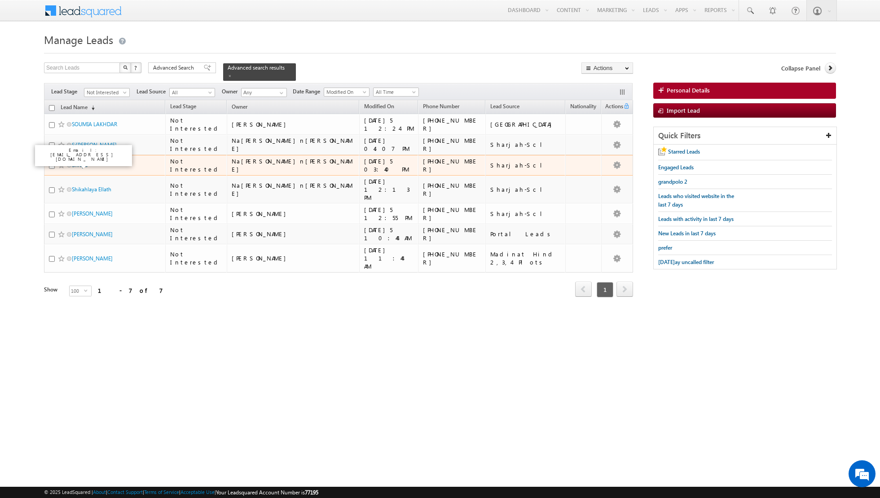
click at [81, 162] on link "Shreya" at bounding box center [80, 165] width 16 height 7
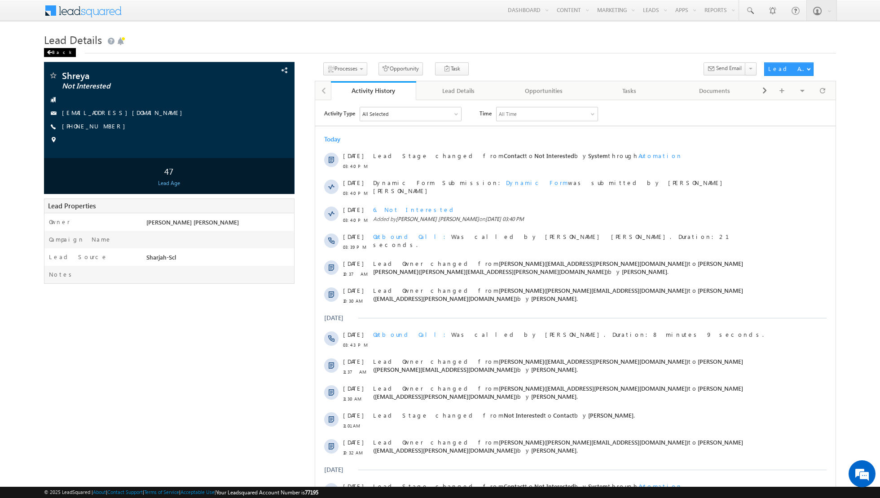
click at [57, 53] on div "Back" at bounding box center [60, 52] width 32 height 9
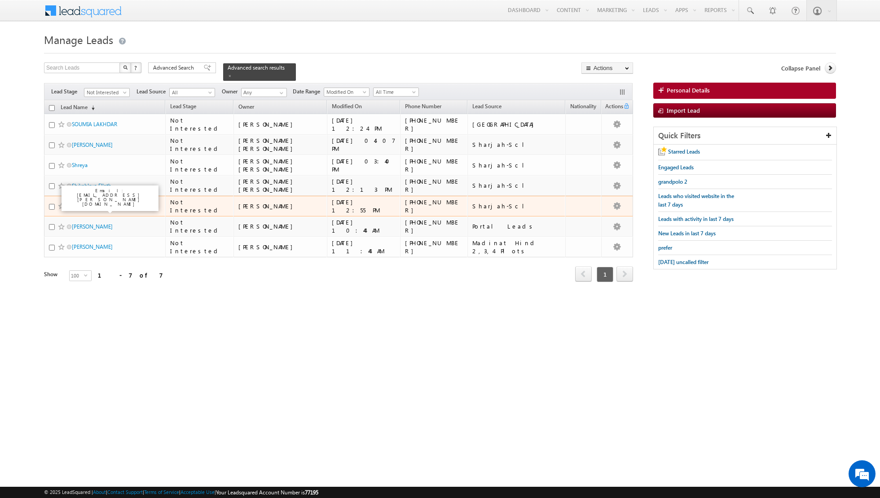
click at [86, 205] on link "[PERSON_NAME]" at bounding box center [92, 206] width 41 height 7
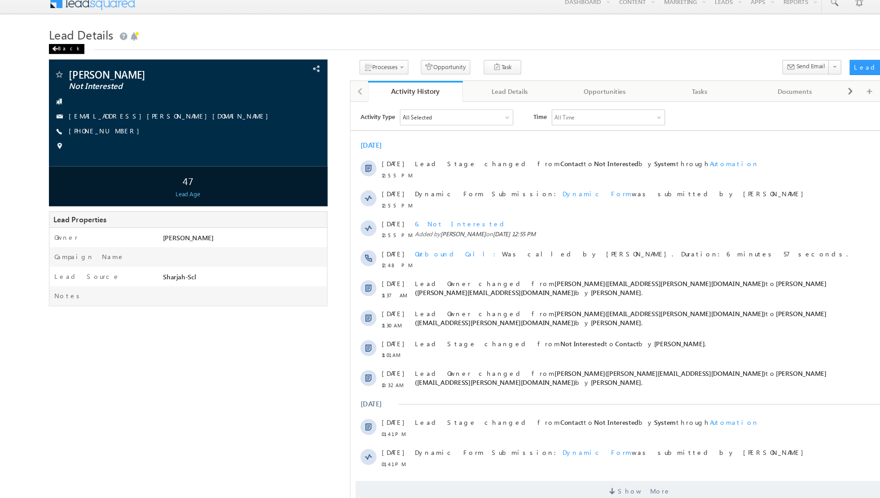
click at [54, 51] on div "Back" at bounding box center [60, 52] width 32 height 9
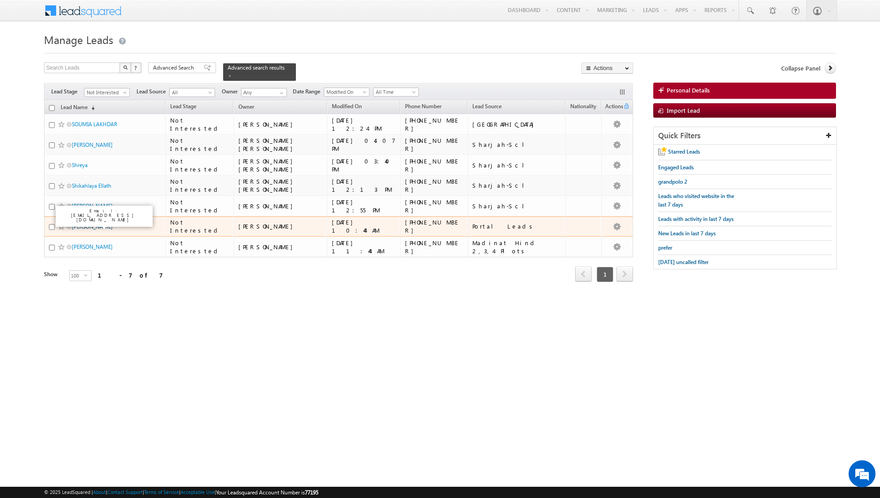
click at [91, 225] on link "mohammad masab" at bounding box center [92, 226] width 41 height 7
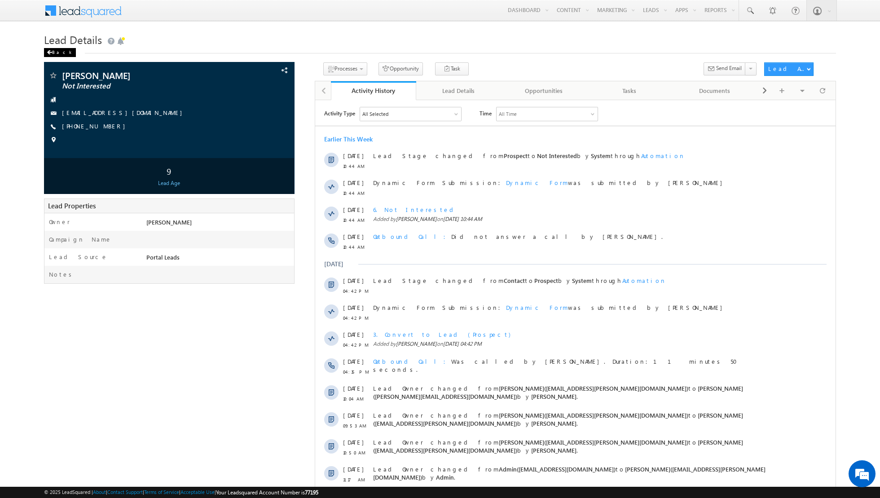
click at [54, 51] on div "Back" at bounding box center [60, 52] width 32 height 9
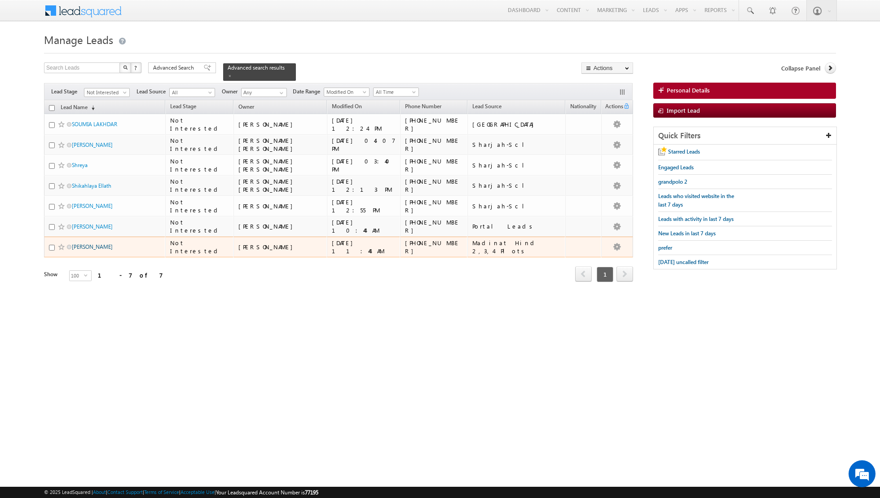
click at [86, 244] on link "[PERSON_NAME]" at bounding box center [92, 246] width 41 height 7
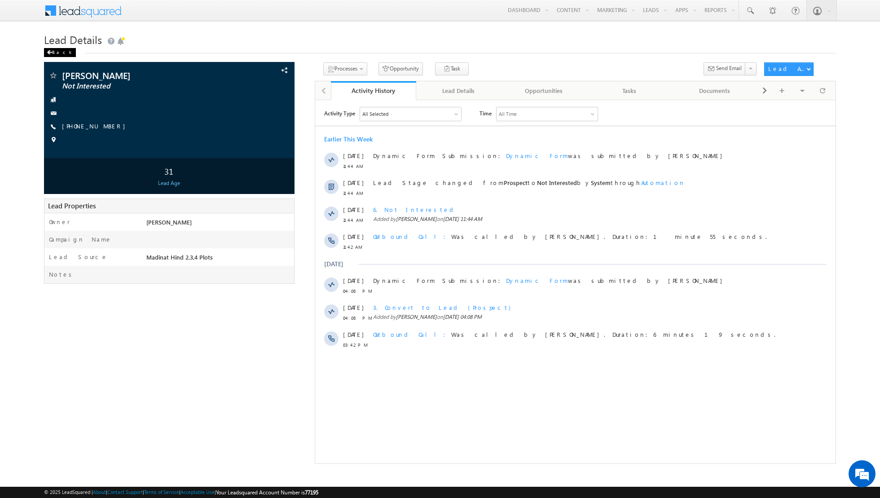
click at [51, 52] on span at bounding box center [49, 52] width 5 height 4
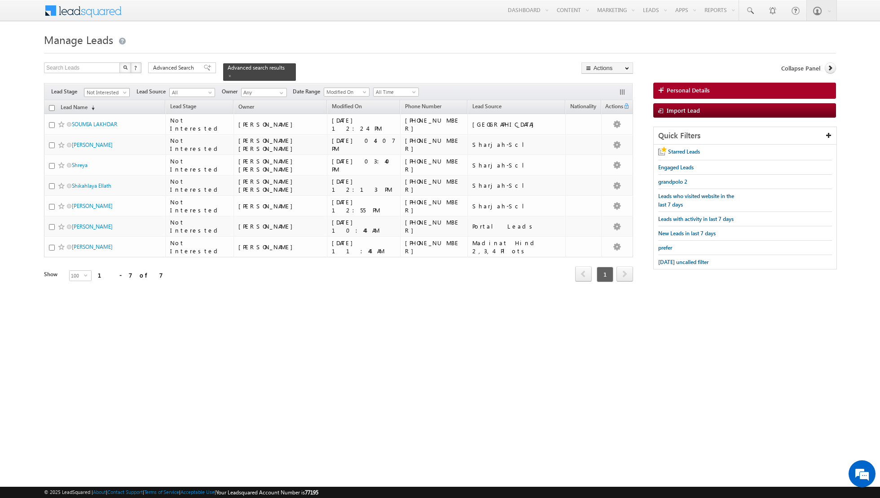
click at [123, 92] on span at bounding box center [125, 94] width 7 height 7
click at [117, 124] on link "Qualified" at bounding box center [106, 128] width 45 height 8
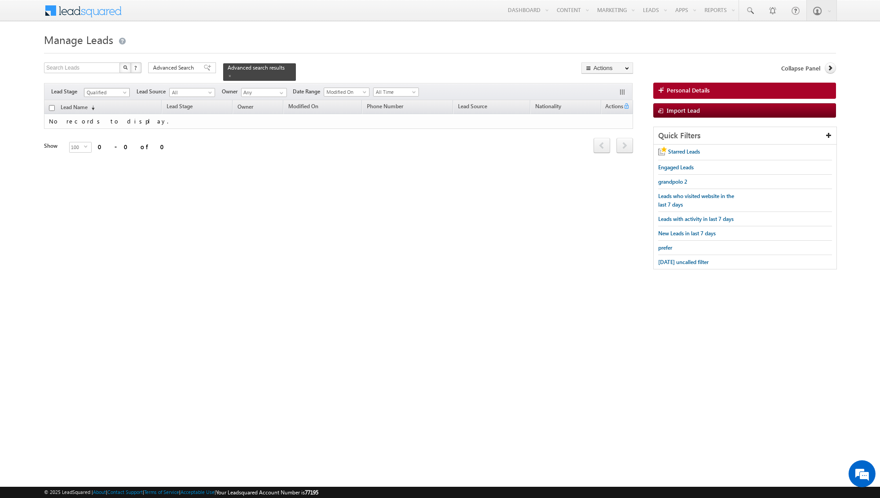
click at [126, 93] on span at bounding box center [125, 94] width 7 height 7
click at [118, 151] on link "Not Interested" at bounding box center [106, 155] width 45 height 8
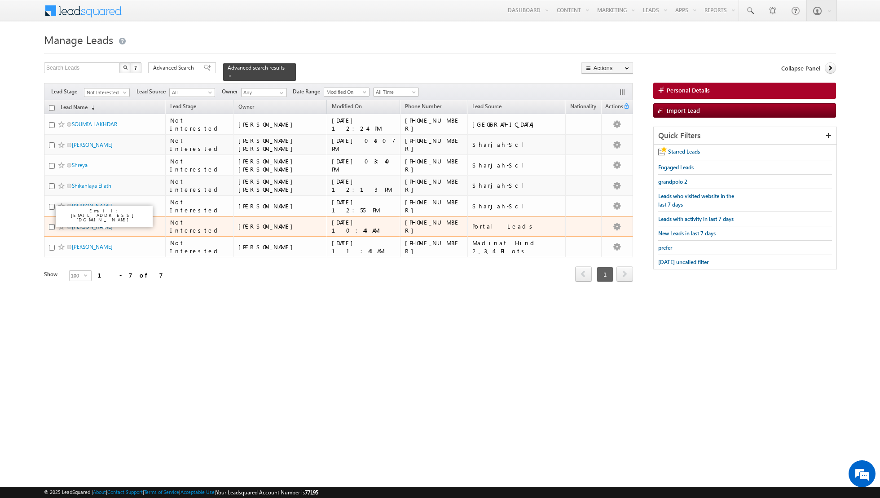
click at [89, 223] on link "[PERSON_NAME]" at bounding box center [92, 226] width 41 height 7
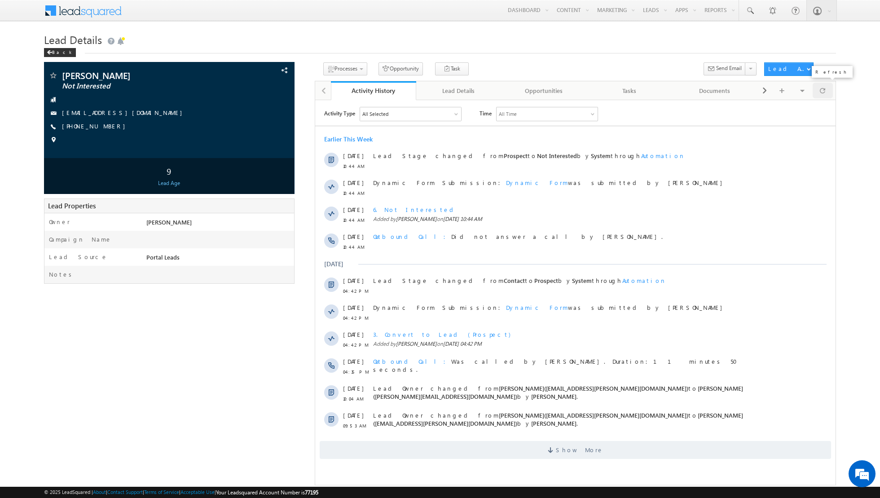
click at [823, 92] on span at bounding box center [822, 91] width 5 height 16
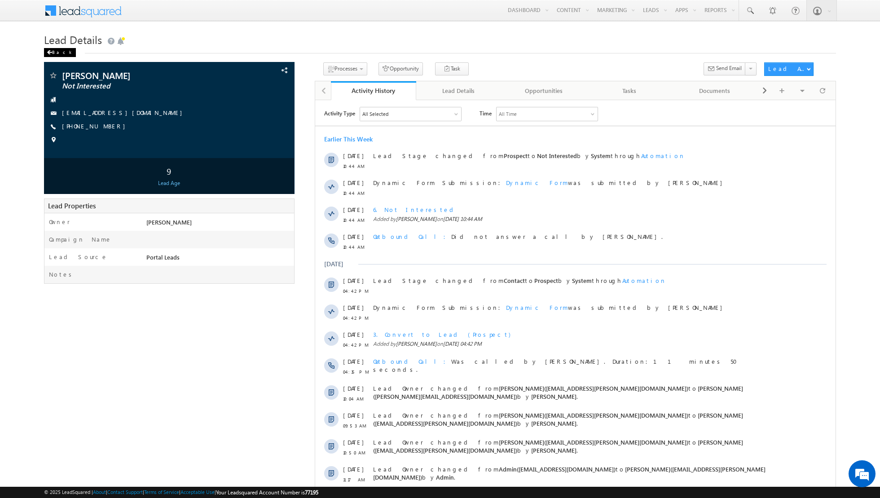
click at [56, 53] on div "Back" at bounding box center [60, 52] width 32 height 9
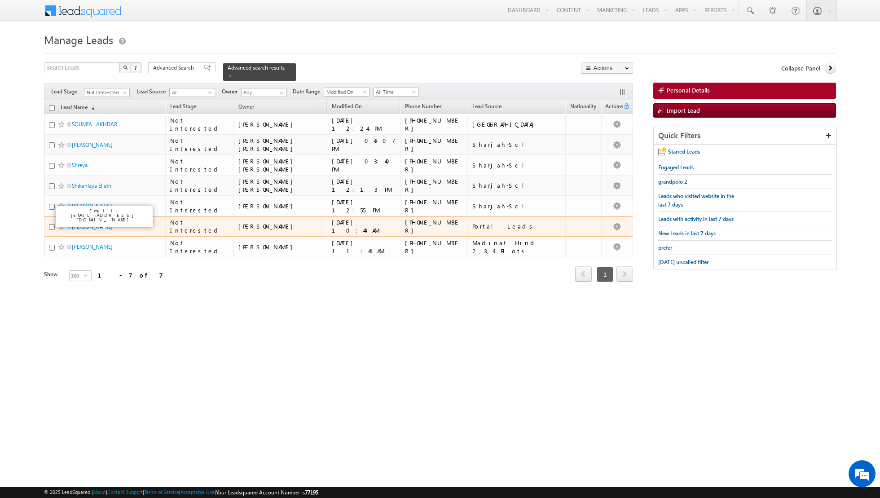
click at [91, 227] on link "[PERSON_NAME]" at bounding box center [92, 226] width 41 height 7
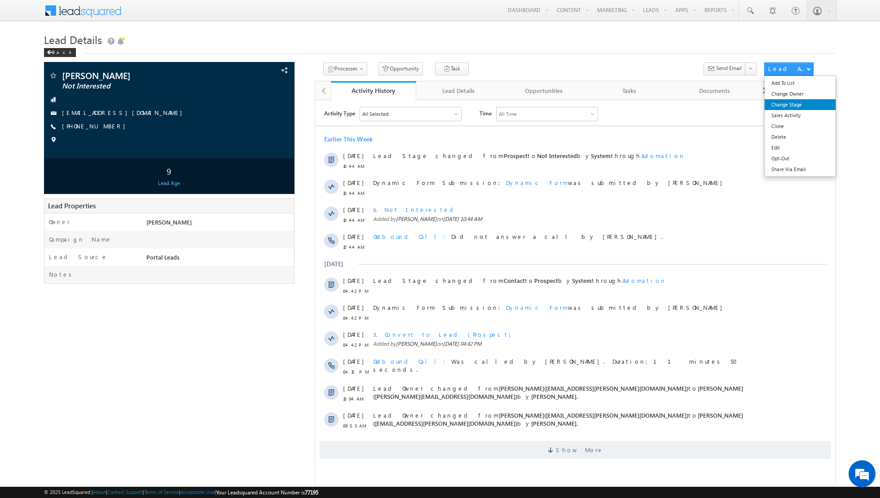
click at [791, 105] on link "Change Stage" at bounding box center [800, 104] width 71 height 11
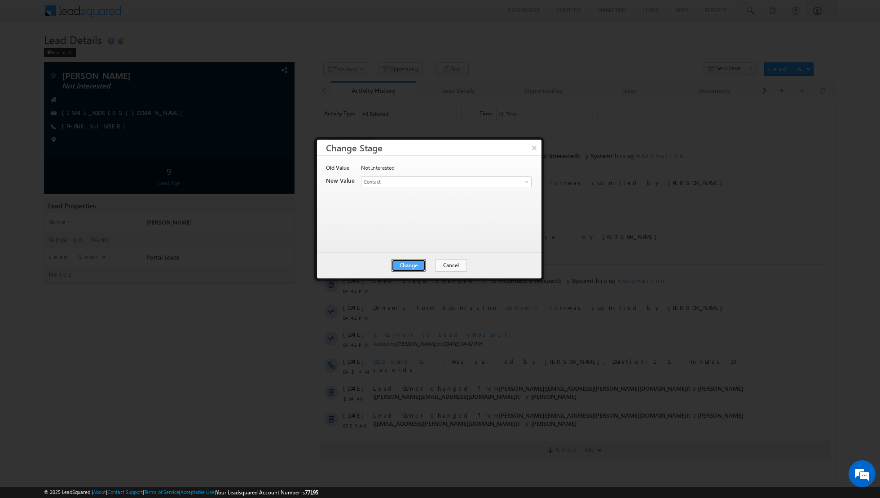
click at [407, 265] on button "Change" at bounding box center [409, 265] width 34 height 13
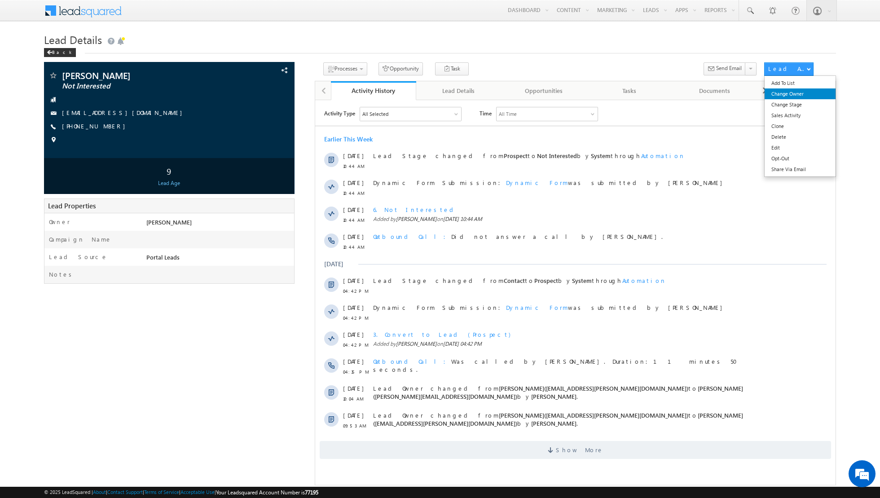
click at [801, 96] on link "Change Owner" at bounding box center [800, 93] width 71 height 11
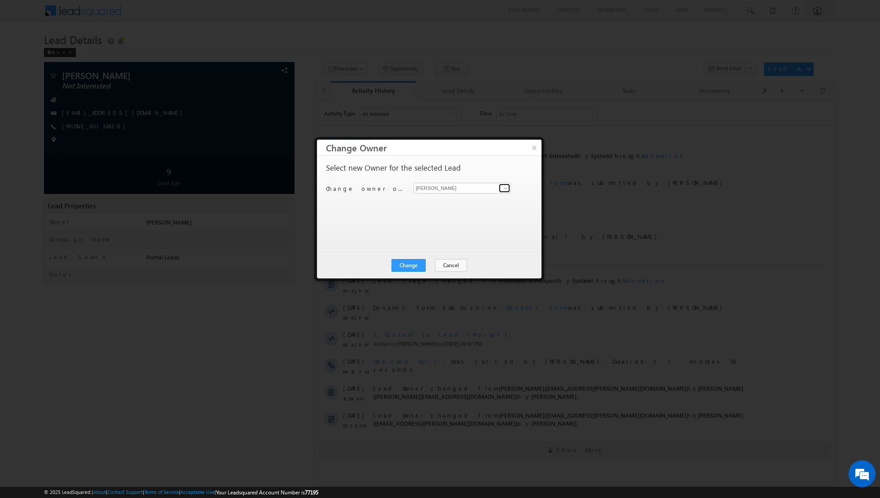
click at [502, 187] on span at bounding box center [505, 188] width 7 height 7
click at [465, 207] on span "[EMAIL_ADDRESS][DOMAIN_NAME]" at bounding box center [457, 205] width 81 height 7
type input "[PERSON_NAME]"
click at [410, 261] on button "Change" at bounding box center [409, 265] width 34 height 13
click at [429, 264] on button "Close" at bounding box center [430, 265] width 29 height 13
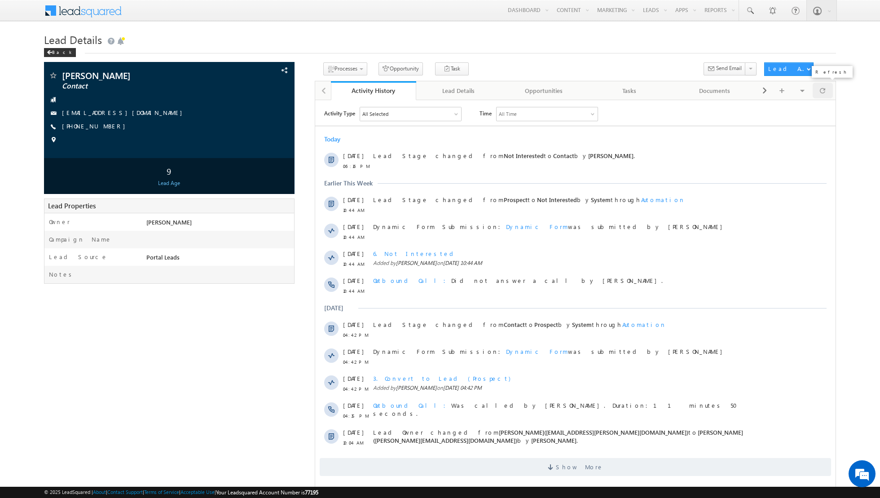
click at [826, 90] on div at bounding box center [823, 91] width 20 height 16
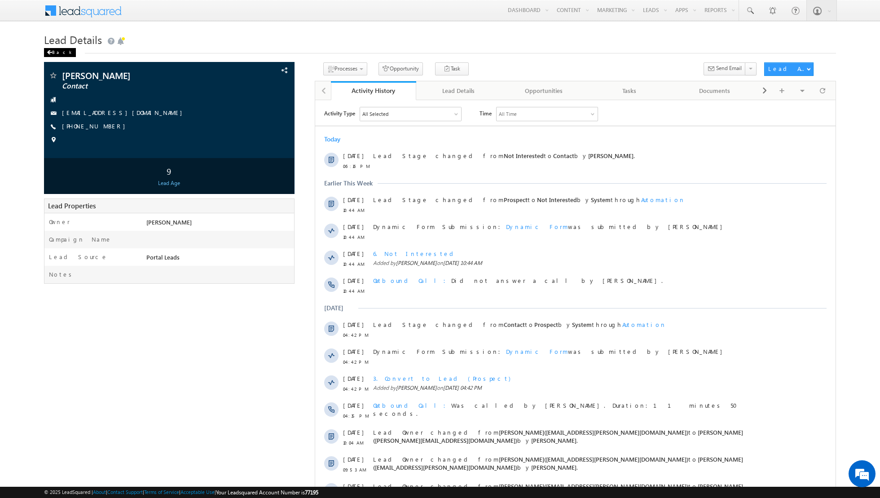
click at [52, 52] on div "Back" at bounding box center [60, 52] width 32 height 9
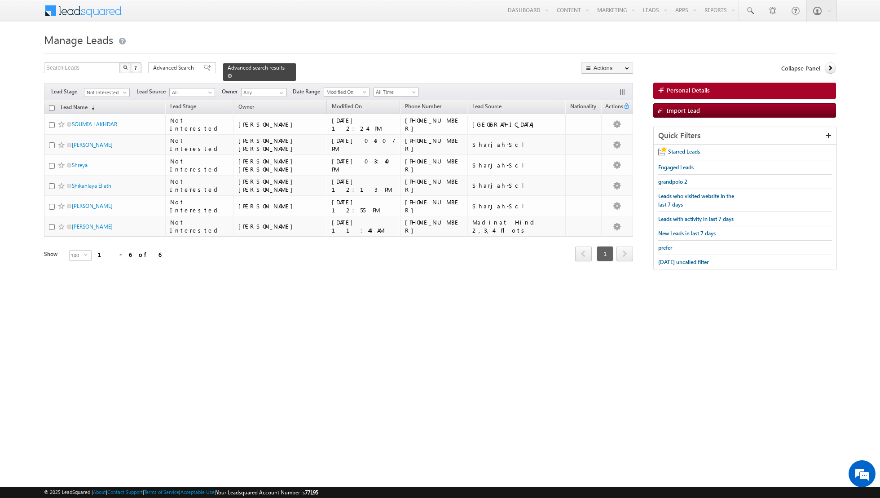
click at [228, 76] on span at bounding box center [230, 76] width 4 height 4
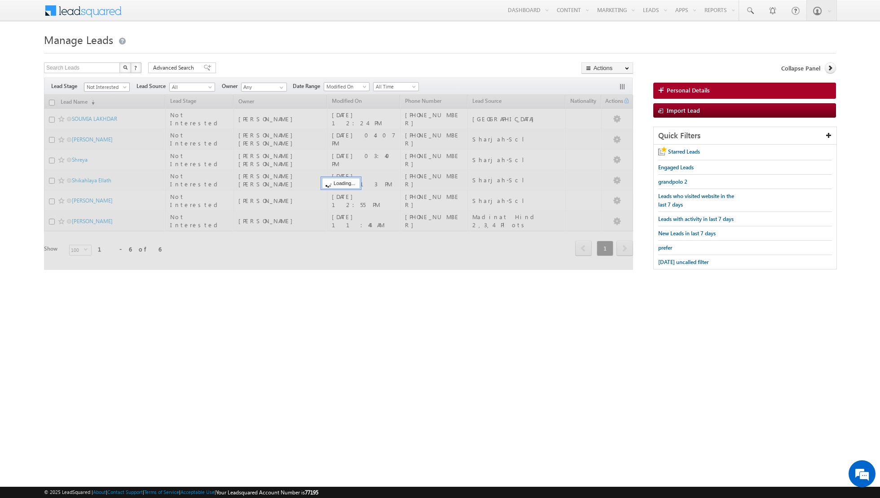
click at [122, 88] on span at bounding box center [125, 88] width 7 height 7
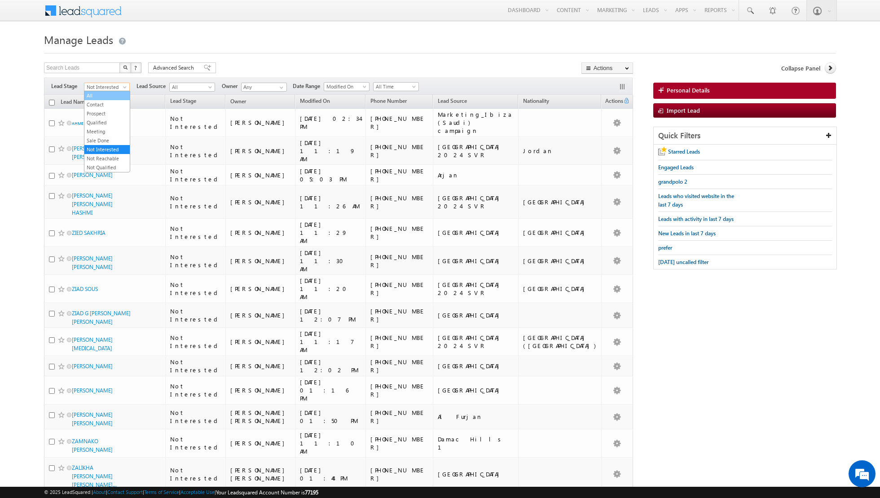
click at [111, 93] on link "All" at bounding box center [106, 96] width 45 height 8
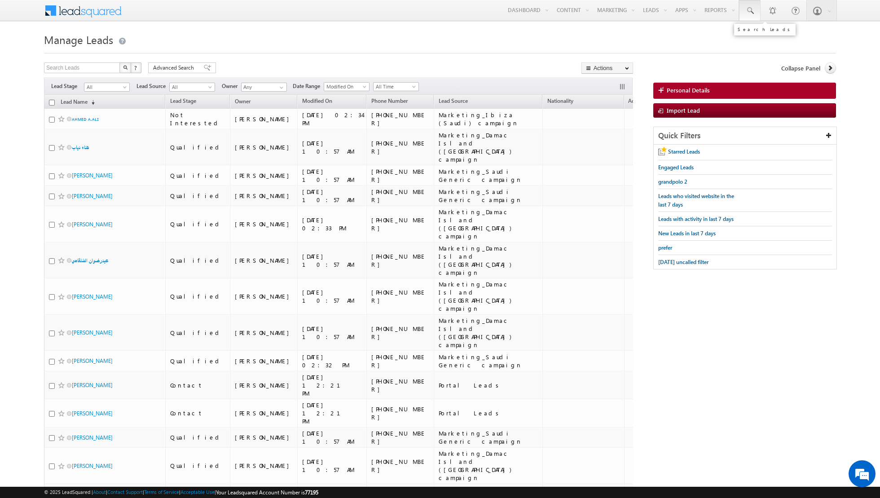
click at [753, 8] on span at bounding box center [749, 10] width 9 height 9
paste input "0557512145"
click at [755, 39] on input "0557512145" at bounding box center [811, 35] width 122 height 11
type input "557512145"
click at [122, 88] on span at bounding box center [125, 88] width 7 height 7
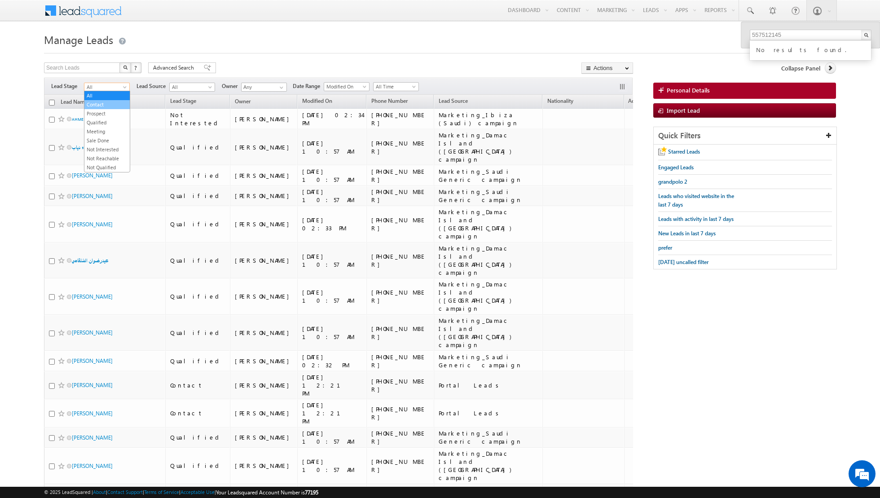
click at [112, 101] on link "Contact" at bounding box center [106, 105] width 45 height 8
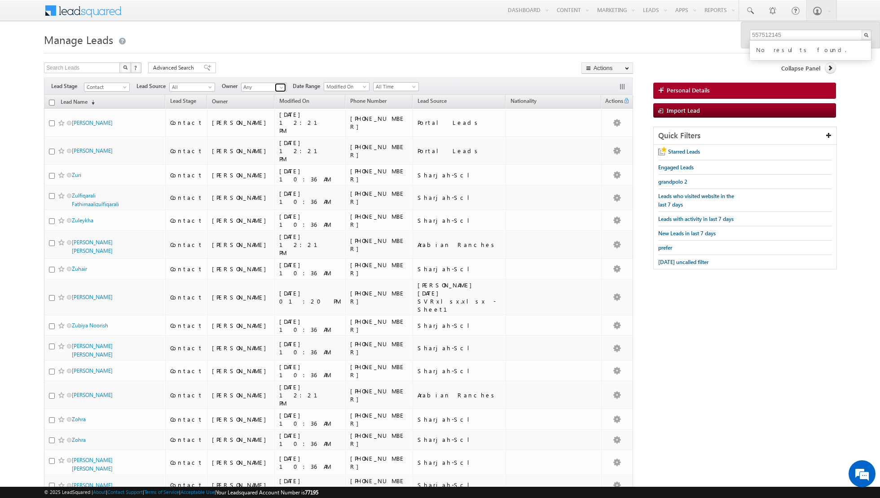
click at [278, 88] on span at bounding box center [281, 87] width 7 height 7
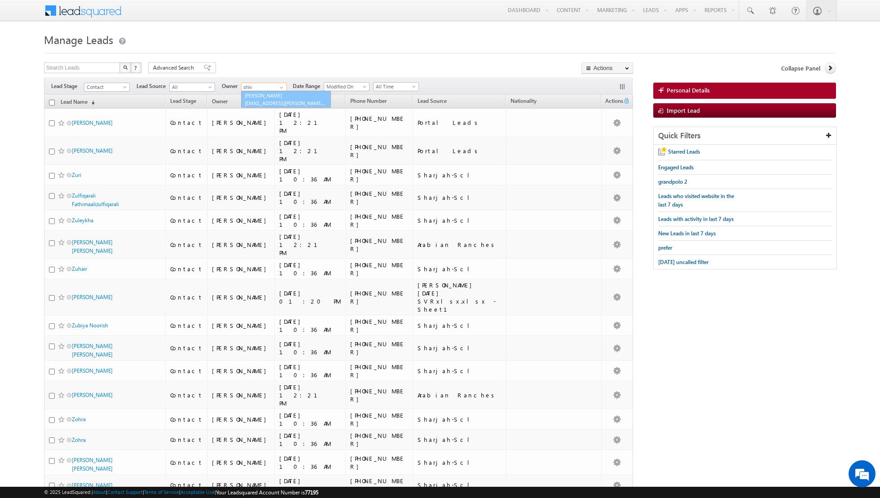
click at [273, 106] on link "[PERSON_NAME] [EMAIL_ADDRESS][PERSON_NAME][DOMAIN_NAME]" at bounding box center [286, 99] width 90 height 17
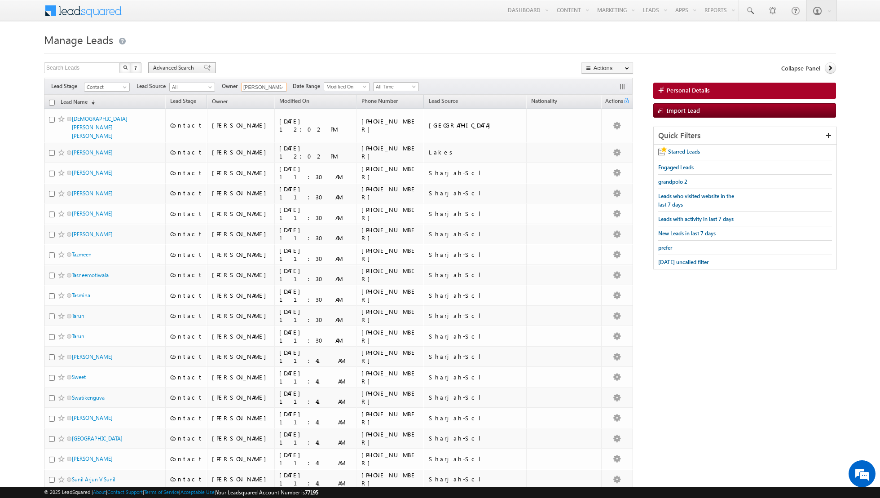
type input "[PERSON_NAME]"
click at [206, 69] on div "Advanced Search" at bounding box center [182, 67] width 68 height 11
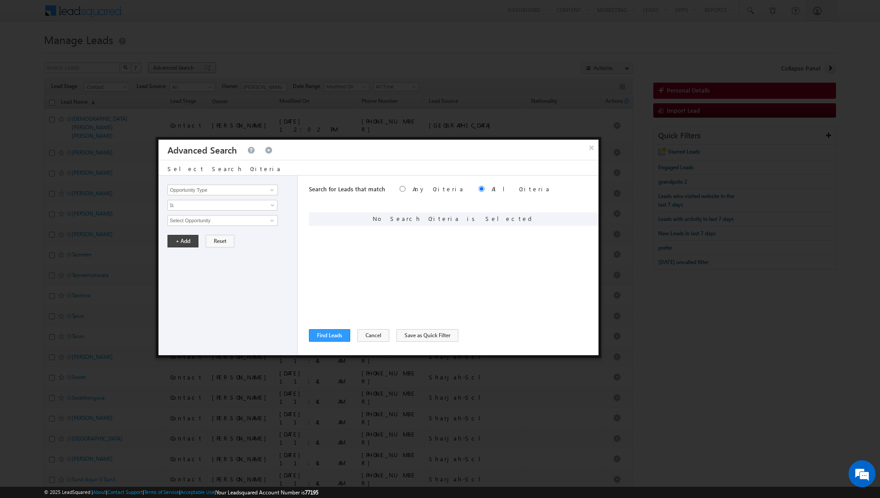
click at [206, 69] on div at bounding box center [440, 249] width 880 height 498
click at [269, 192] on span at bounding box center [272, 189] width 7 height 7
click at [252, 206] on link "Lead Source" at bounding box center [222, 208] width 110 height 10
type input "Lead Source"
click at [259, 219] on span "None Selected" at bounding box center [219, 221] width 102 height 10
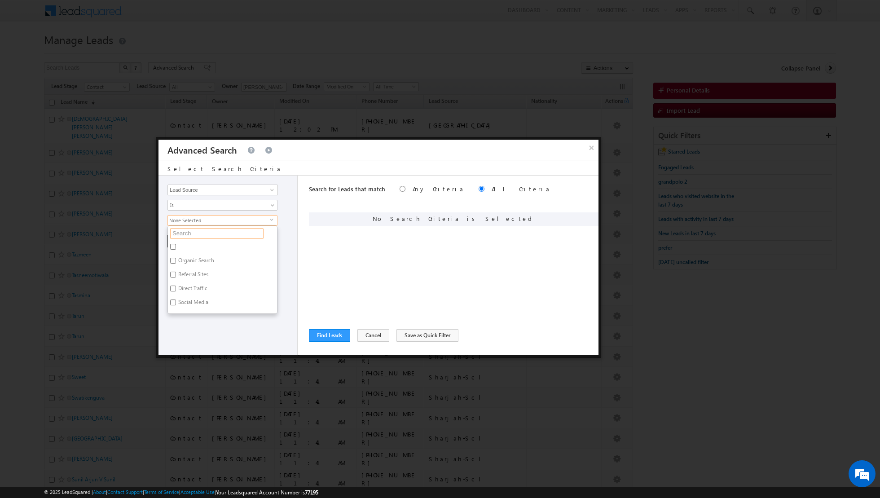
click at [237, 229] on input "text" at bounding box center [216, 233] width 93 height 11
type input "sharj"
click at [202, 247] on label "Sharjah-Scl" at bounding box center [191, 248] width 46 height 14
click at [176, 247] on input "Sharjah-Scl" at bounding box center [173, 247] width 6 height 6
checkbox input "true"
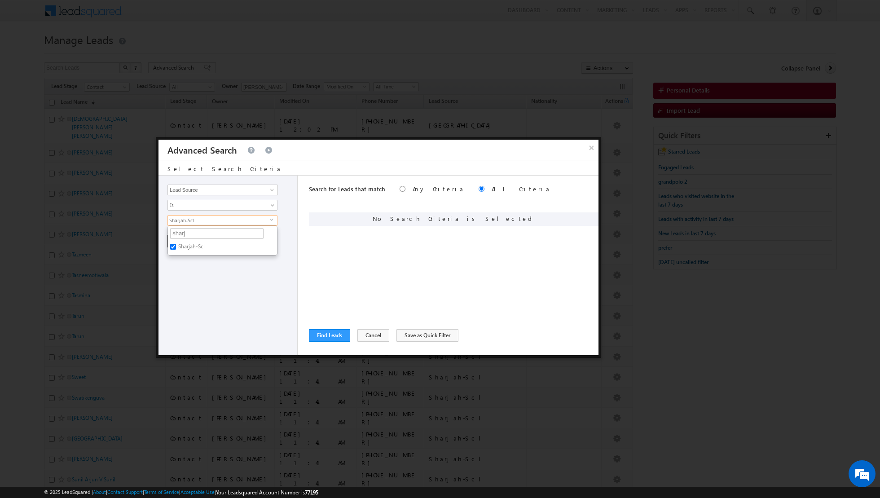
click at [190, 294] on div "Opportunity Type Lead Activity Task Sales Group Prospect Id Address 1 Address 2…" at bounding box center [227, 266] width 139 height 180
click at [185, 239] on button "+ Add" at bounding box center [182, 241] width 31 height 13
click at [320, 333] on button "Find Leads" at bounding box center [329, 335] width 41 height 13
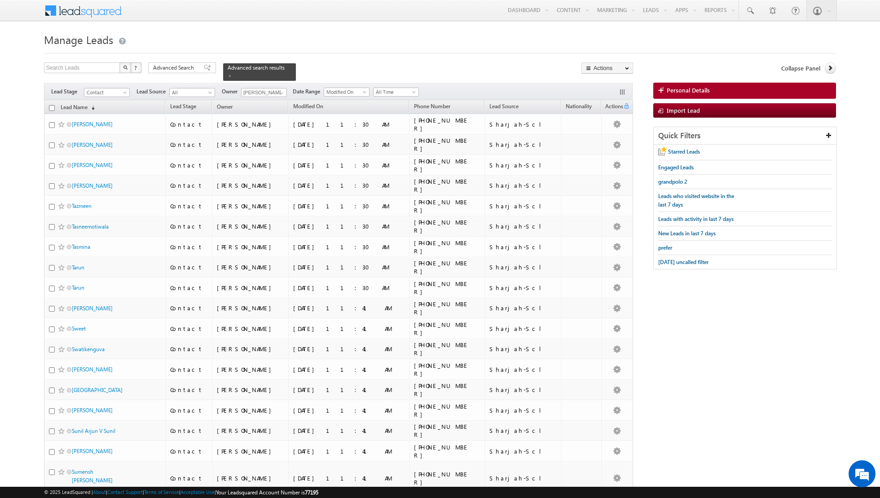
click at [50, 105] on input "checkbox" at bounding box center [52, 108] width 6 height 6
checkbox input "true"
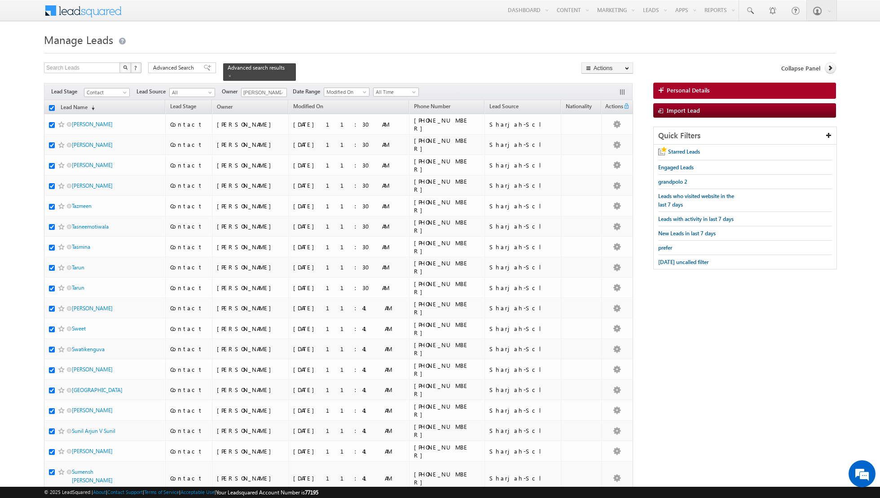
checkbox input "true"
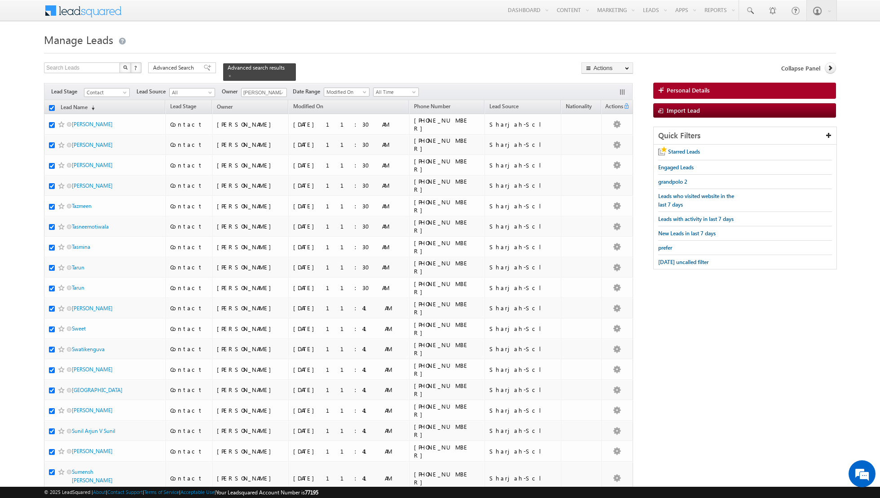
checkbox input "true"
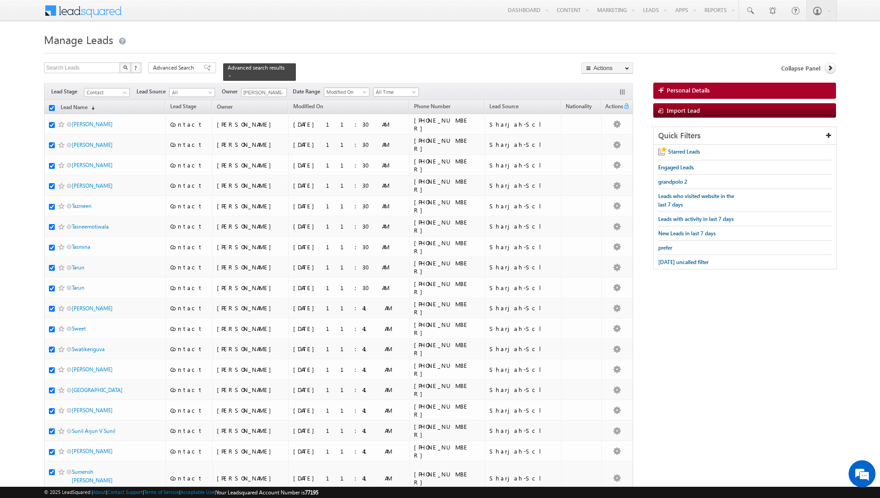
checkbox input "true"
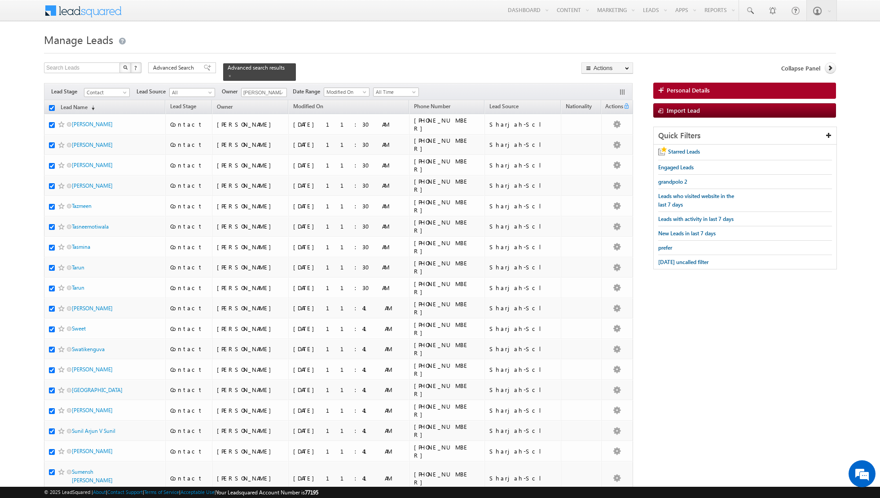
checkbox input "true"
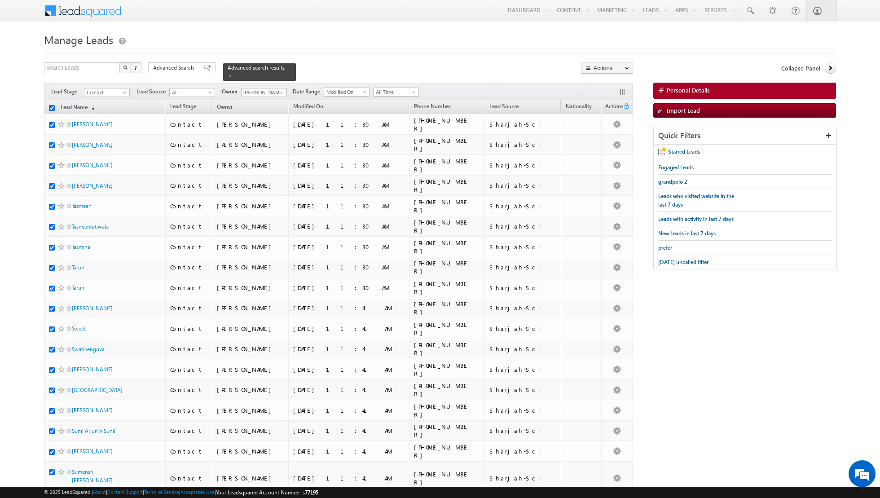
checkbox input "true"
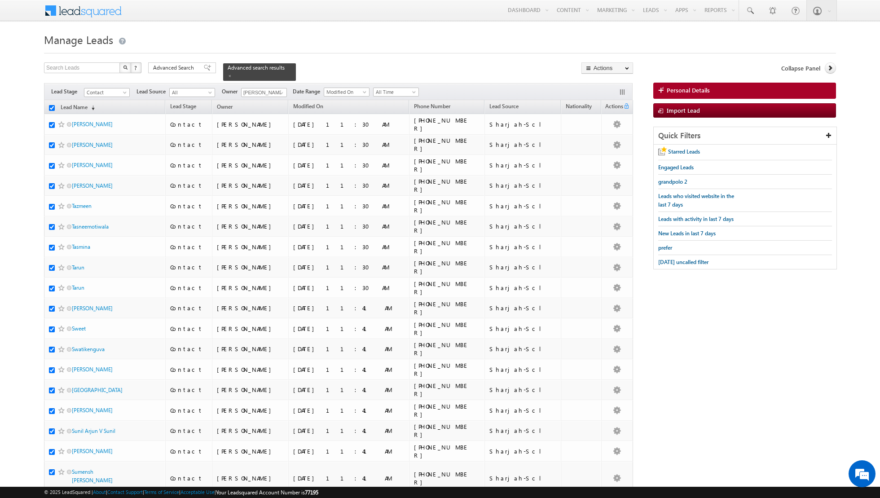
checkbox input "true"
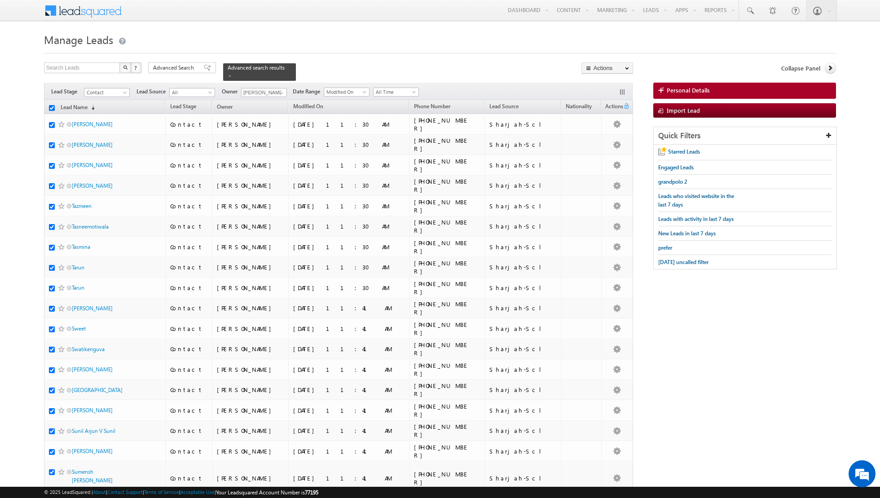
checkbox input "true"
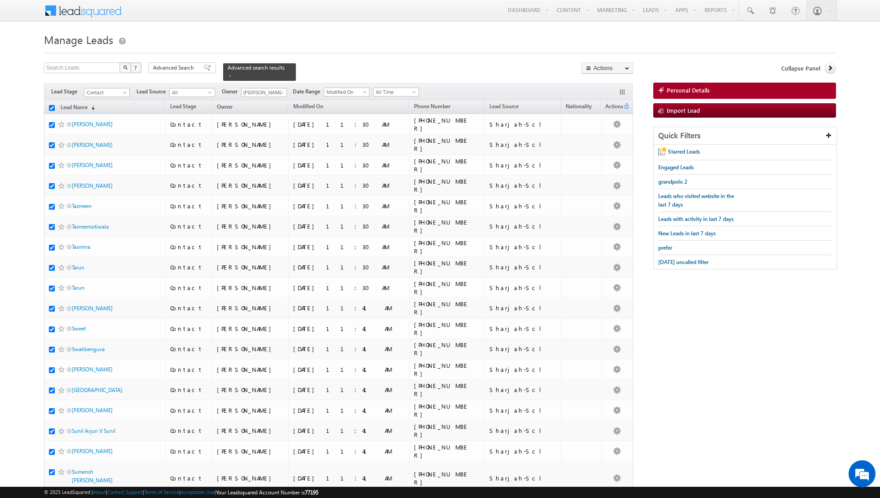
checkbox input "true"
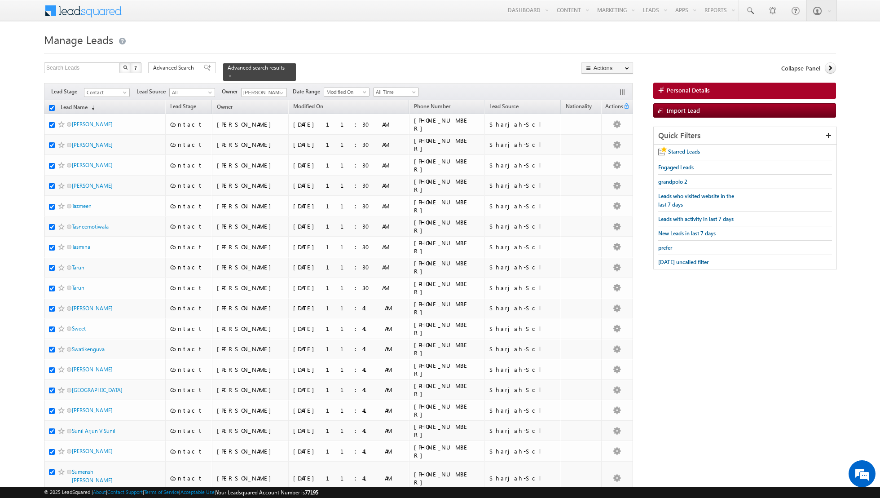
checkbox input "true"
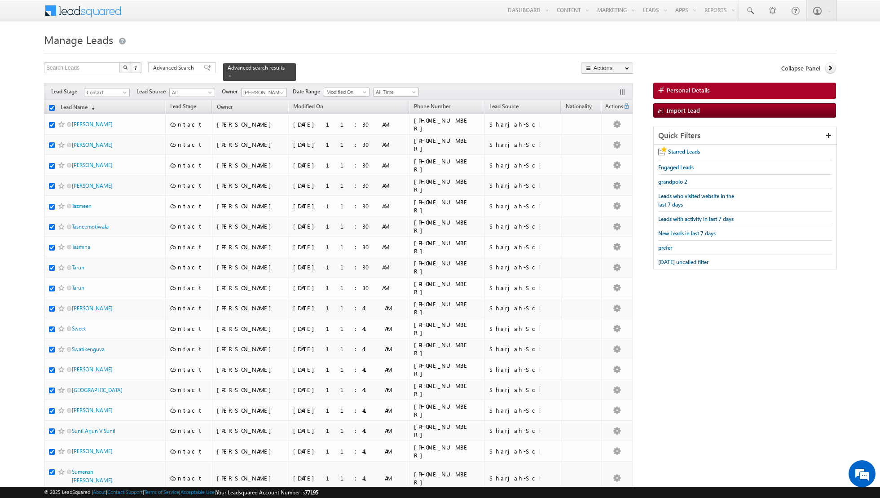
checkbox input "true"
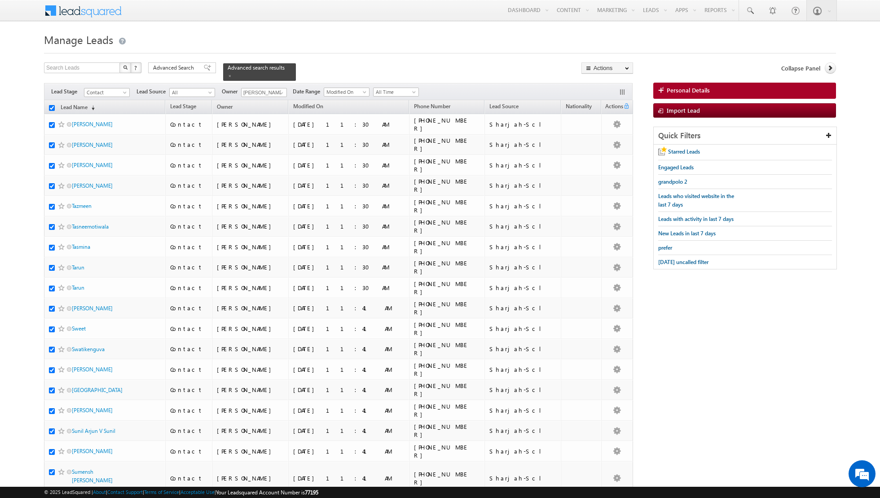
checkbox input "true"
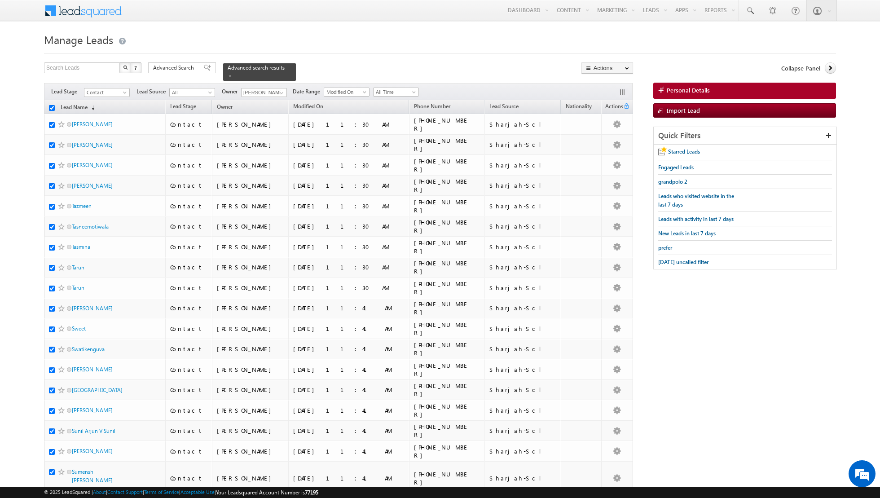
checkbox input "true"
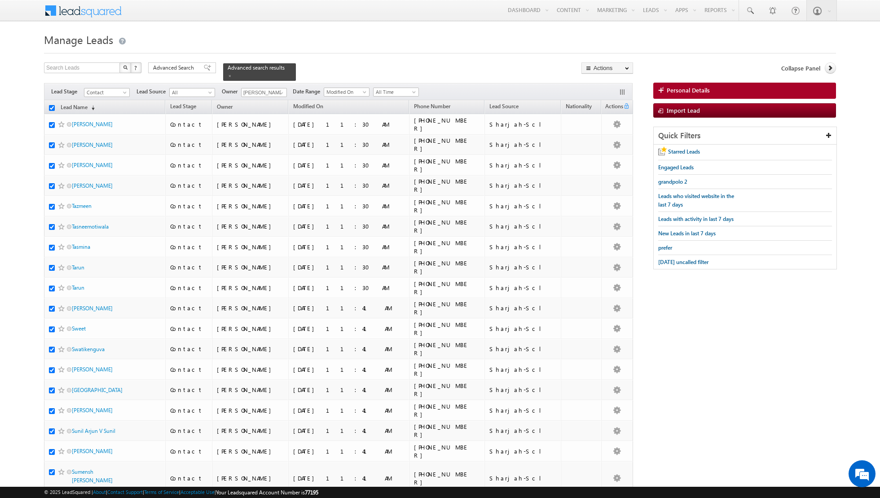
checkbox input "true"
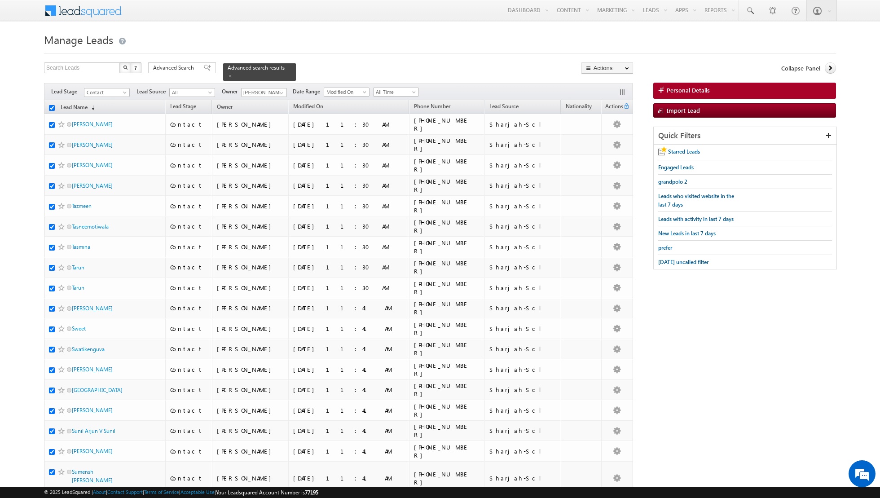
checkbox input "true"
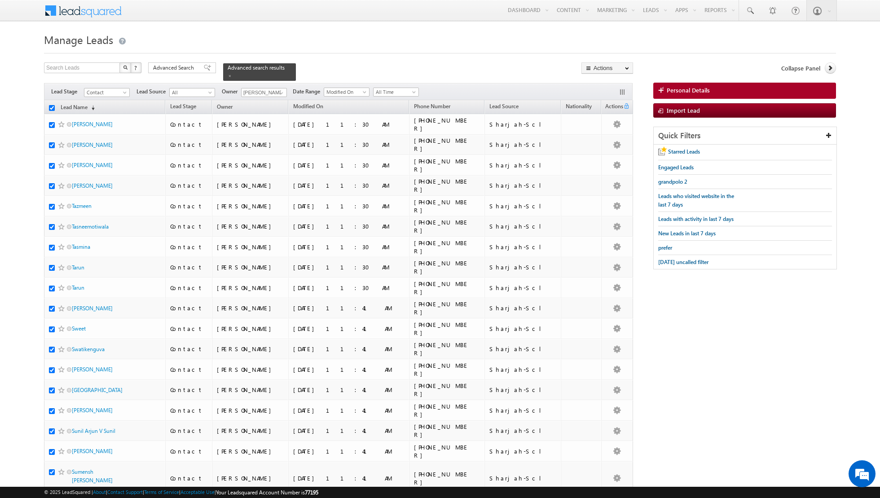
checkbox input "true"
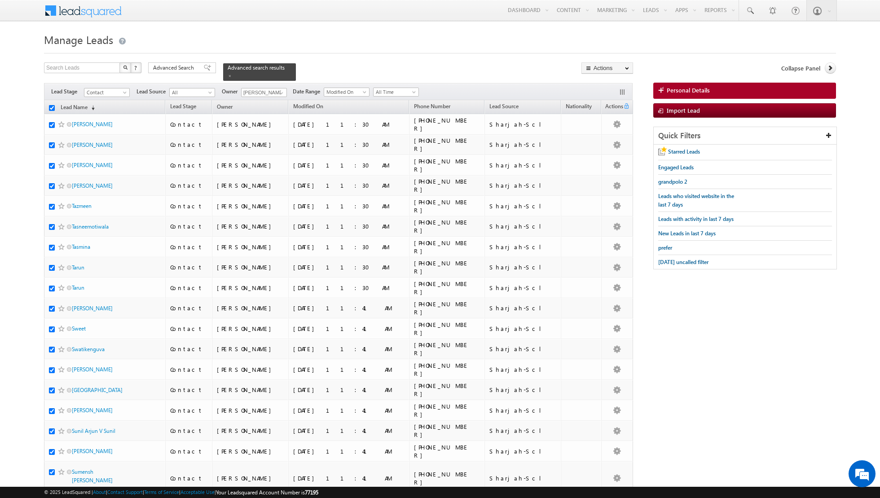
checkbox input "true"
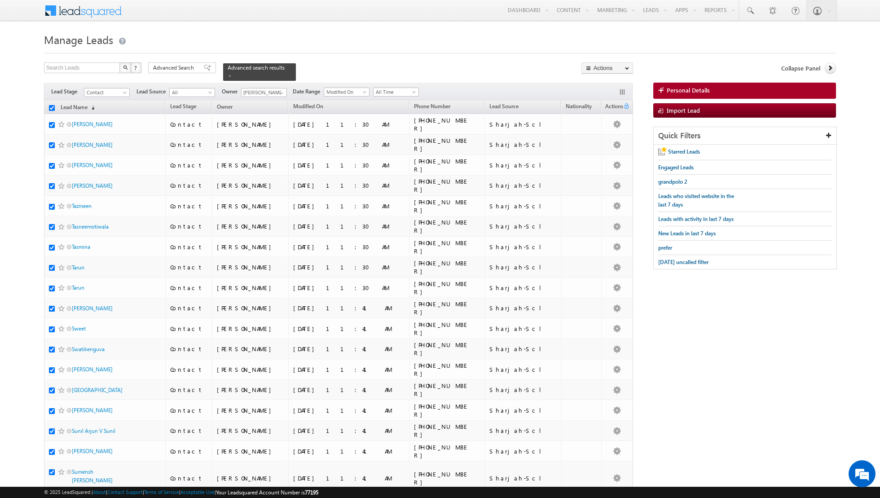
checkbox input "true"
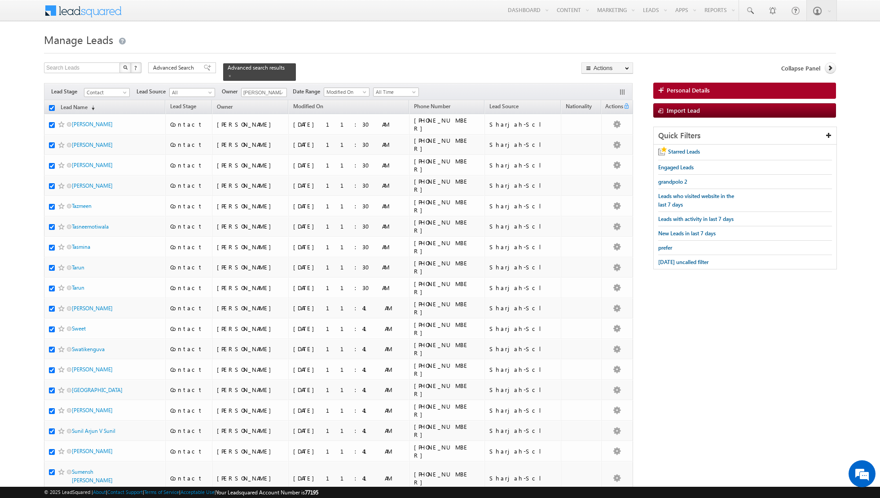
checkbox input "true"
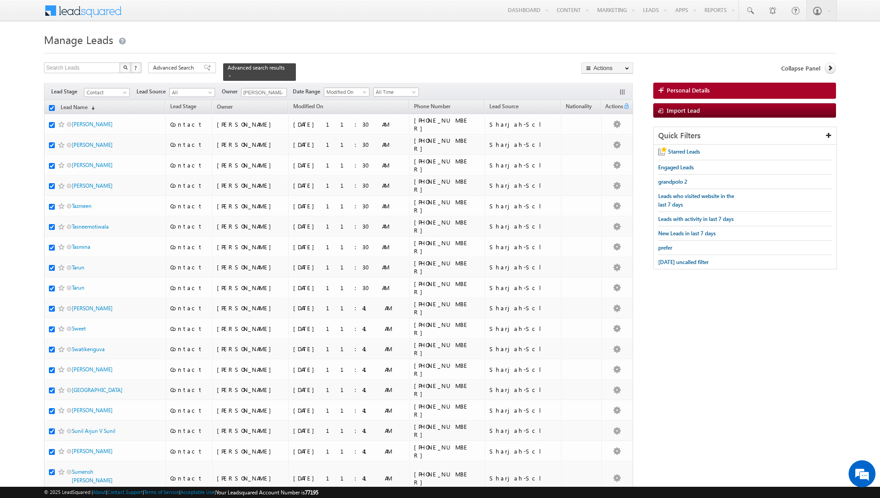
checkbox input "true"
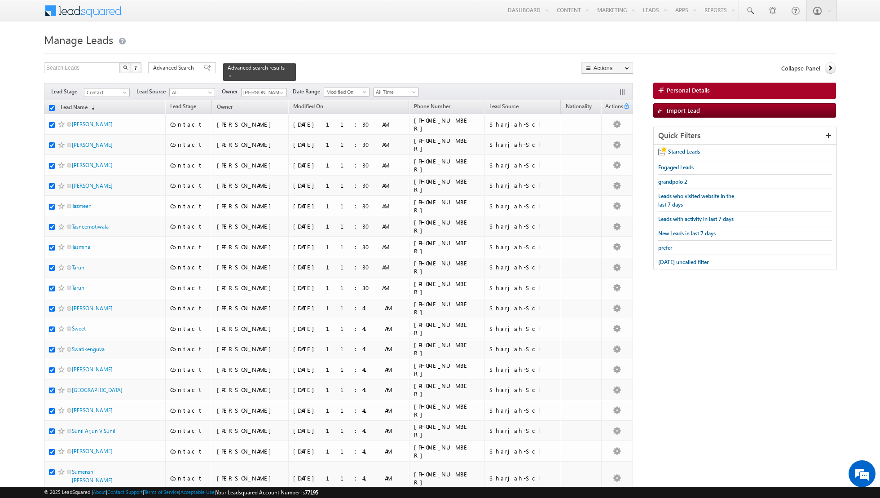
checkbox input "true"
click at [204, 66] on span at bounding box center [207, 68] width 7 height 6
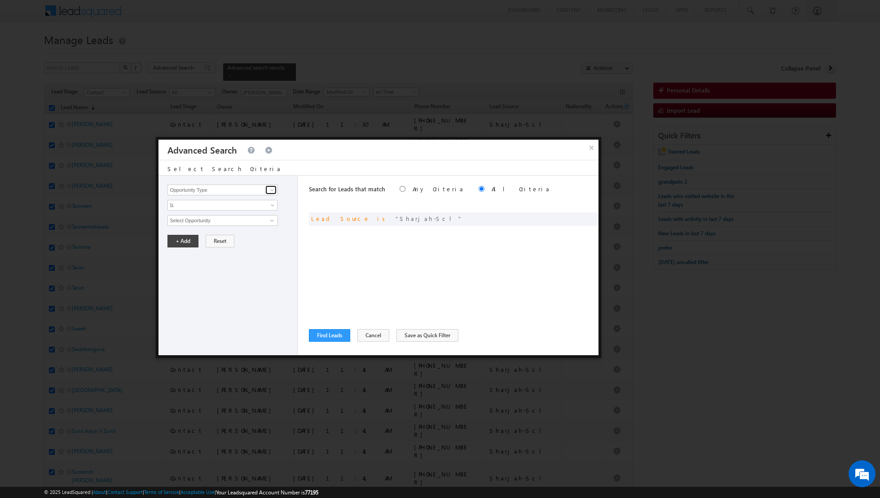
click at [273, 188] on span at bounding box center [272, 189] width 7 height 7
click at [242, 203] on link "Lead Activity" at bounding box center [222, 200] width 110 height 10
type input "Lead Activity"
click at [271, 203] on span at bounding box center [273, 206] width 7 height 7
click at [235, 220] on link "Is Not" at bounding box center [223, 224] width 110 height 8
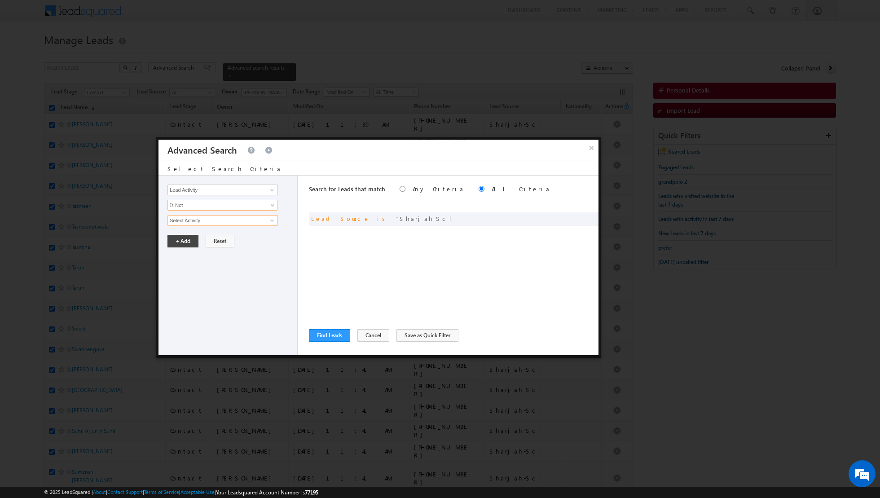
click at [234, 221] on input "Select Activity" at bounding box center [222, 220] width 110 height 11
click at [220, 235] on link "Outbound Phone Call Activity" at bounding box center [222, 238] width 110 height 10
type input "Outbound Phone Call Activity"
click at [248, 234] on span at bounding box center [216, 236] width 97 height 8
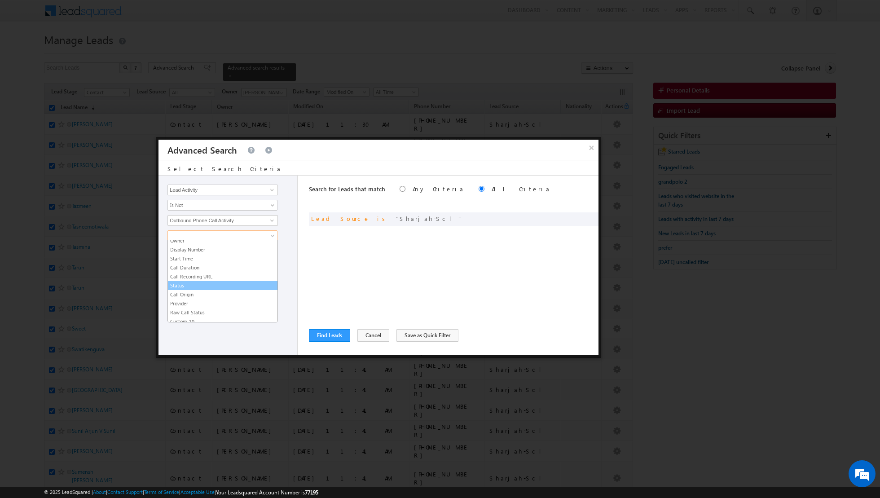
scroll to position [11, 0]
click at [194, 260] on link "Start Time" at bounding box center [223, 260] width 110 height 8
click at [250, 263] on span "All Time" at bounding box center [216, 266] width 97 height 8
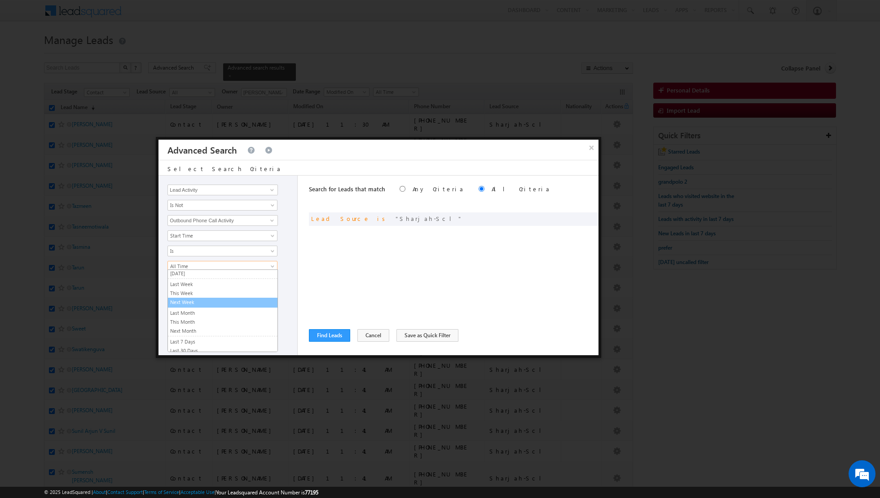
scroll to position [56, 0]
click at [194, 340] on link "Last N" at bounding box center [223, 343] width 110 height 8
click at [233, 278] on input "text" at bounding box center [249, 281] width 56 height 11
type input "4"
click at [182, 303] on button "+ Add" at bounding box center [182, 306] width 31 height 13
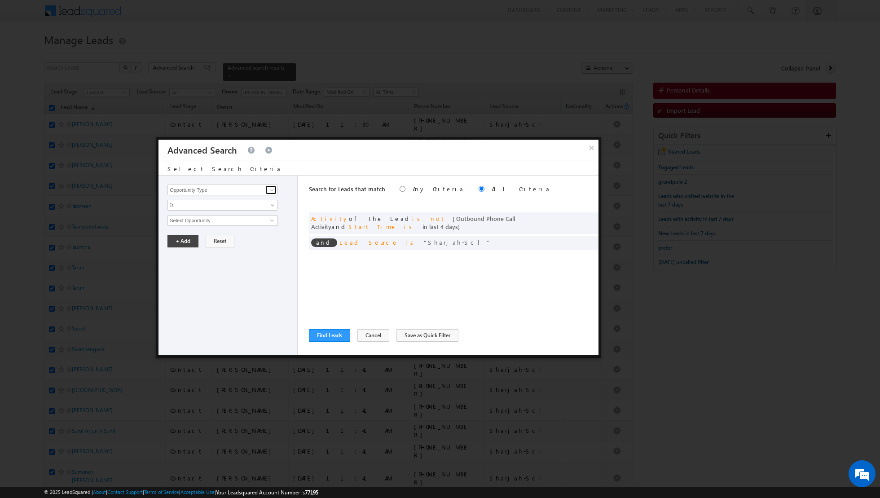
click at [271, 189] on span at bounding box center [272, 189] width 7 height 7
click at [262, 197] on link "Lead Activity" at bounding box center [222, 200] width 110 height 10
type input "Lead Activity"
click at [270, 204] on span at bounding box center [273, 206] width 7 height 7
click at [251, 221] on link "Is Not" at bounding box center [223, 224] width 110 height 8
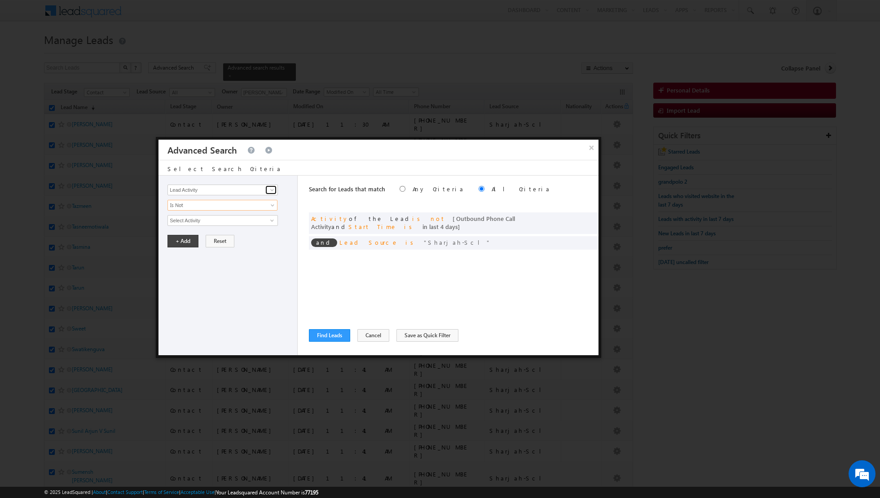
click at [269, 190] on span at bounding box center [272, 189] width 7 height 7
click at [289, 177] on div "Opportunity Type Lead Activity Task Sales Group Prospect Id Address 1 Address 2…" at bounding box center [227, 266] width 139 height 180
click at [256, 221] on input "Select Activity" at bounding box center [222, 220] width 110 height 11
click at [271, 221] on span at bounding box center [272, 220] width 7 height 7
click at [214, 265] on link "7. Junk / Not Reachable / Invalid" at bounding box center [222, 265] width 110 height 10
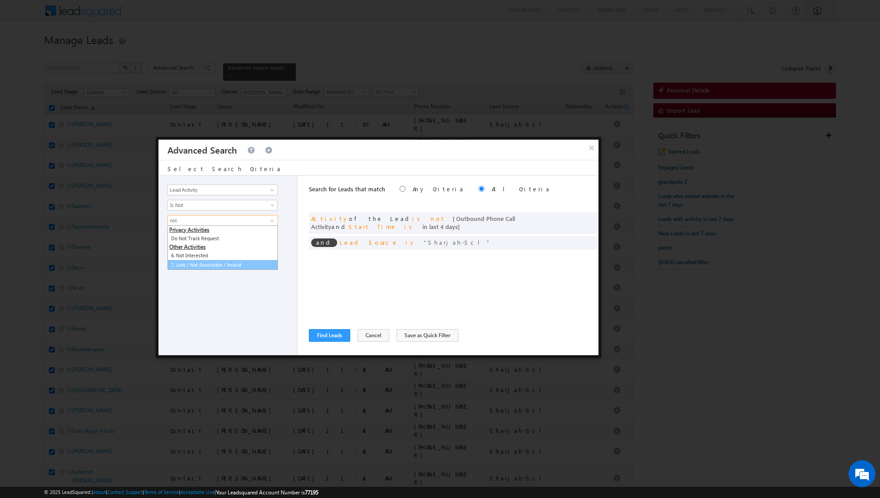
type input "7. Junk / Not Reachable / Invalid"
click at [180, 271] on button "+ Add" at bounding box center [182, 271] width 31 height 13
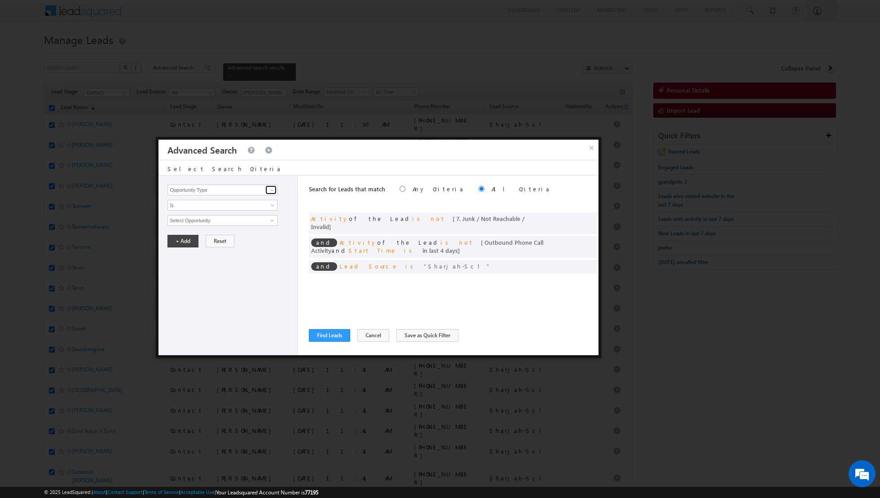
click at [273, 191] on span at bounding box center [272, 189] width 7 height 7
click at [258, 199] on link "Lead Activity" at bounding box center [222, 200] width 110 height 10
type input "Lead Activity"
click at [266, 207] on link "Is" at bounding box center [222, 205] width 110 height 11
click at [249, 220] on link "Is Not" at bounding box center [223, 224] width 110 height 8
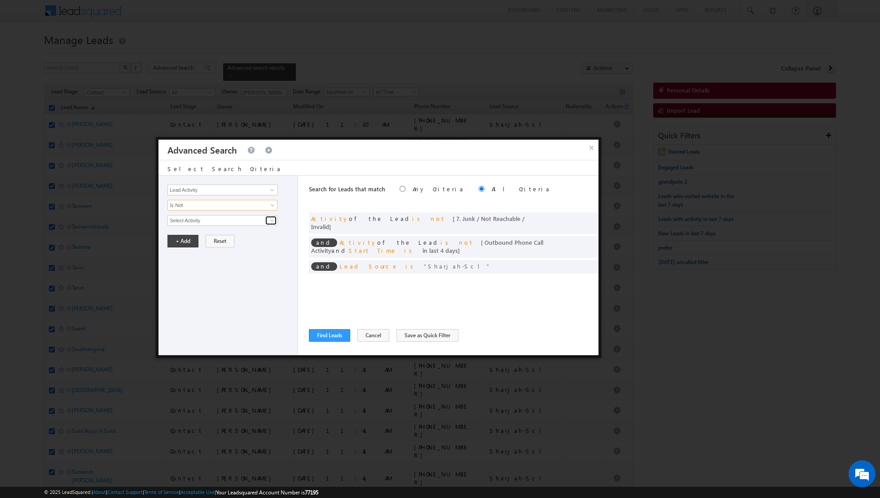
click at [266, 222] on link at bounding box center [270, 220] width 11 height 9
click at [238, 236] on link "6. Not Interested" at bounding box center [222, 238] width 110 height 10
type input "6. Not Interested"
click at [181, 270] on button "+ Add" at bounding box center [182, 271] width 31 height 13
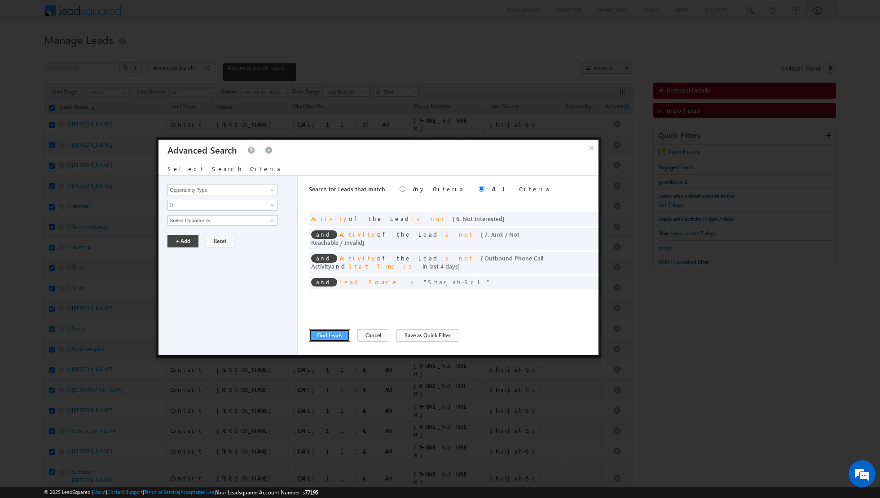
click at [326, 336] on button "Find Leads" at bounding box center [329, 335] width 41 height 13
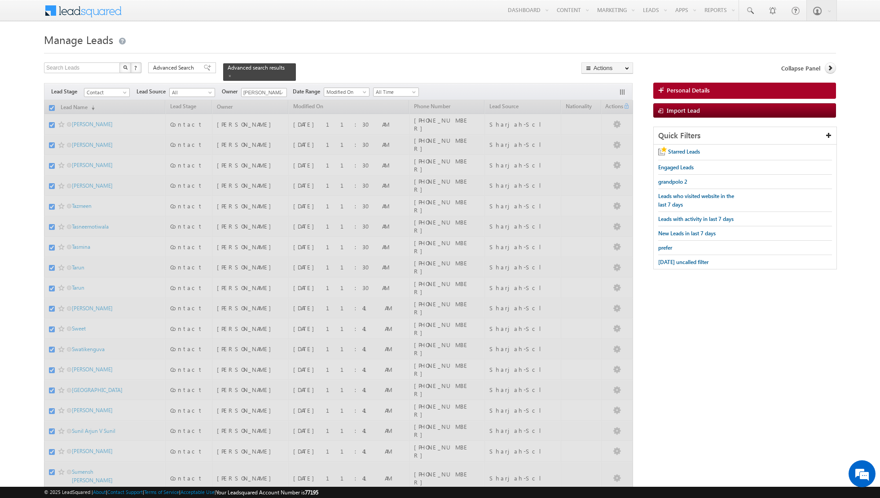
checkbox input "false"
